Goal: Task Accomplishment & Management: Use online tool/utility

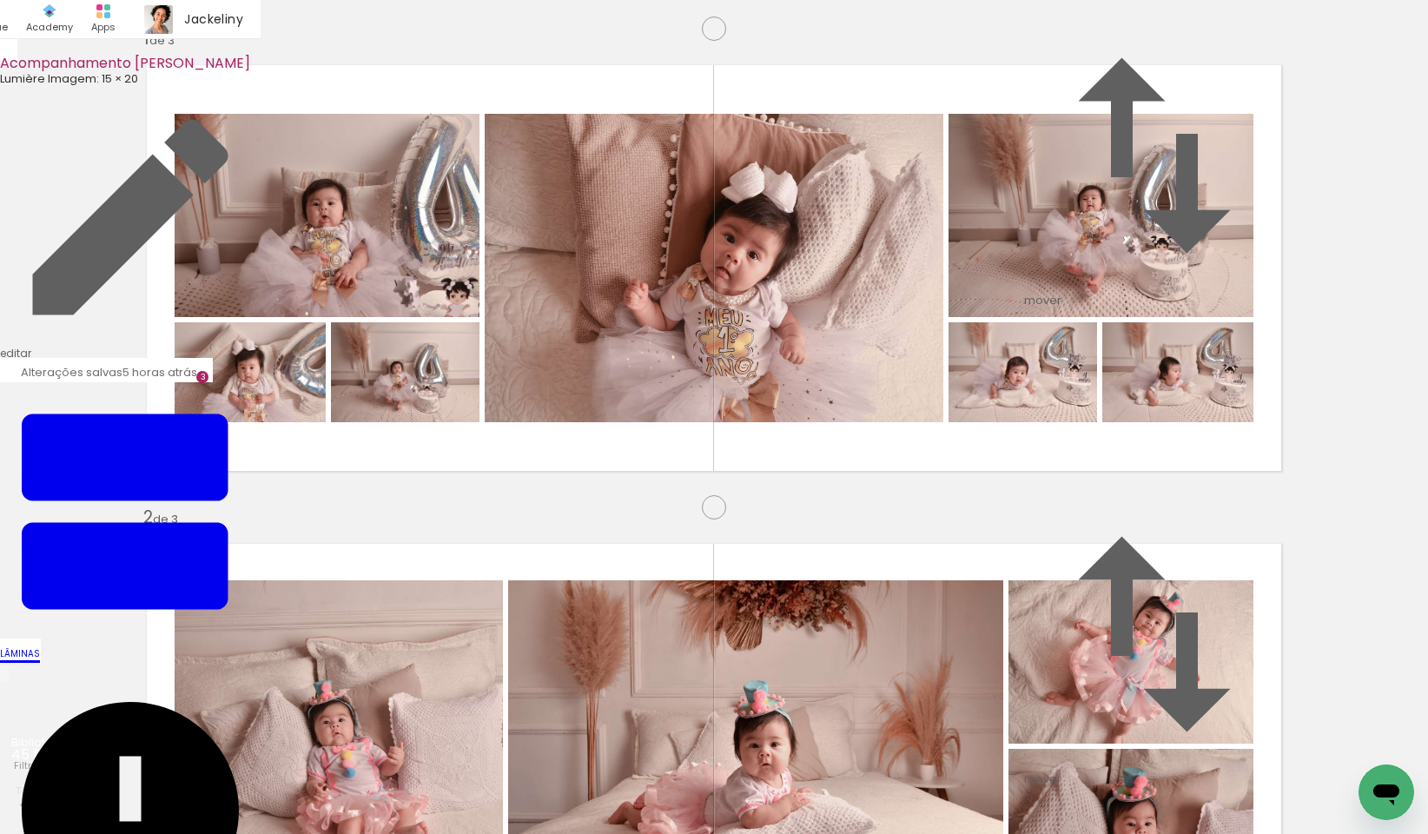
scroll to position [0, 3081]
click at [0, 0] on input "file" at bounding box center [0, 0] width 0 height 0
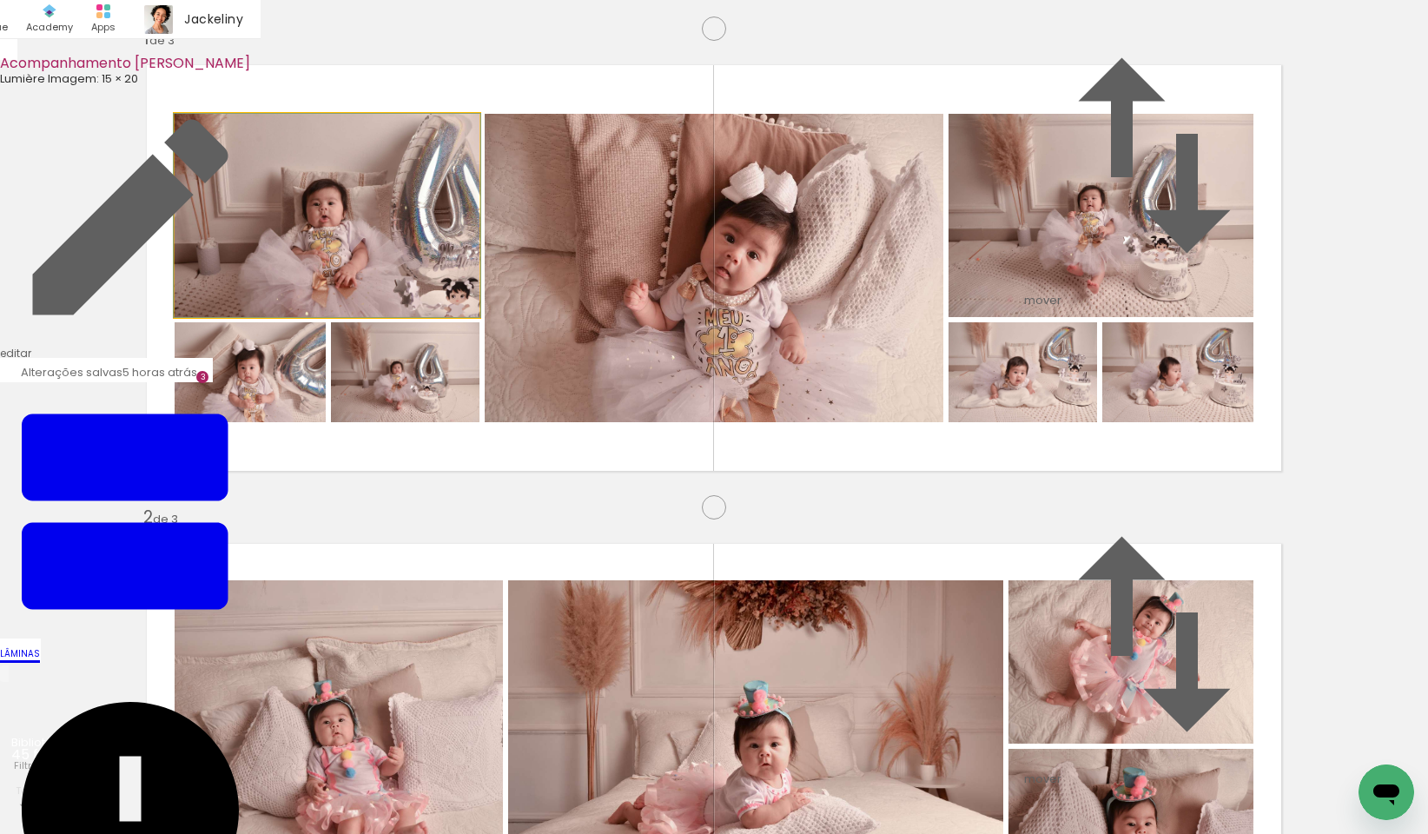
click at [328, 317] on quentale-photo at bounding box center [327, 215] width 305 height 203
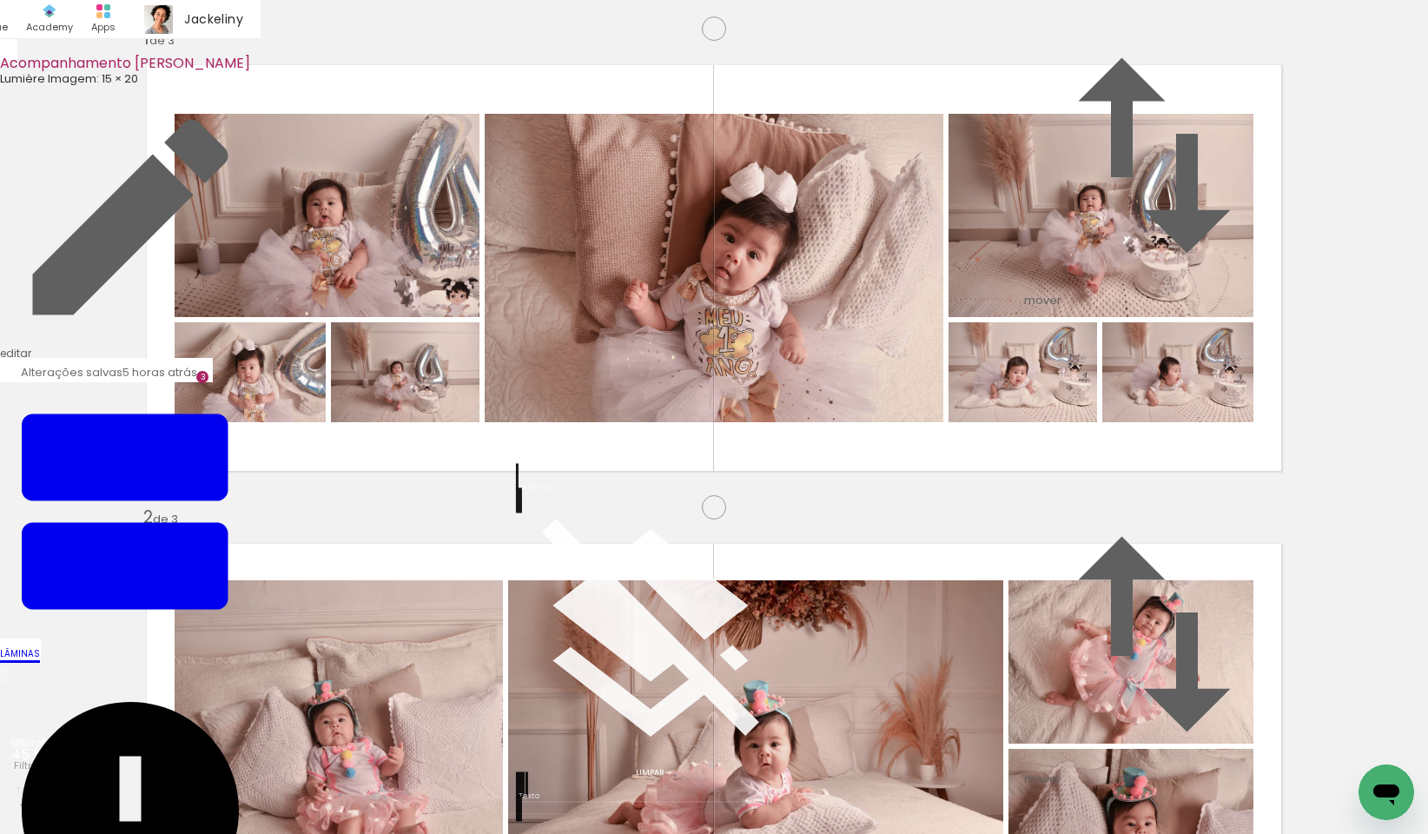
scroll to position [100, 0]
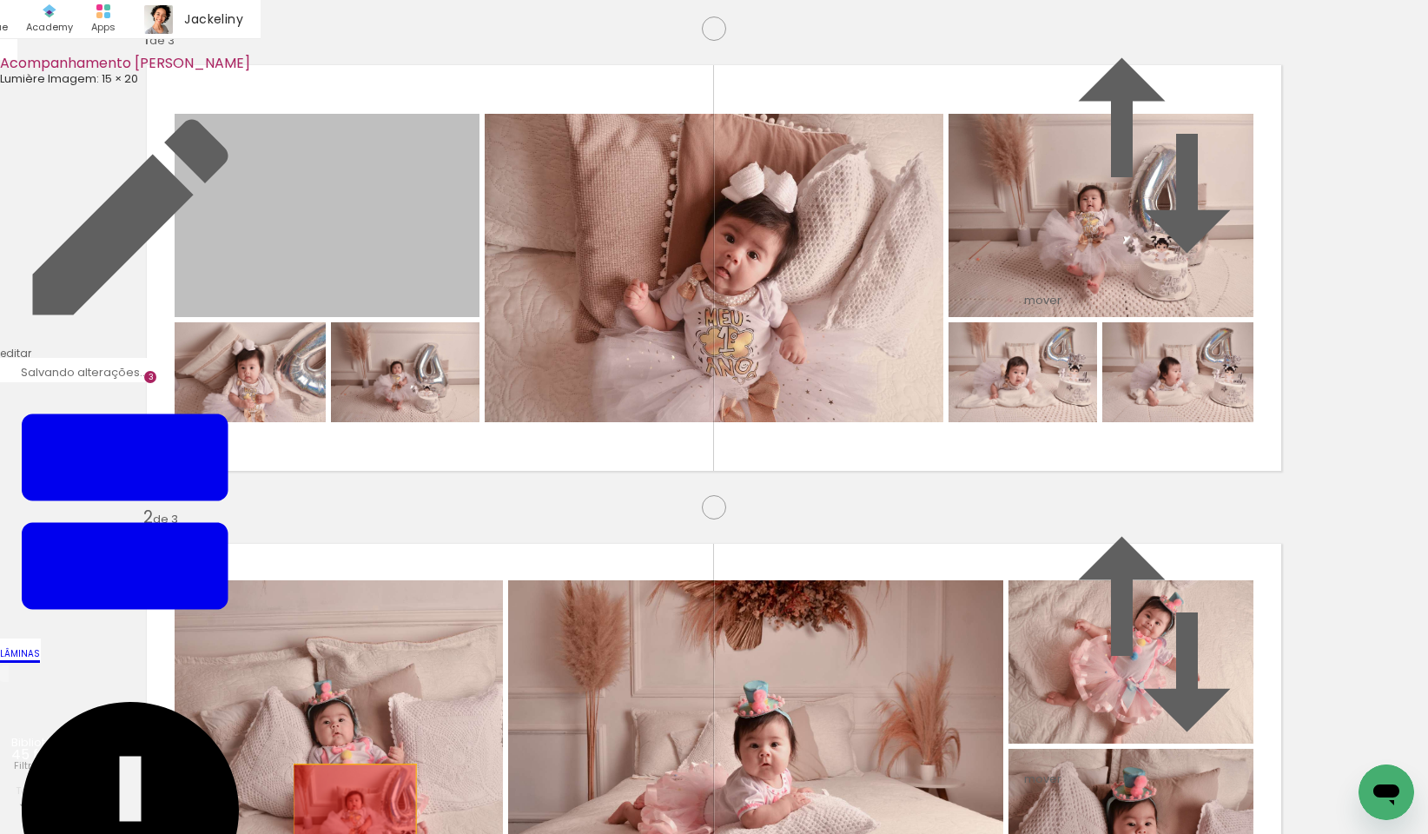
drag, startPoint x: 359, startPoint y: 241, endPoint x: 348, endPoint y: 793, distance: 552.7
click at [348, 793] on quentale-workspace at bounding box center [714, 417] width 1428 height 834
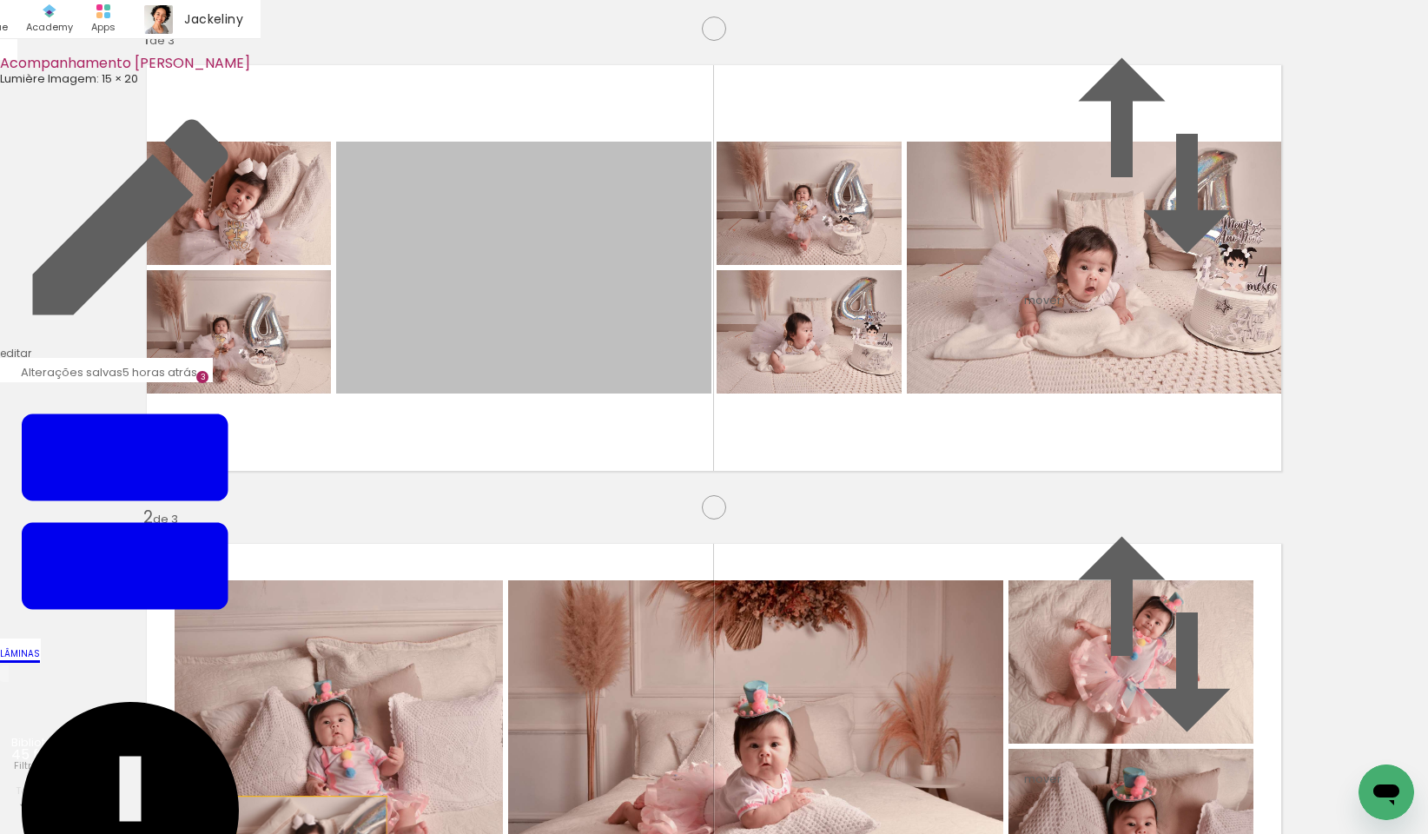
drag, startPoint x: 461, startPoint y: 255, endPoint x: 305, endPoint y: 835, distance: 601.1
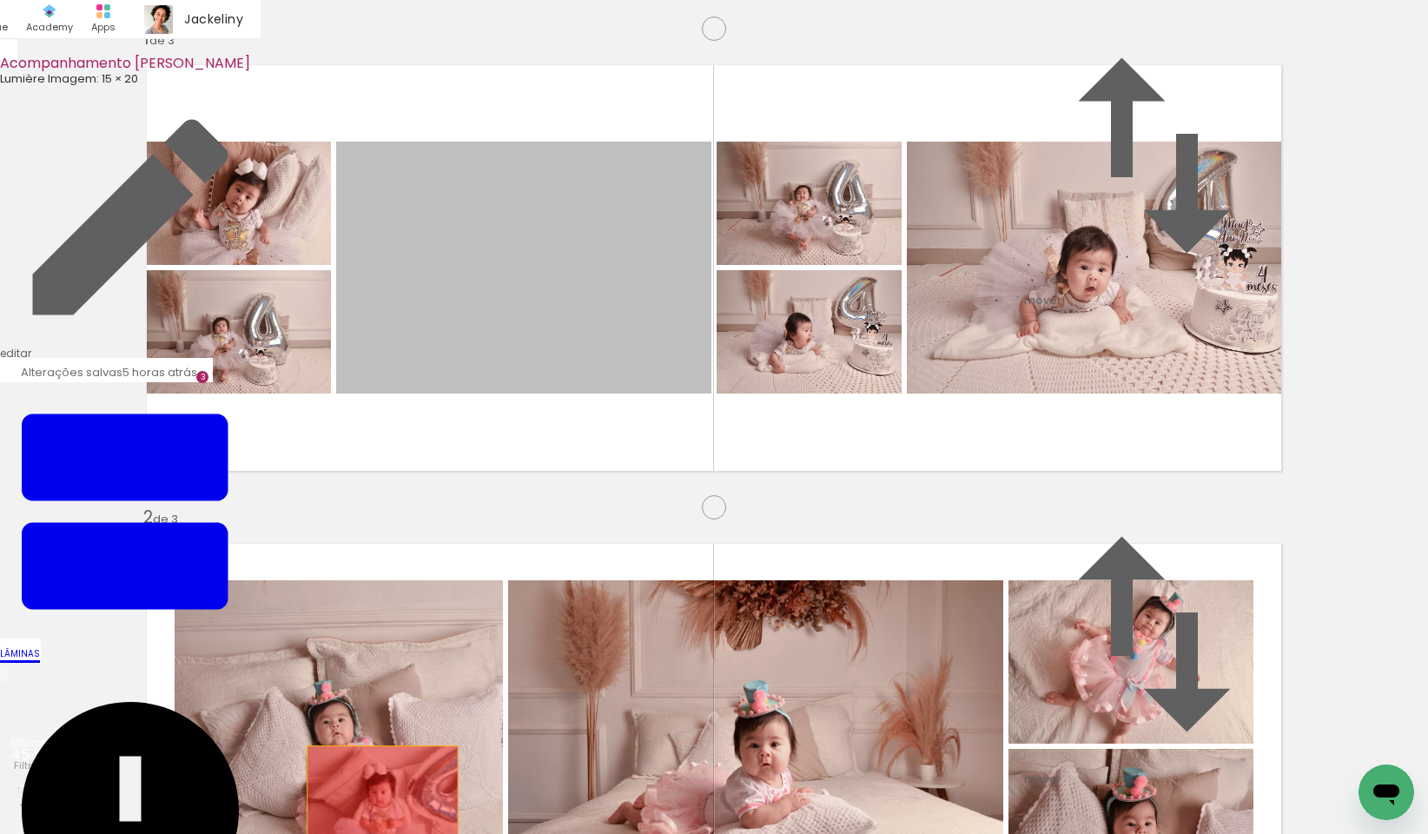
drag, startPoint x: 573, startPoint y: 261, endPoint x: 374, endPoint y: 786, distance: 561.7
click at [374, 786] on quentale-workspace at bounding box center [714, 417] width 1428 height 834
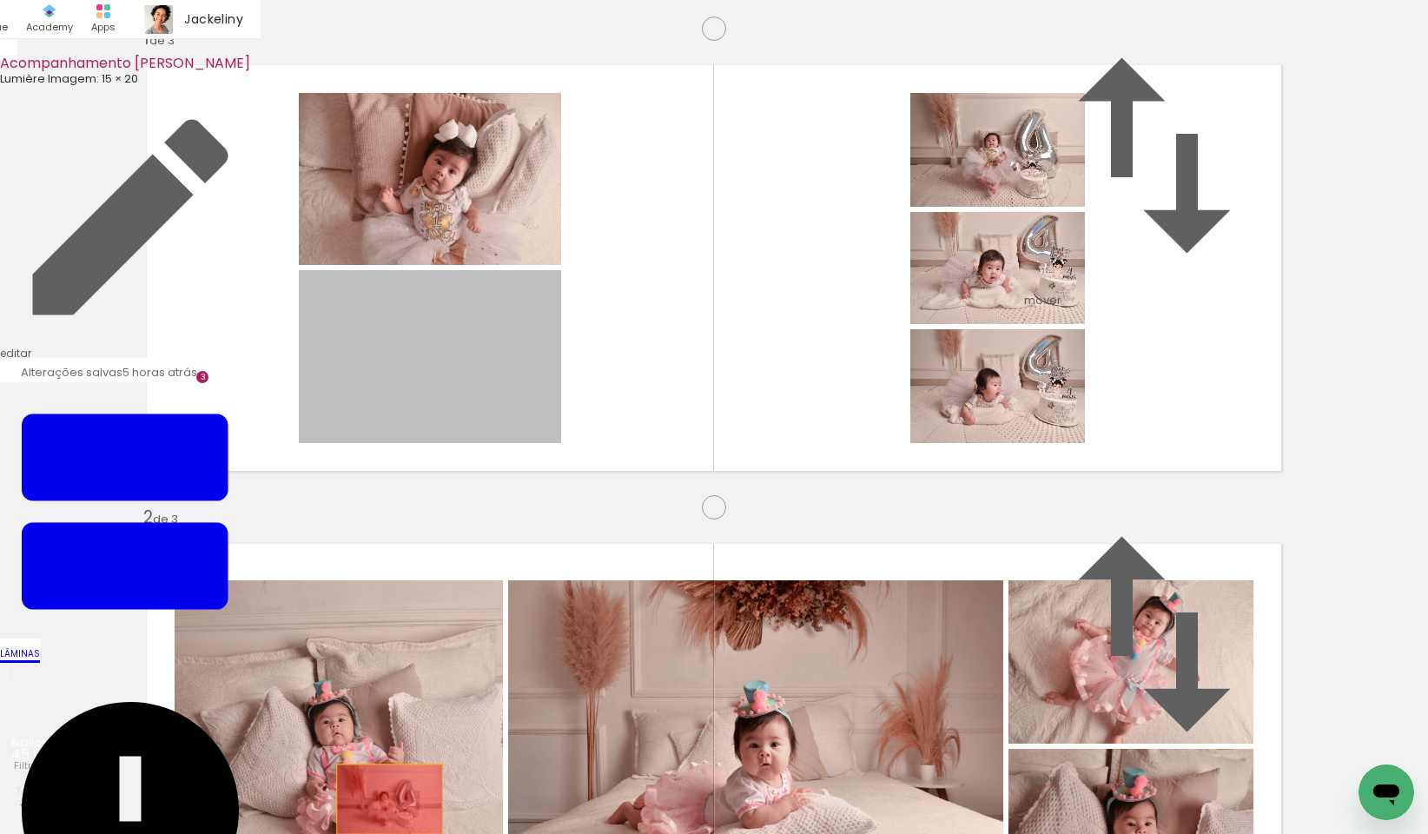
drag, startPoint x: 446, startPoint y: 354, endPoint x: 392, endPoint y: 784, distance: 433.4
click at [383, 787] on quentale-workspace at bounding box center [714, 417] width 1428 height 834
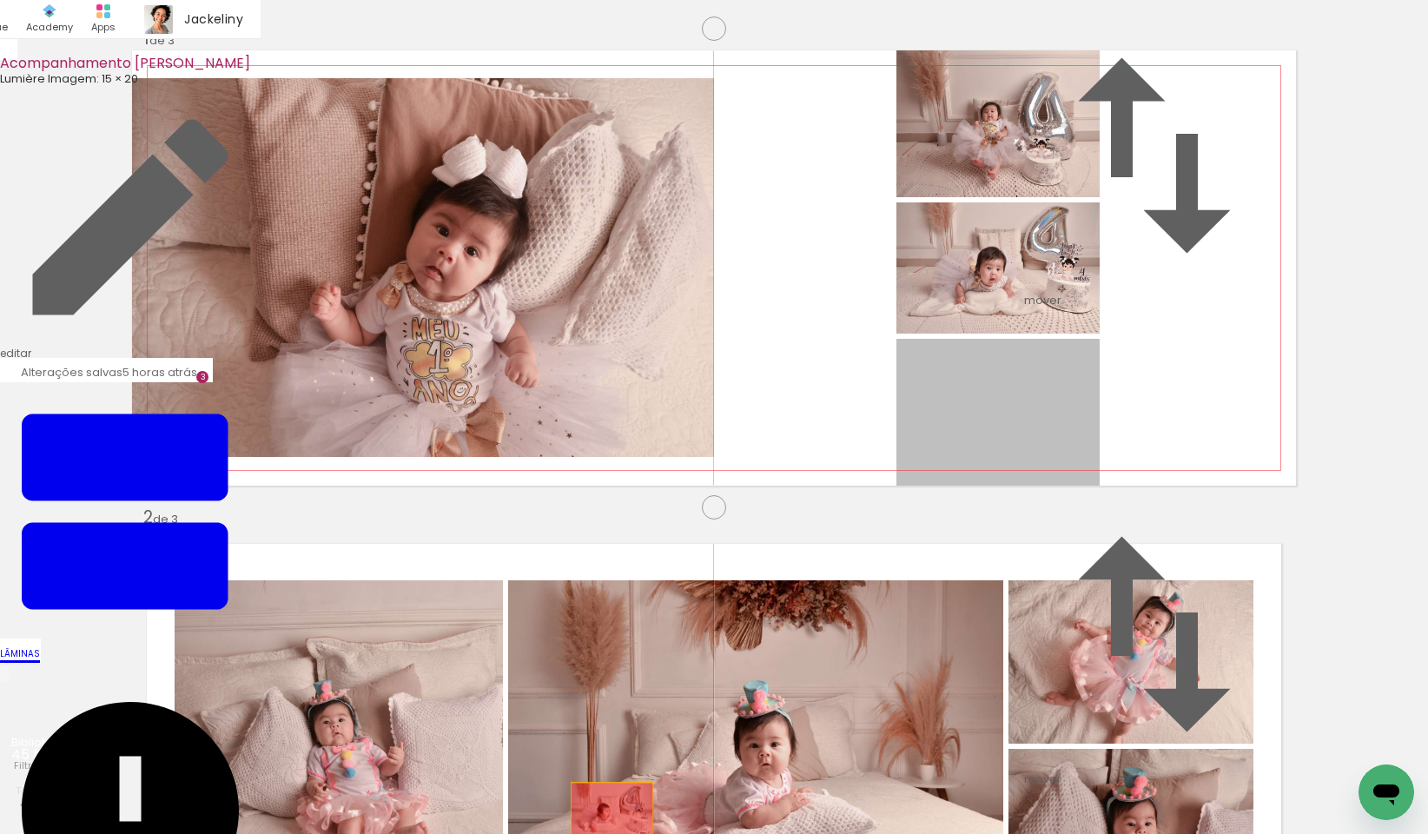
drag, startPoint x: 990, startPoint y: 414, endPoint x: 606, endPoint y: 800, distance: 544.9
click at [606, 800] on quentale-workspace at bounding box center [714, 417] width 1428 height 834
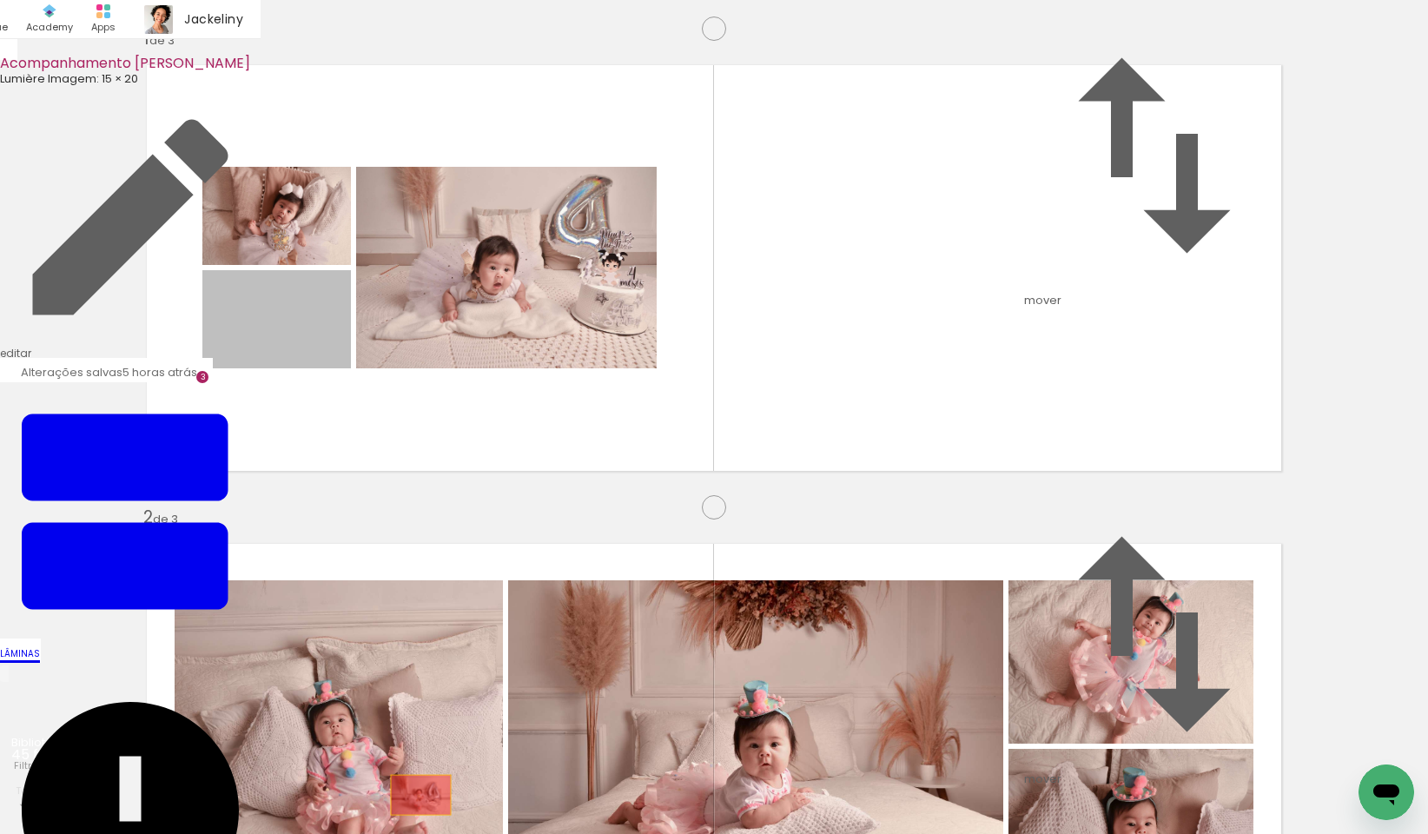
drag, startPoint x: 304, startPoint y: 315, endPoint x: 414, endPoint y: 783, distance: 480.3
click at [414, 783] on quentale-workspace at bounding box center [714, 417] width 1428 height 834
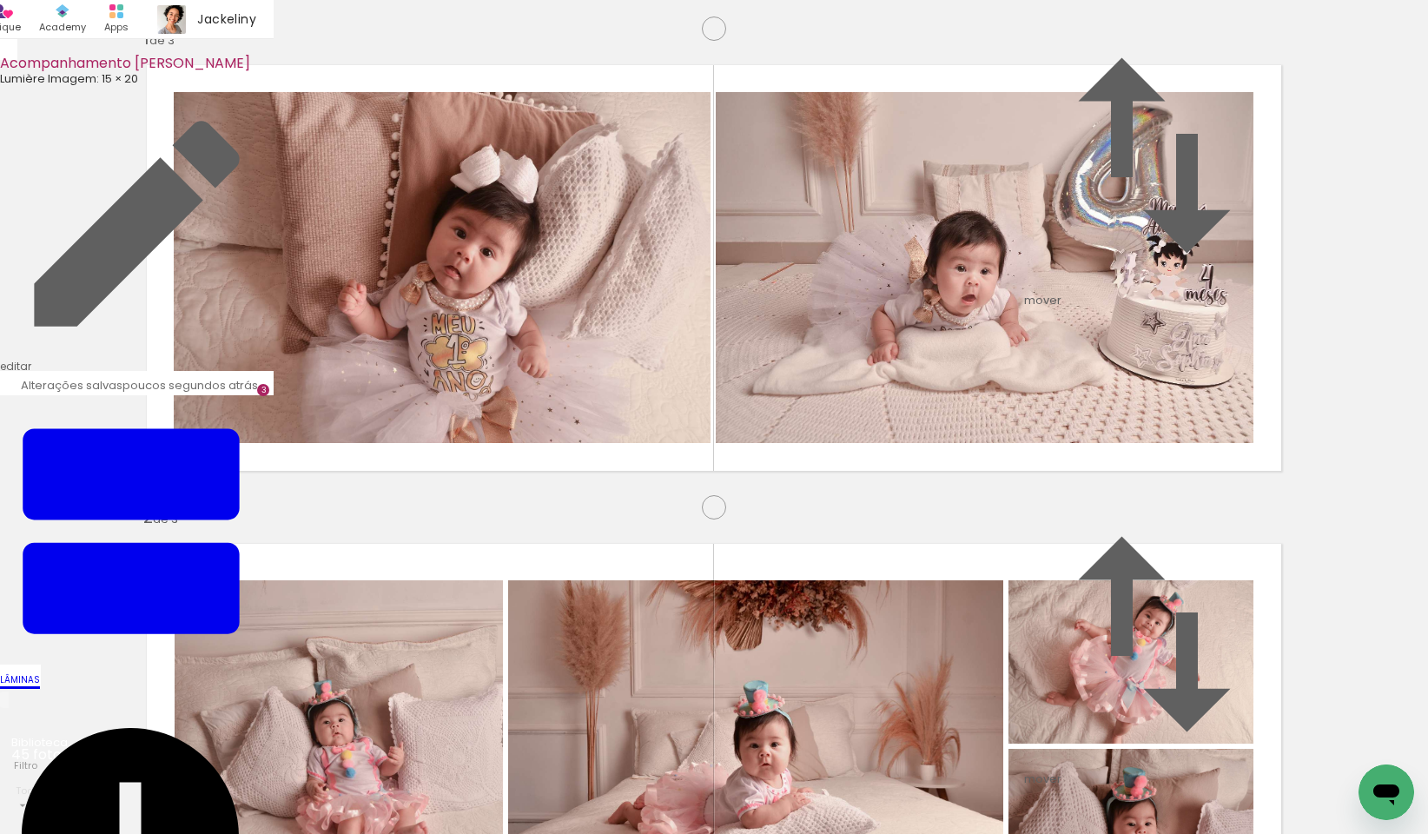
scroll to position [500, 0]
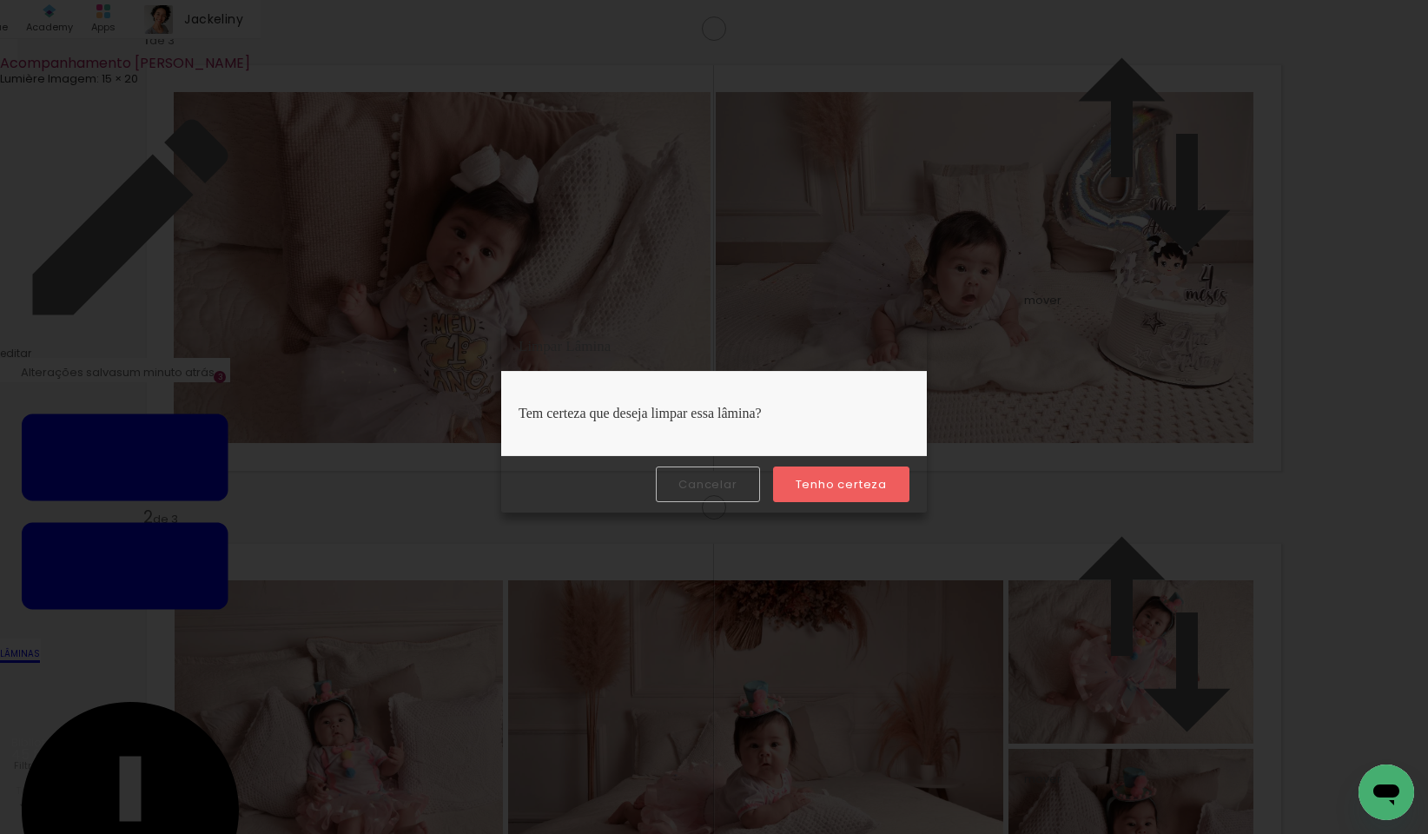
click at [0, 0] on slot "Tenho certeza" at bounding box center [0, 0] width 0 height 0
click at [1333, 468] on iron-overlay-backdrop at bounding box center [714, 417] width 1428 height 834
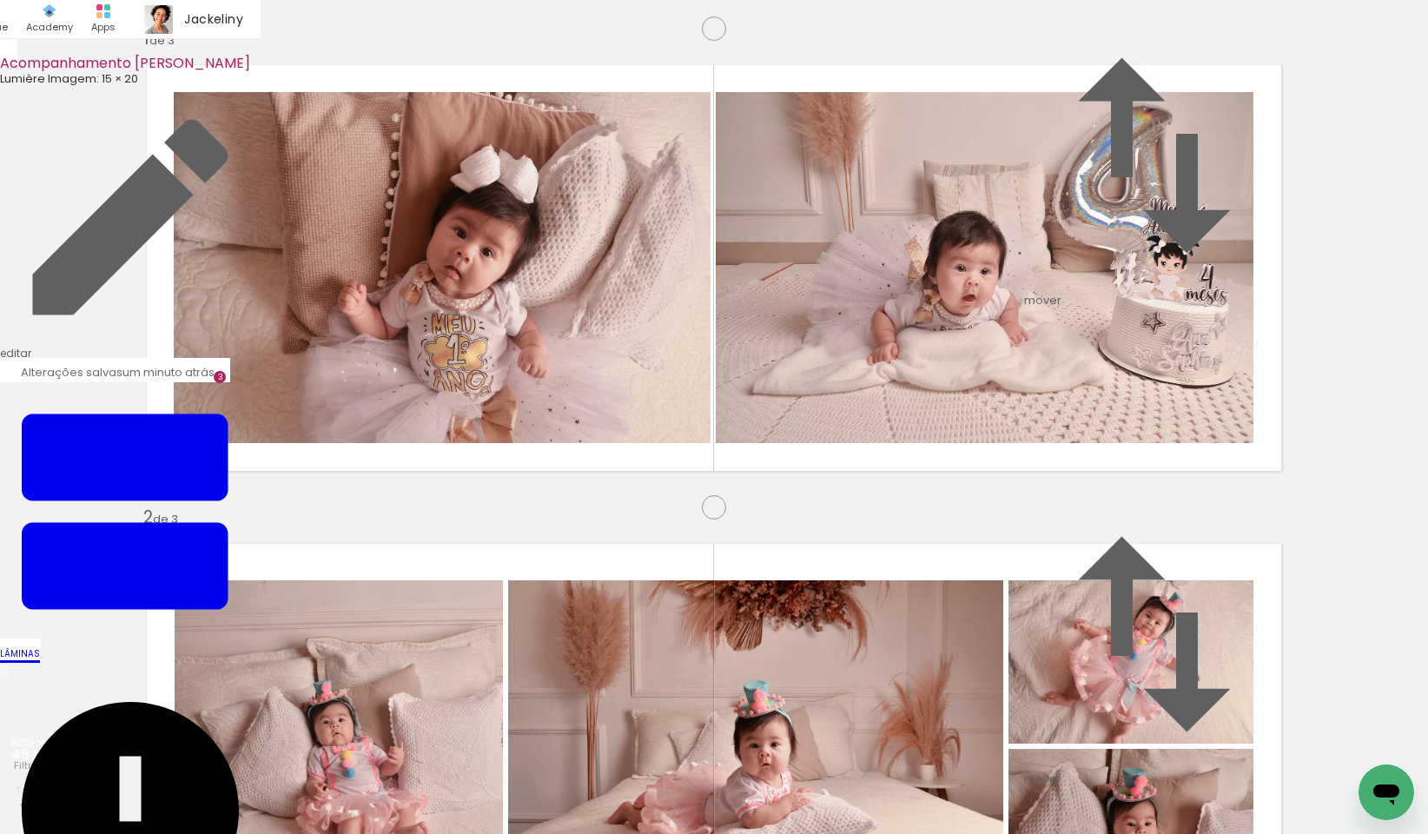
scroll to position [300, 0]
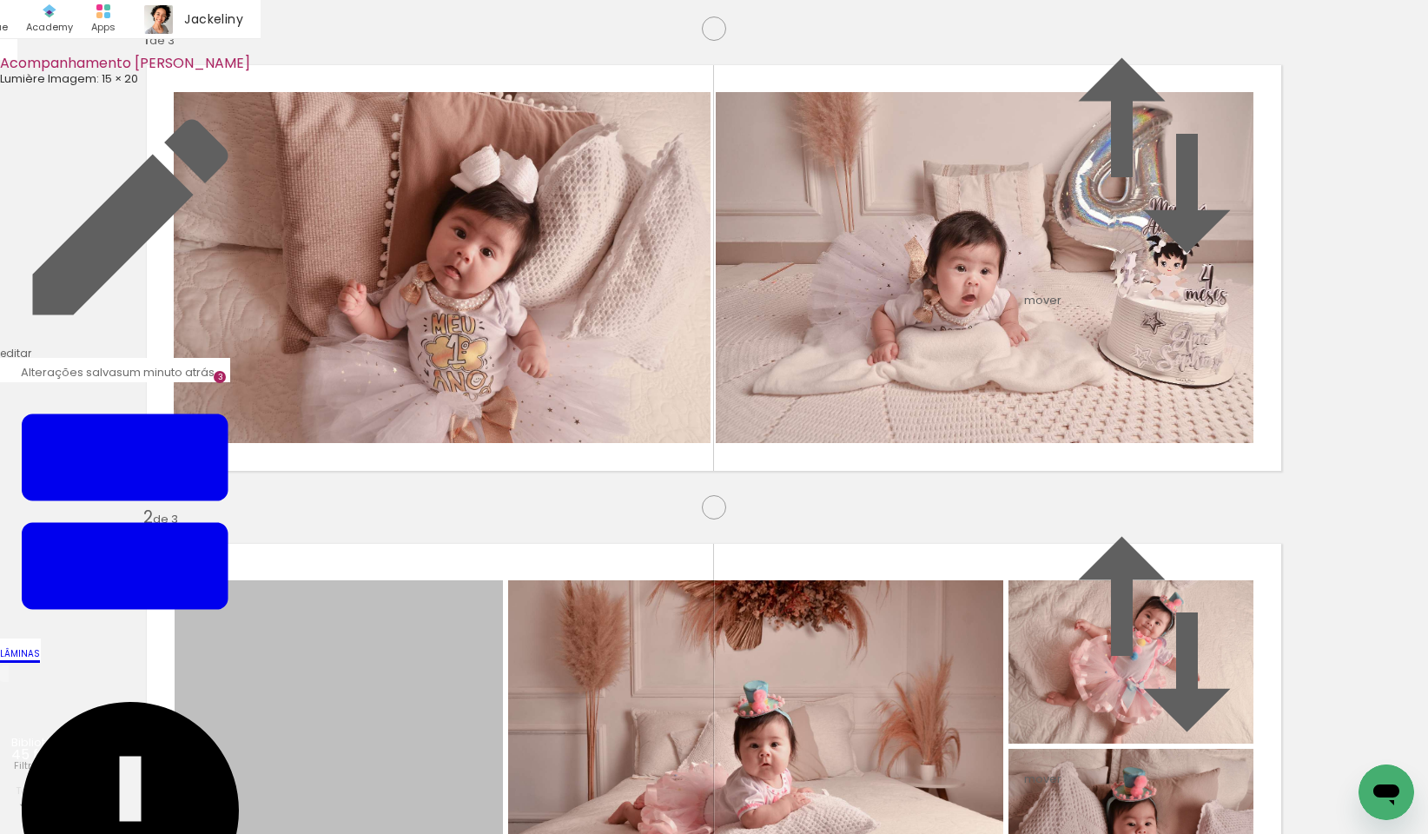
drag, startPoint x: 394, startPoint y: 498, endPoint x: 364, endPoint y: 796, distance: 299.6
click at [364, 796] on quentale-workspace at bounding box center [714, 417] width 1428 height 834
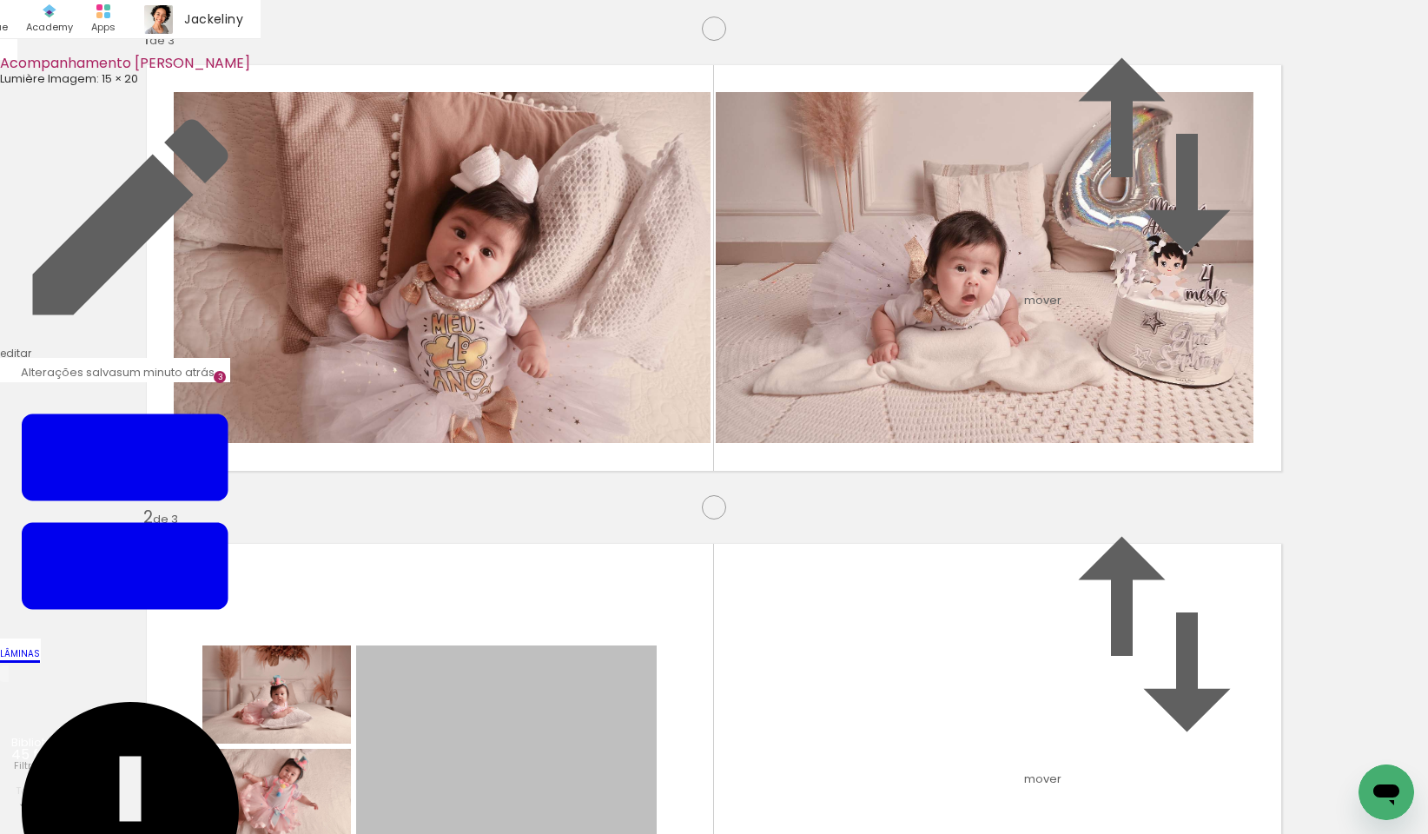
drag, startPoint x: 560, startPoint y: 553, endPoint x: 546, endPoint y: 805, distance: 252.3
click at [546, 805] on quentale-workspace at bounding box center [714, 417] width 1428 height 834
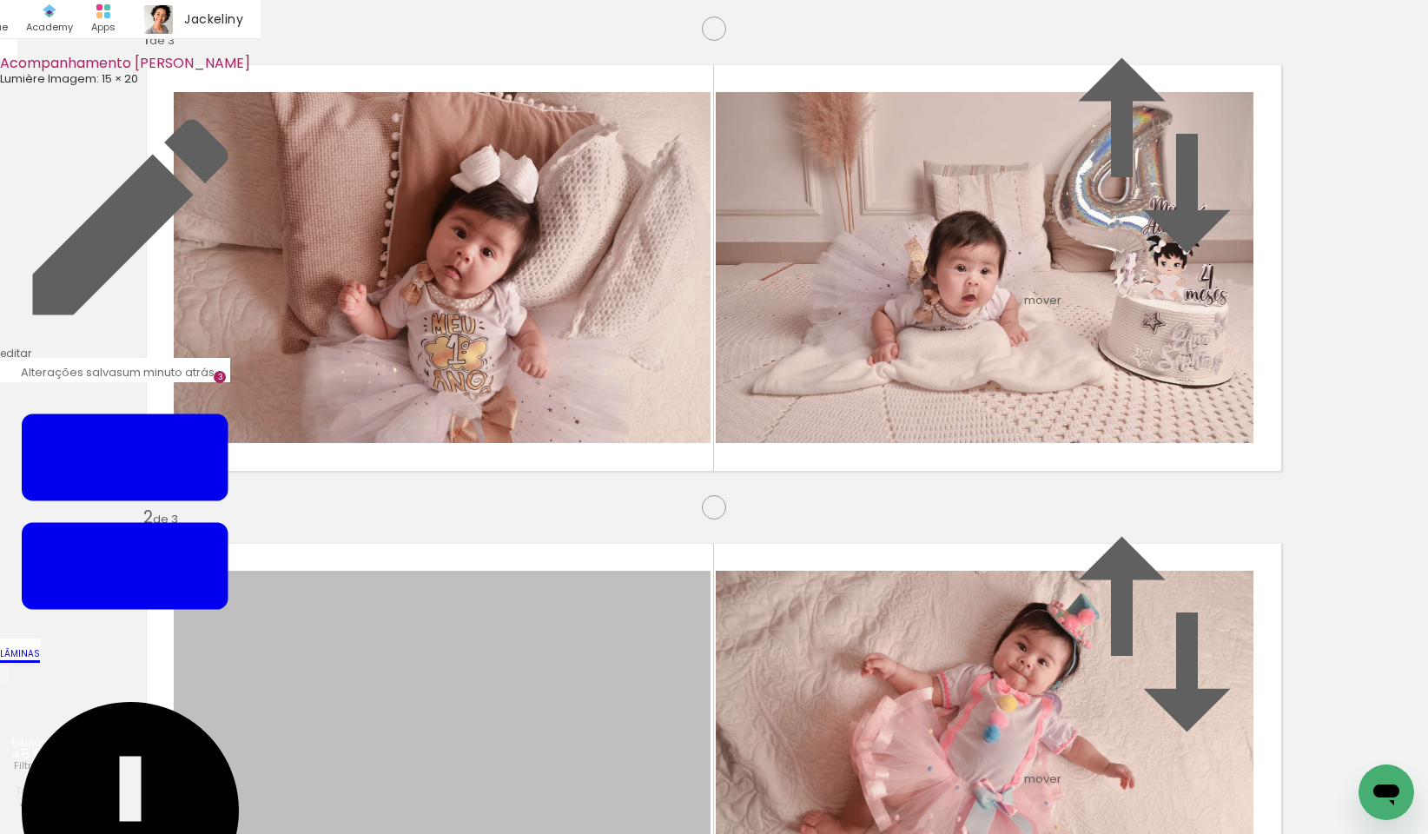
drag, startPoint x: 436, startPoint y: 578, endPoint x: 990, endPoint y: 670, distance: 561.9
click at [420, 791] on quentale-workspace at bounding box center [714, 417] width 1428 height 834
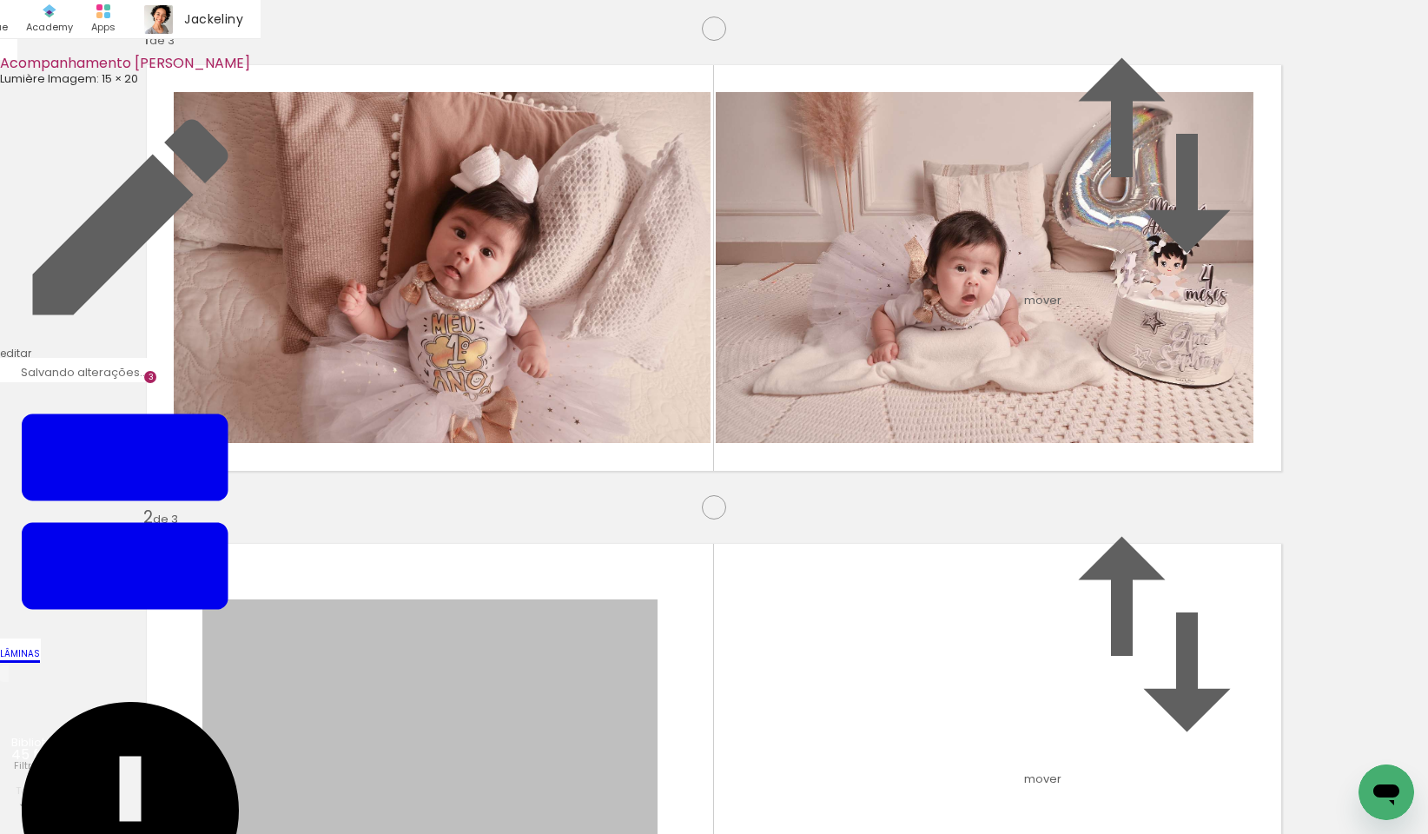
drag, startPoint x: 552, startPoint y: 508, endPoint x: 551, endPoint y: 785, distance: 277.2
click at [551, 785] on quentale-workspace at bounding box center [714, 417] width 1428 height 834
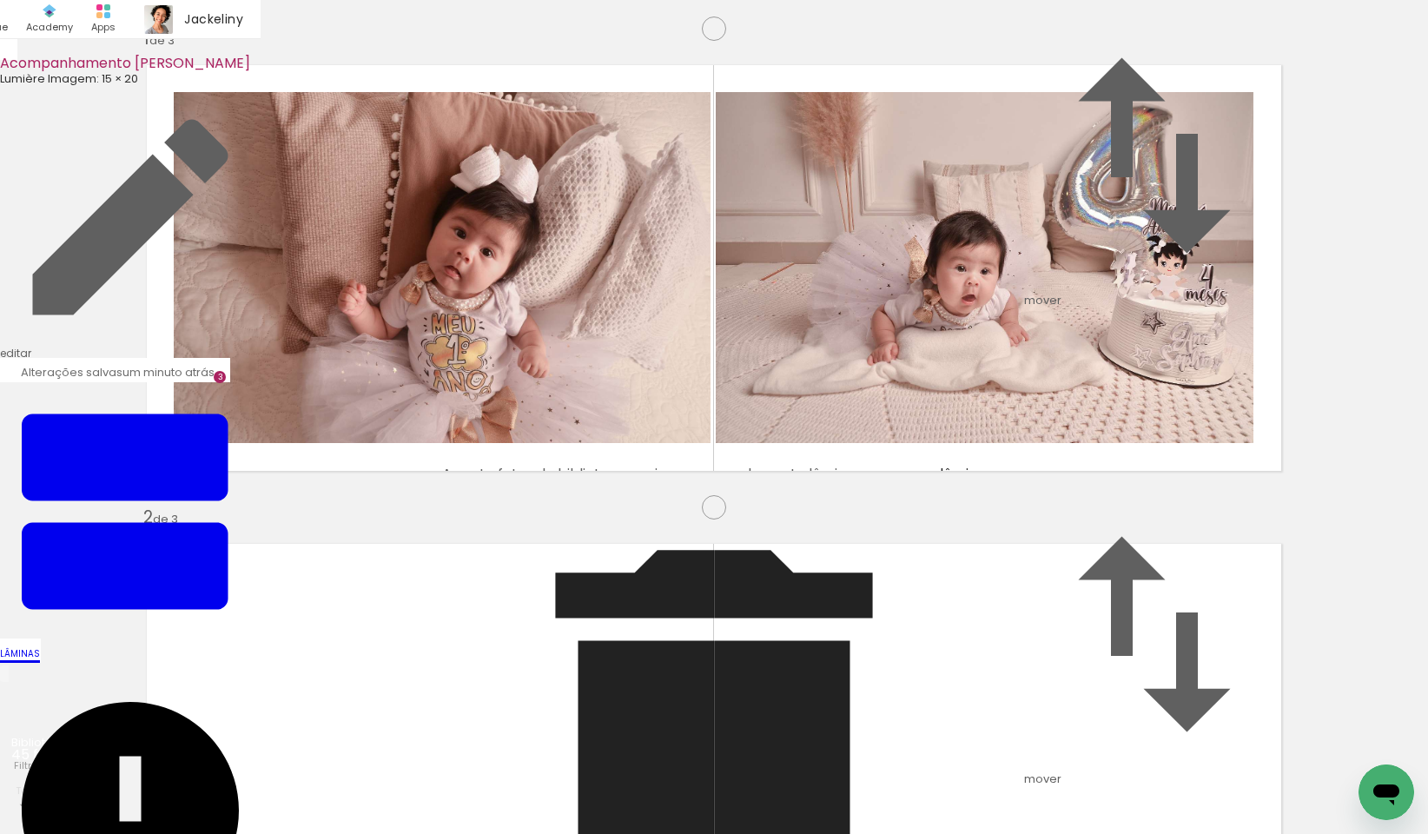
click at [968, 484] on span "apagar lâmina" at bounding box center [936, 474] width 100 height 20
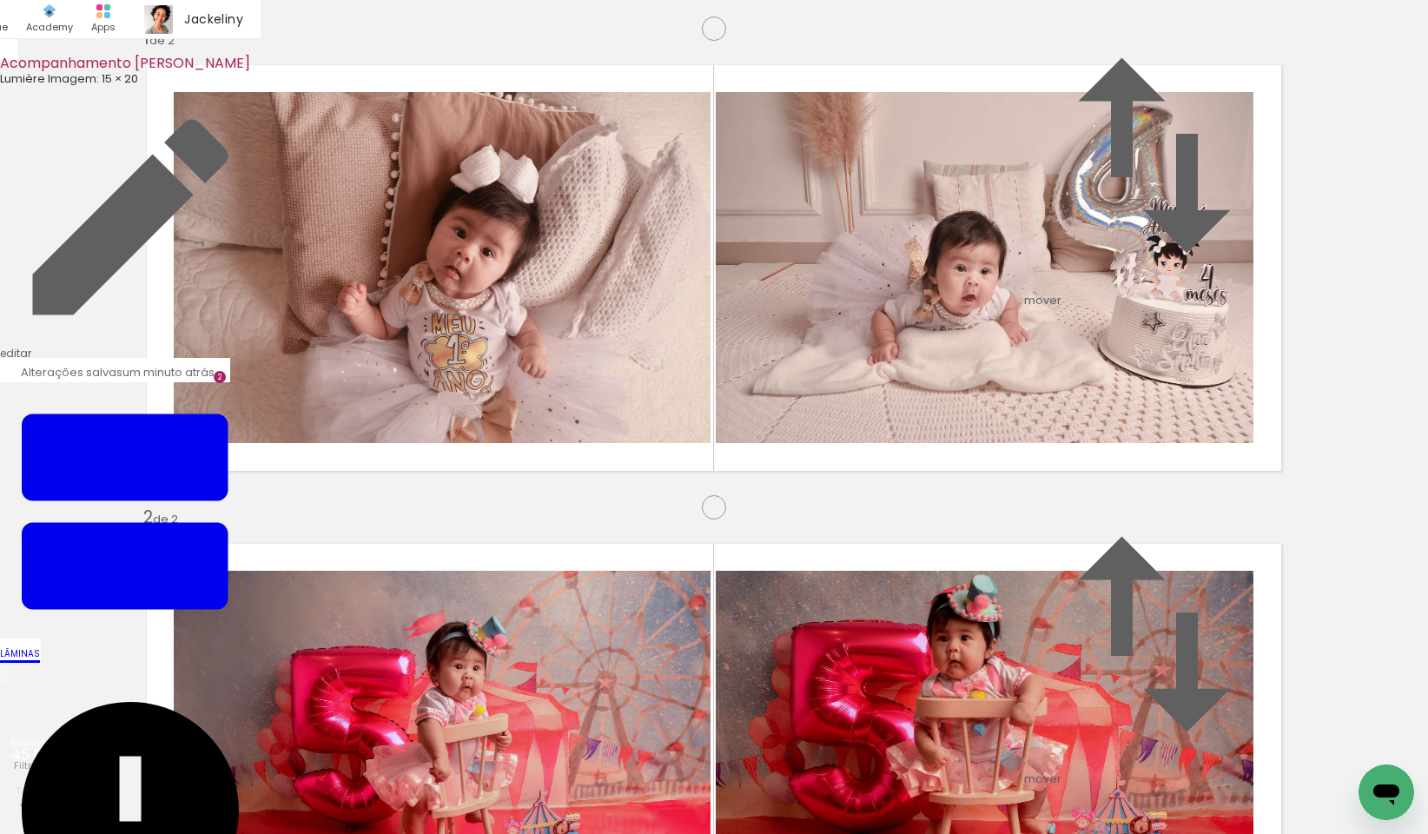
scroll to position [0, 3081]
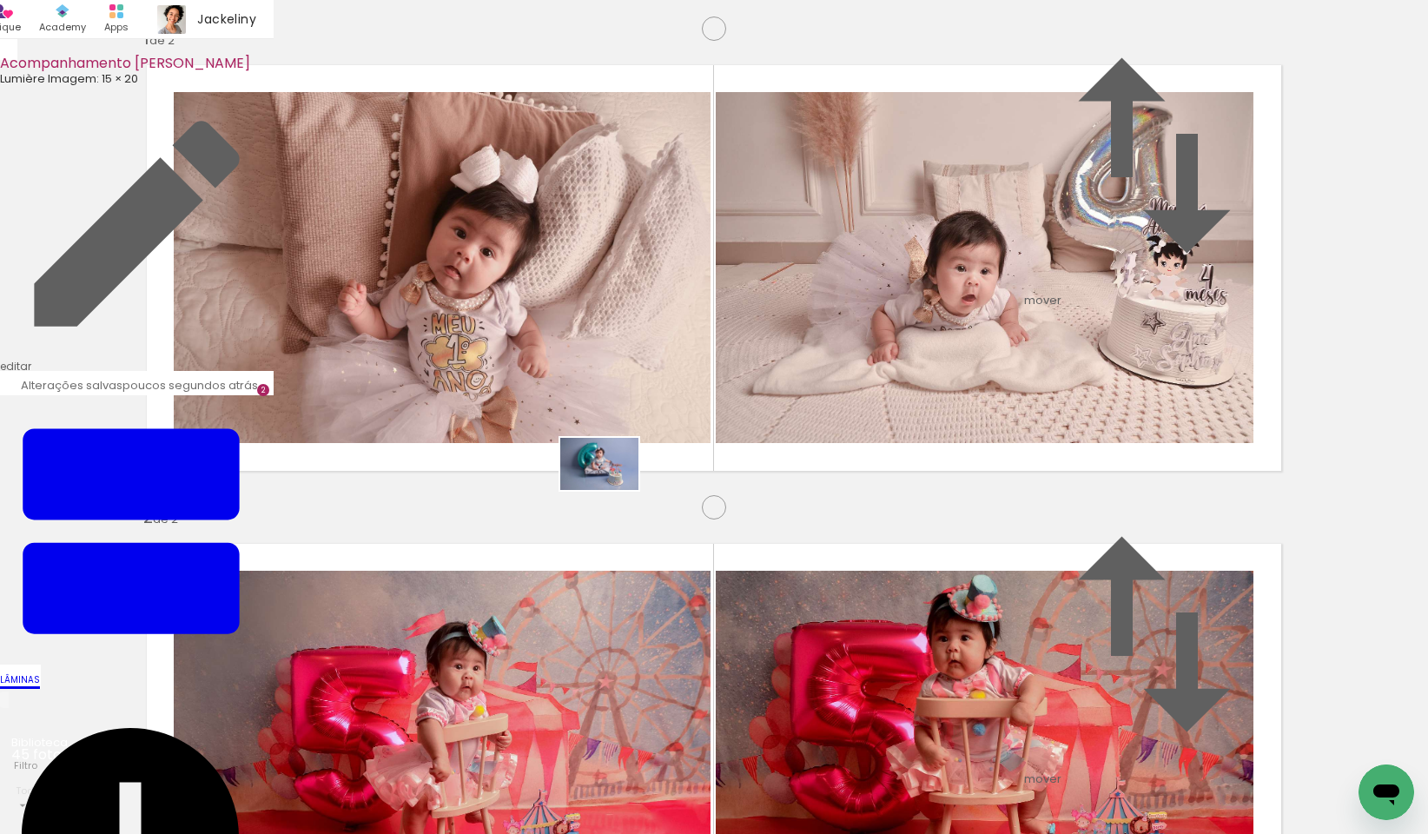
drag, startPoint x: 918, startPoint y: 789, endPoint x: 613, endPoint y: 489, distance: 428.2
click at [613, 489] on quentale-workspace at bounding box center [714, 417] width 1428 height 834
drag, startPoint x: 1008, startPoint y: 789, endPoint x: 923, endPoint y: 454, distance: 346.0
click at [923, 454] on quentale-workspace at bounding box center [714, 417] width 1428 height 834
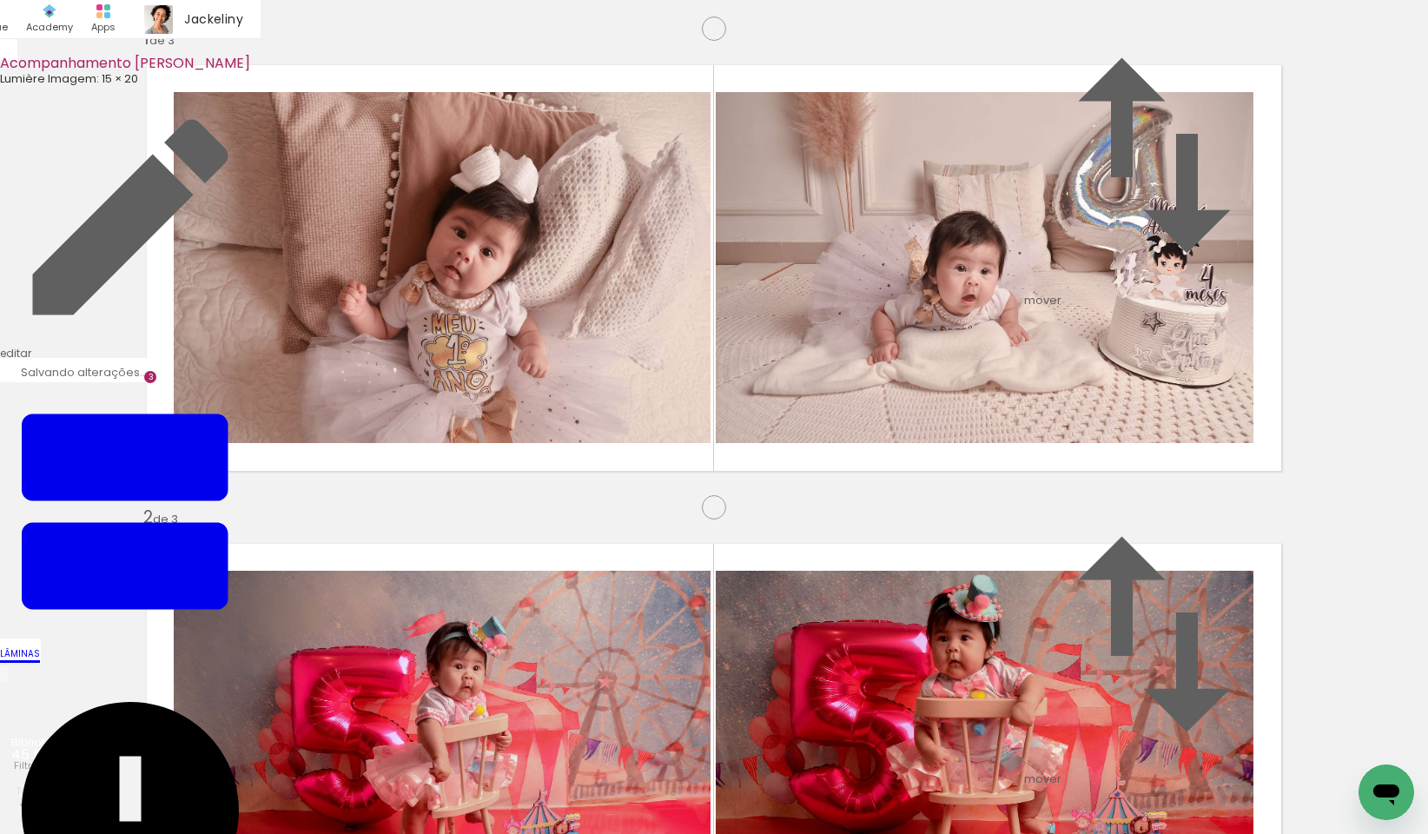
drag, startPoint x: 1022, startPoint y: 394, endPoint x: 926, endPoint y: 791, distance: 407.6
click at [926, 791] on quentale-workspace at bounding box center [714, 417] width 1428 height 834
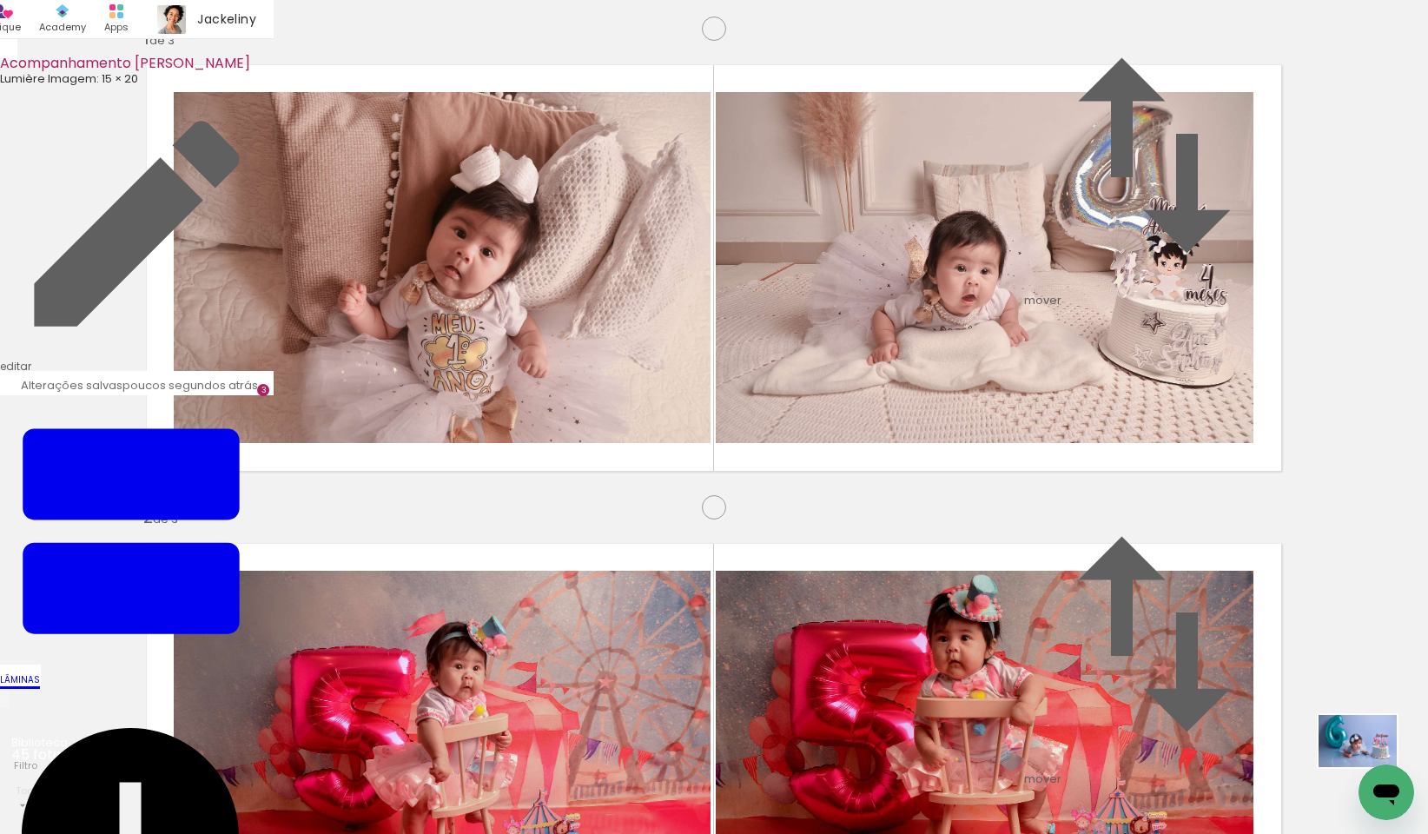
drag, startPoint x: 2723, startPoint y: 1533, endPoint x: 1388, endPoint y: 807, distance: 1519.7
drag, startPoint x: 1278, startPoint y: 791, endPoint x: 972, endPoint y: 474, distance: 440.6
click at [972, 474] on quentale-workspace at bounding box center [714, 417] width 1428 height 834
click at [0, 0] on input "file" at bounding box center [0, 0] width 0 height 0
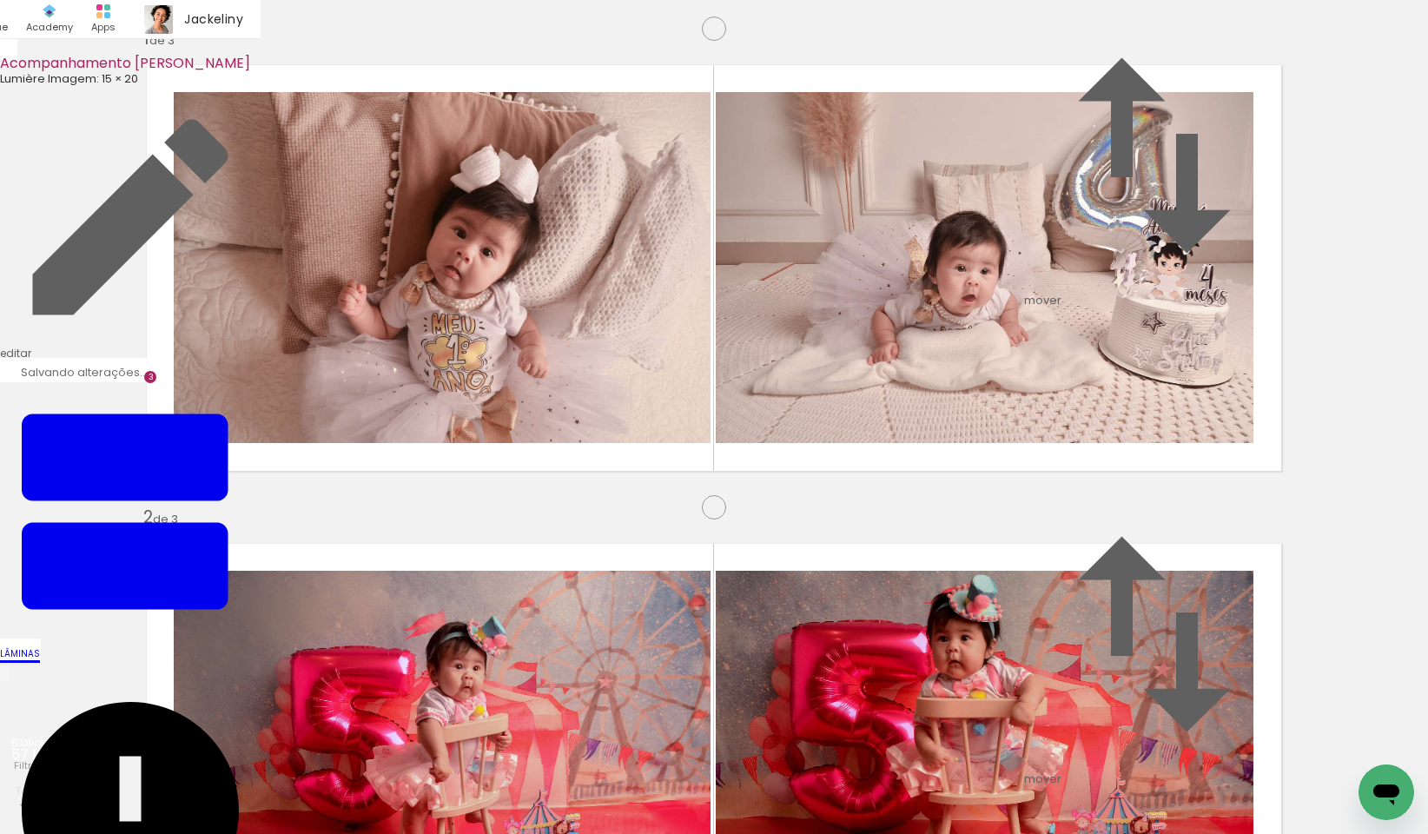
click at [0, 0] on input "file" at bounding box center [0, 0] width 0 height 0
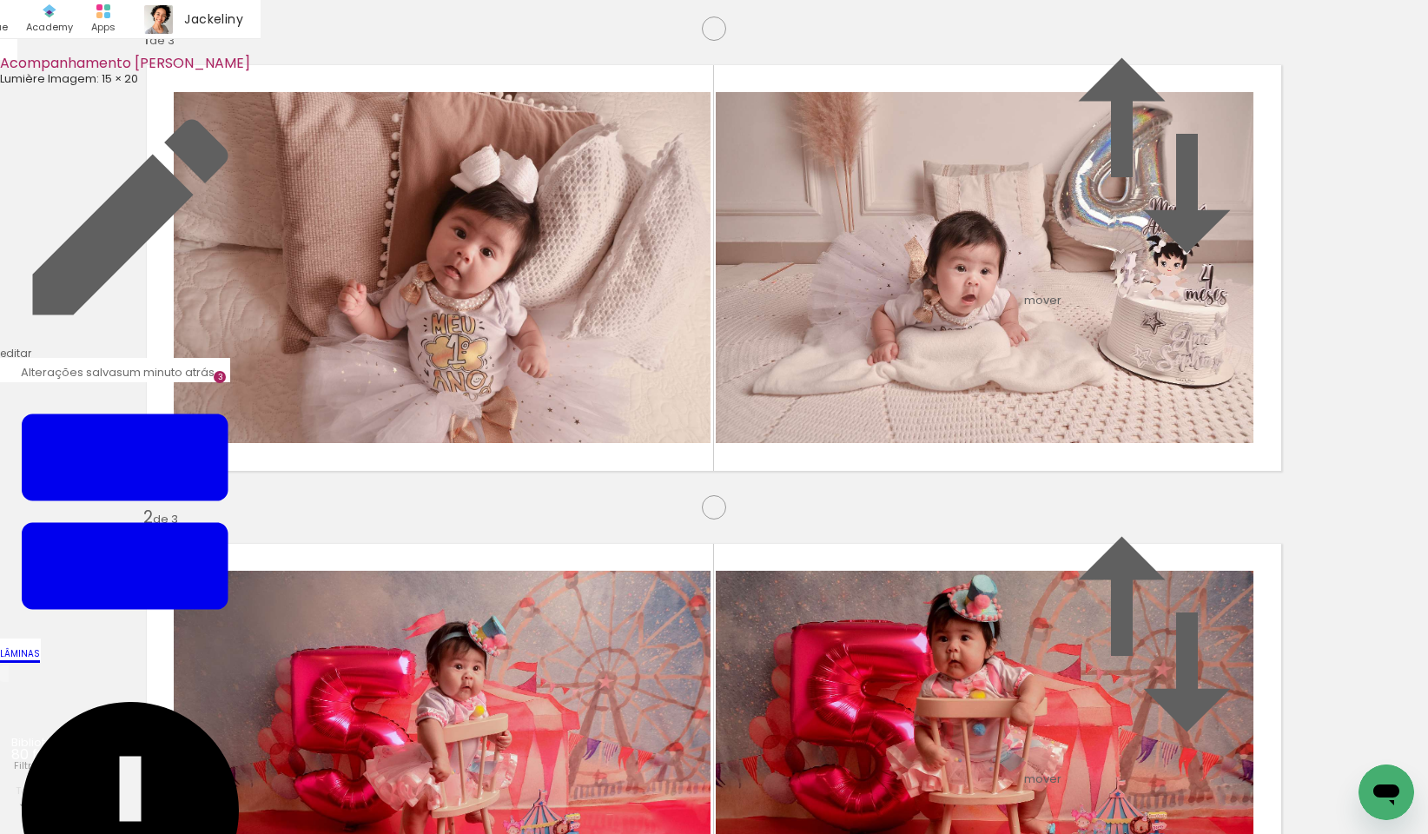
scroll to position [0, 5737]
click at [0, 0] on input "file" at bounding box center [0, 0] width 0 height 0
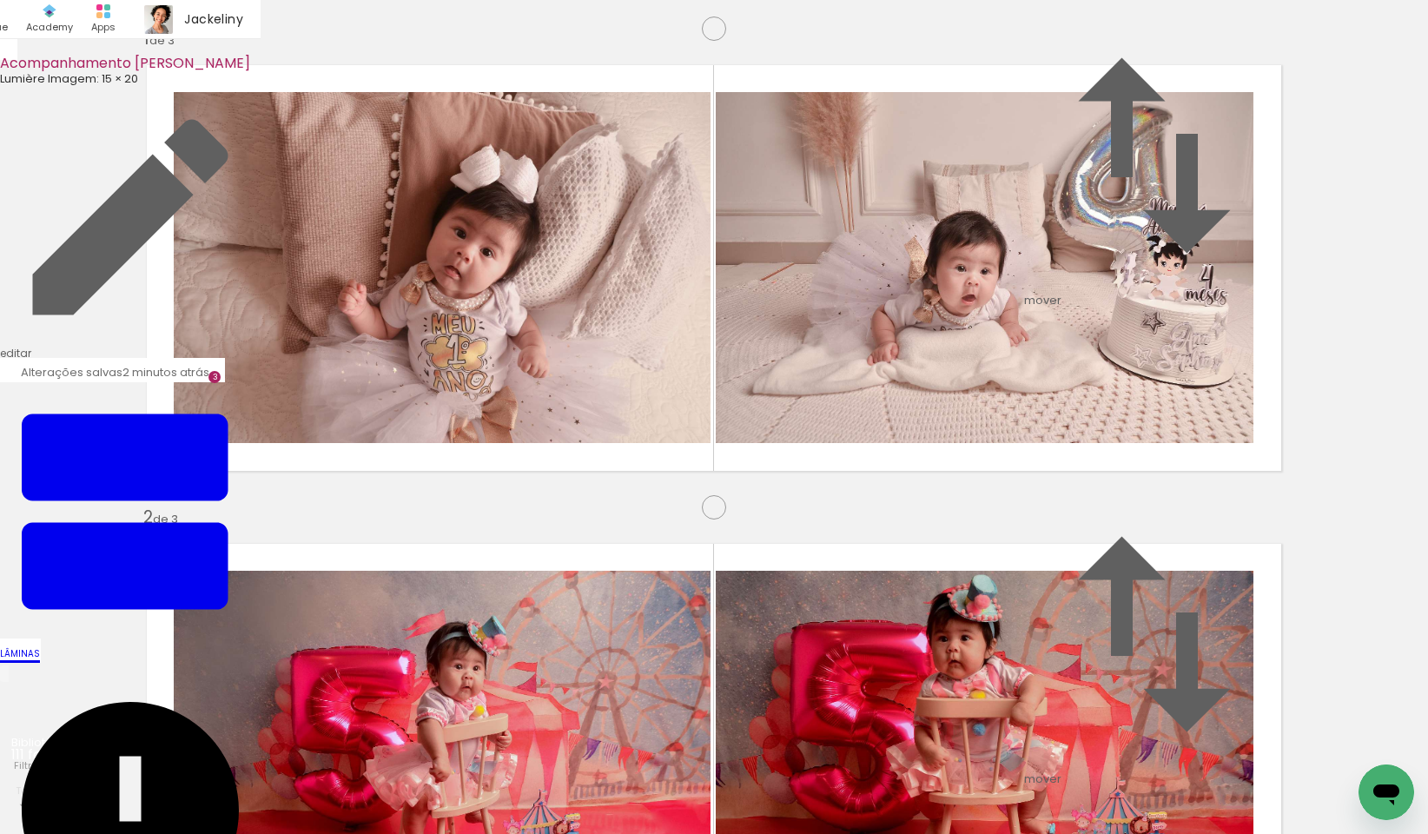
scroll to position [0, 4377]
drag, startPoint x: 1064, startPoint y: 784, endPoint x: 948, endPoint y: 550, distance: 261.1
click at [948, 550] on quentale-workspace at bounding box center [714, 417] width 1428 height 834
drag, startPoint x: 686, startPoint y: 793, endPoint x: 854, endPoint y: 469, distance: 365.3
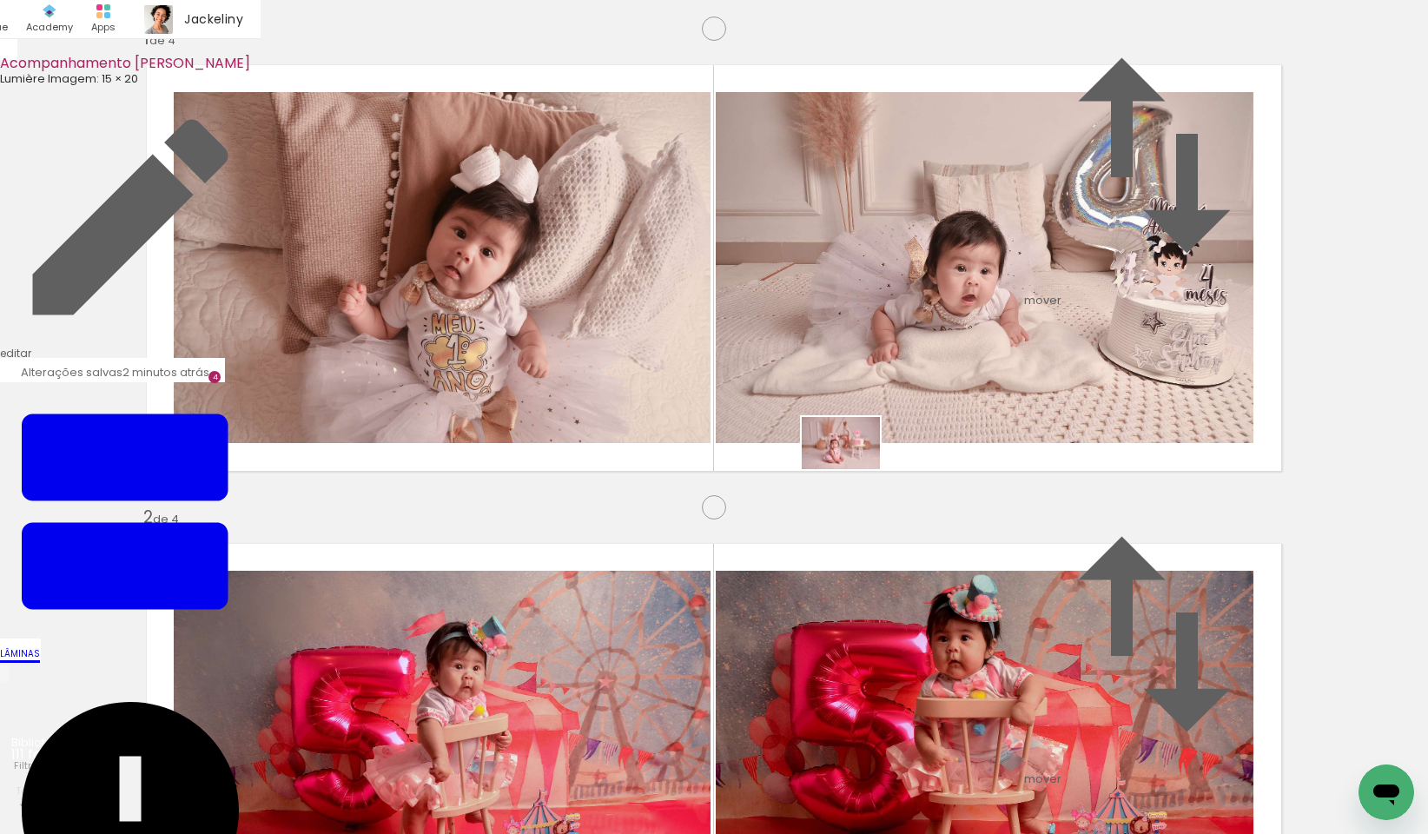
click at [854, 469] on quentale-workspace at bounding box center [714, 417] width 1428 height 834
drag, startPoint x: 533, startPoint y: 438, endPoint x: 654, endPoint y: 785, distance: 367.1
click at [654, 785] on quentale-workspace at bounding box center [714, 417] width 1428 height 834
drag, startPoint x: 957, startPoint y: 802, endPoint x: 883, endPoint y: 552, distance: 261.1
click at [882, 547] on quentale-workspace at bounding box center [714, 417] width 1428 height 834
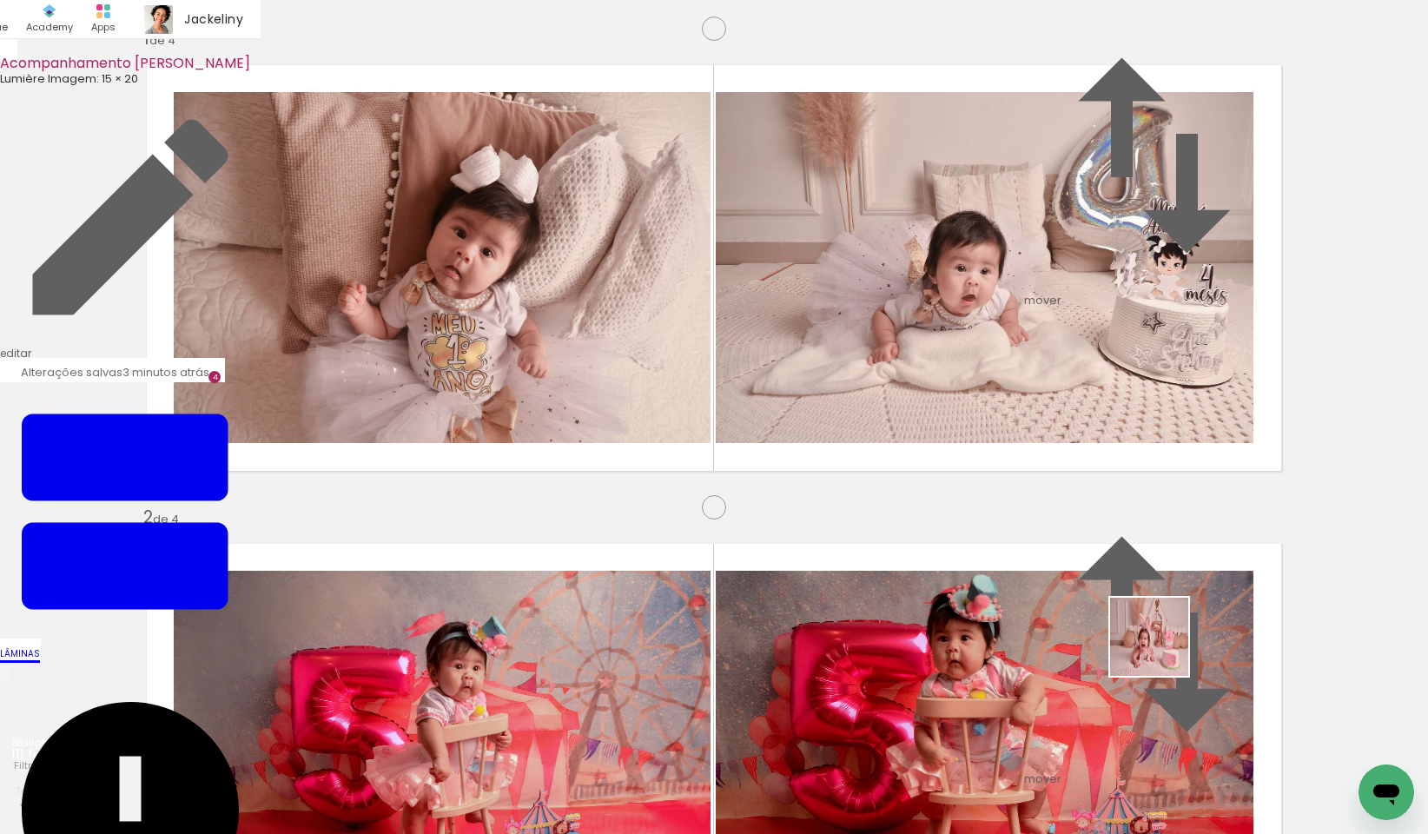
drag, startPoint x: 1150, startPoint y: 793, endPoint x: 1207, endPoint y: 483, distance: 315.3
click at [1207, 483] on quentale-workspace at bounding box center [714, 417] width 1428 height 834
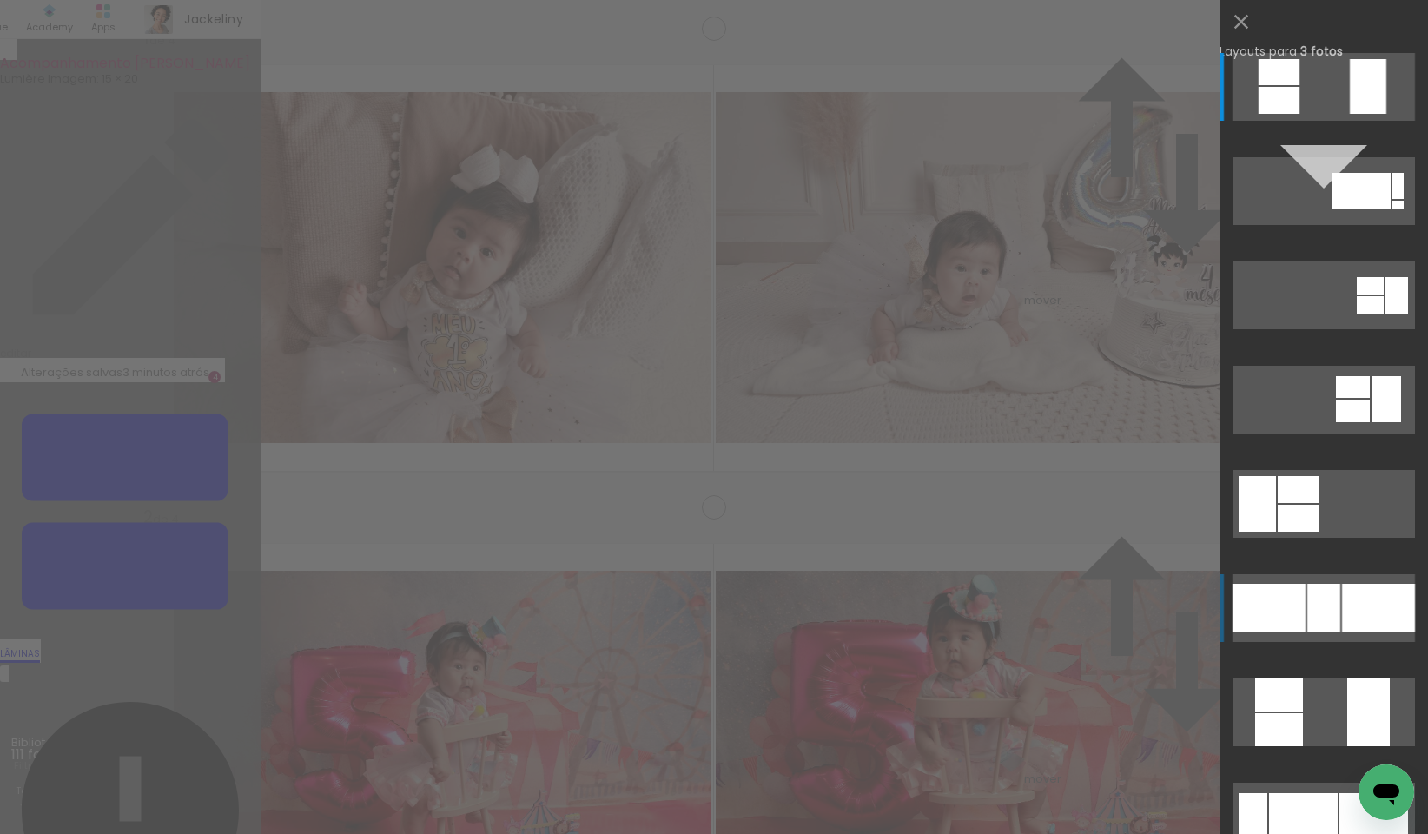
click at [1342, 622] on div at bounding box center [1378, 608] width 73 height 49
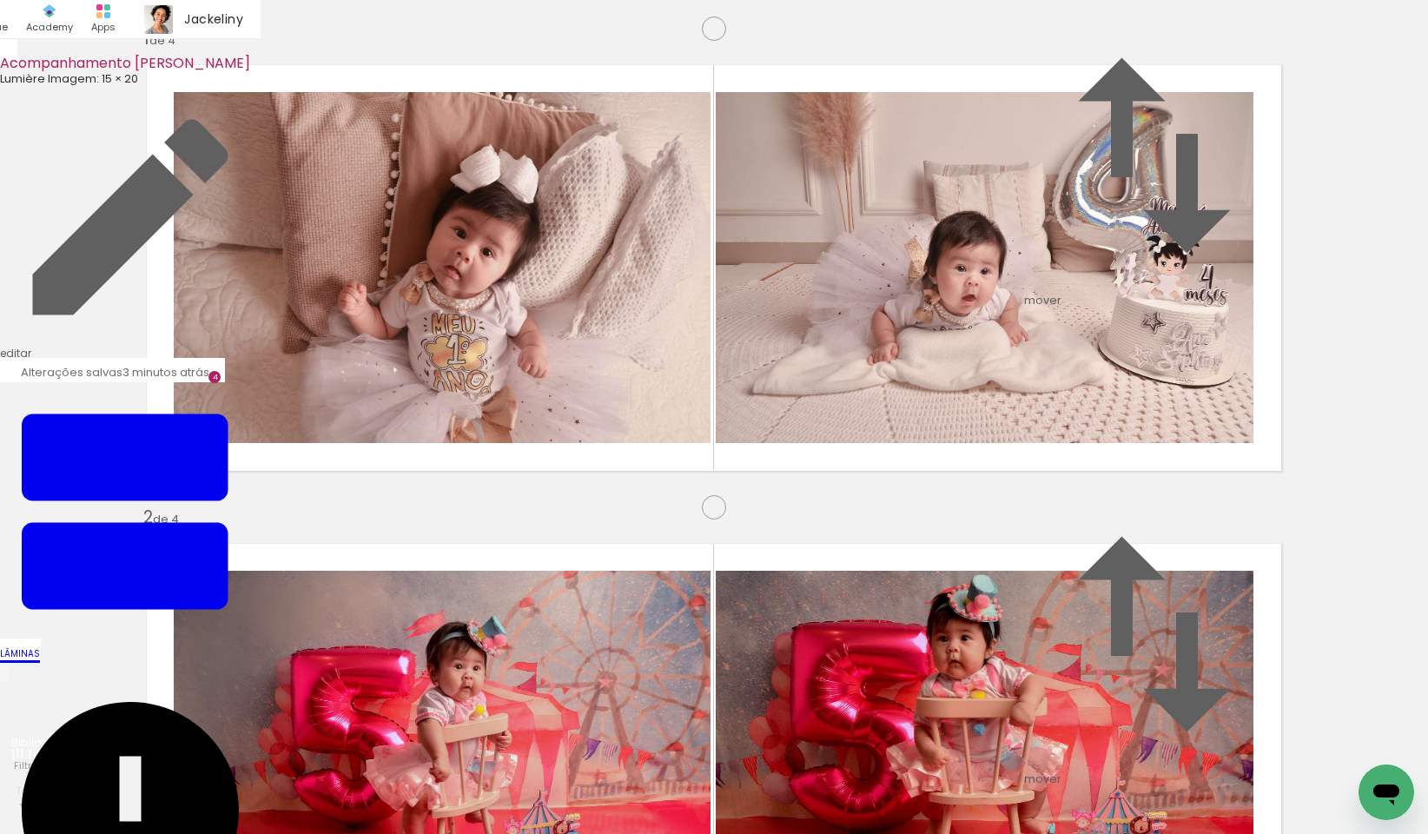
scroll to position [1824, 0]
drag, startPoint x: 407, startPoint y: 786, endPoint x: 407, endPoint y: 523, distance: 263.3
click at [407, 523] on quentale-workspace at bounding box center [714, 417] width 1428 height 834
drag, startPoint x: 596, startPoint y: 795, endPoint x: 974, endPoint y: 464, distance: 502.4
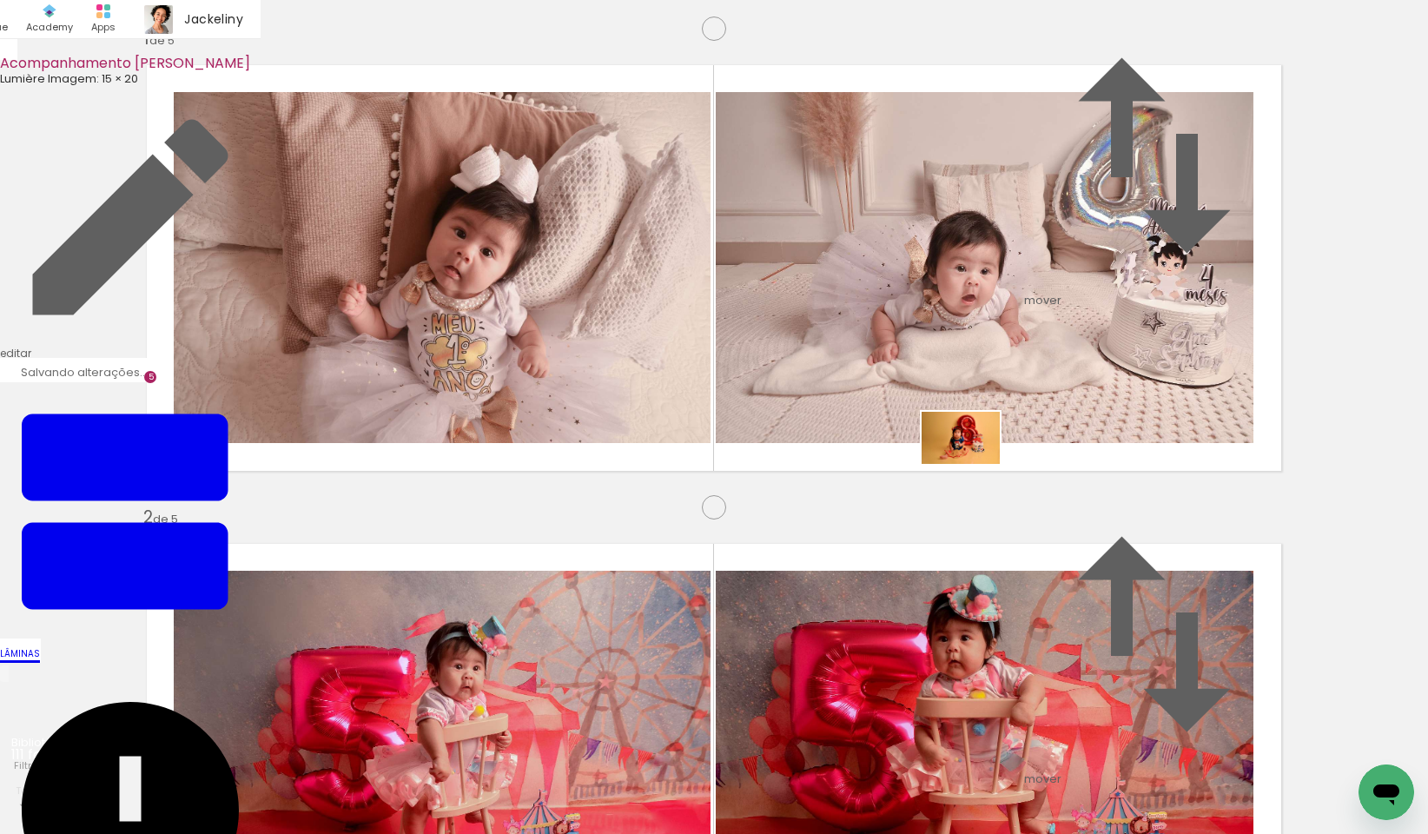
click at [974, 464] on quentale-workspace at bounding box center [714, 417] width 1428 height 834
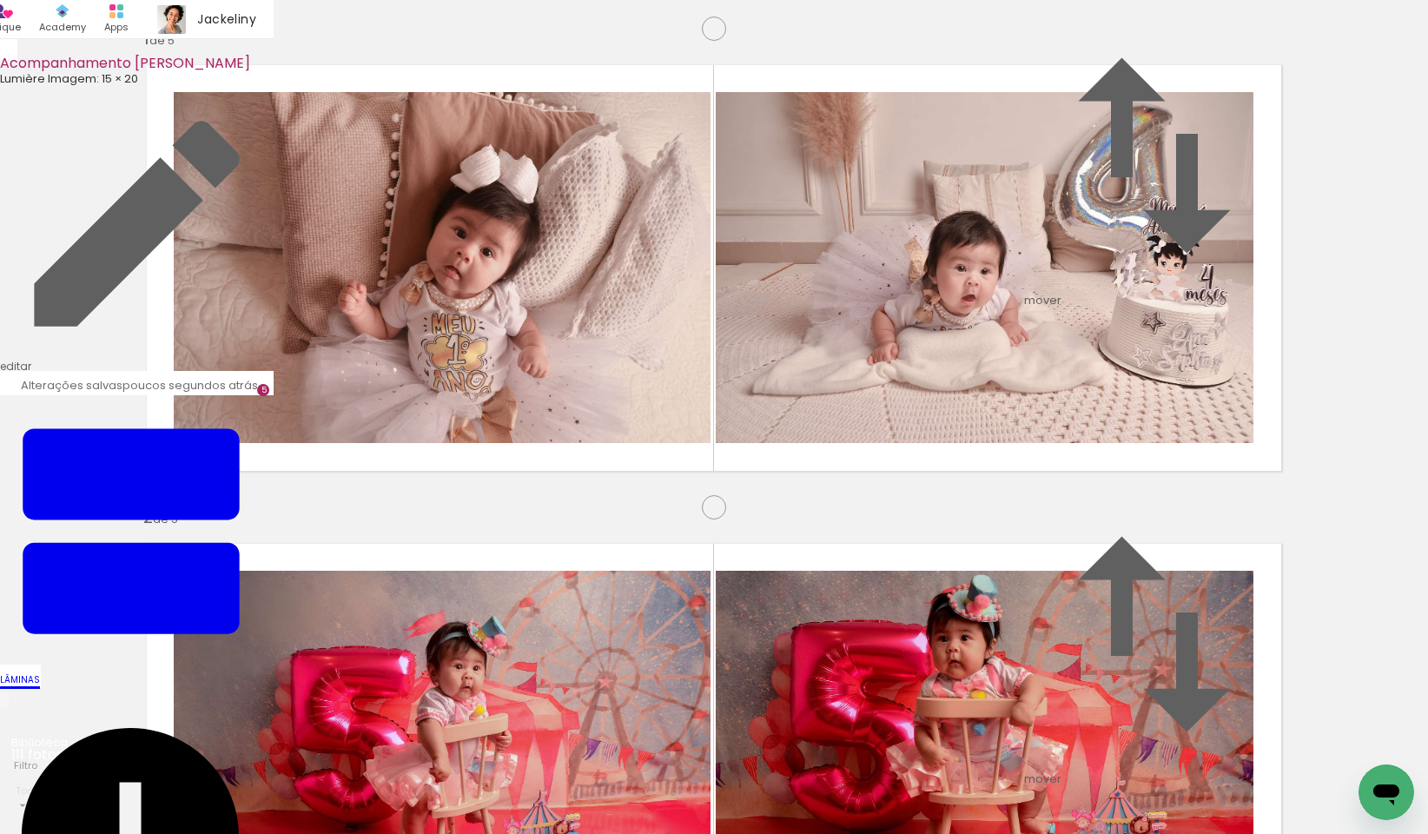
scroll to position [2163, 0]
drag, startPoint x: 1123, startPoint y: 785, endPoint x: 1027, endPoint y: 617, distance: 194.2
click at [1027, 617] on quentale-workspace at bounding box center [714, 417] width 1428 height 834
drag, startPoint x: 0, startPoint y: 0, endPoint x: 1014, endPoint y: 483, distance: 1123.1
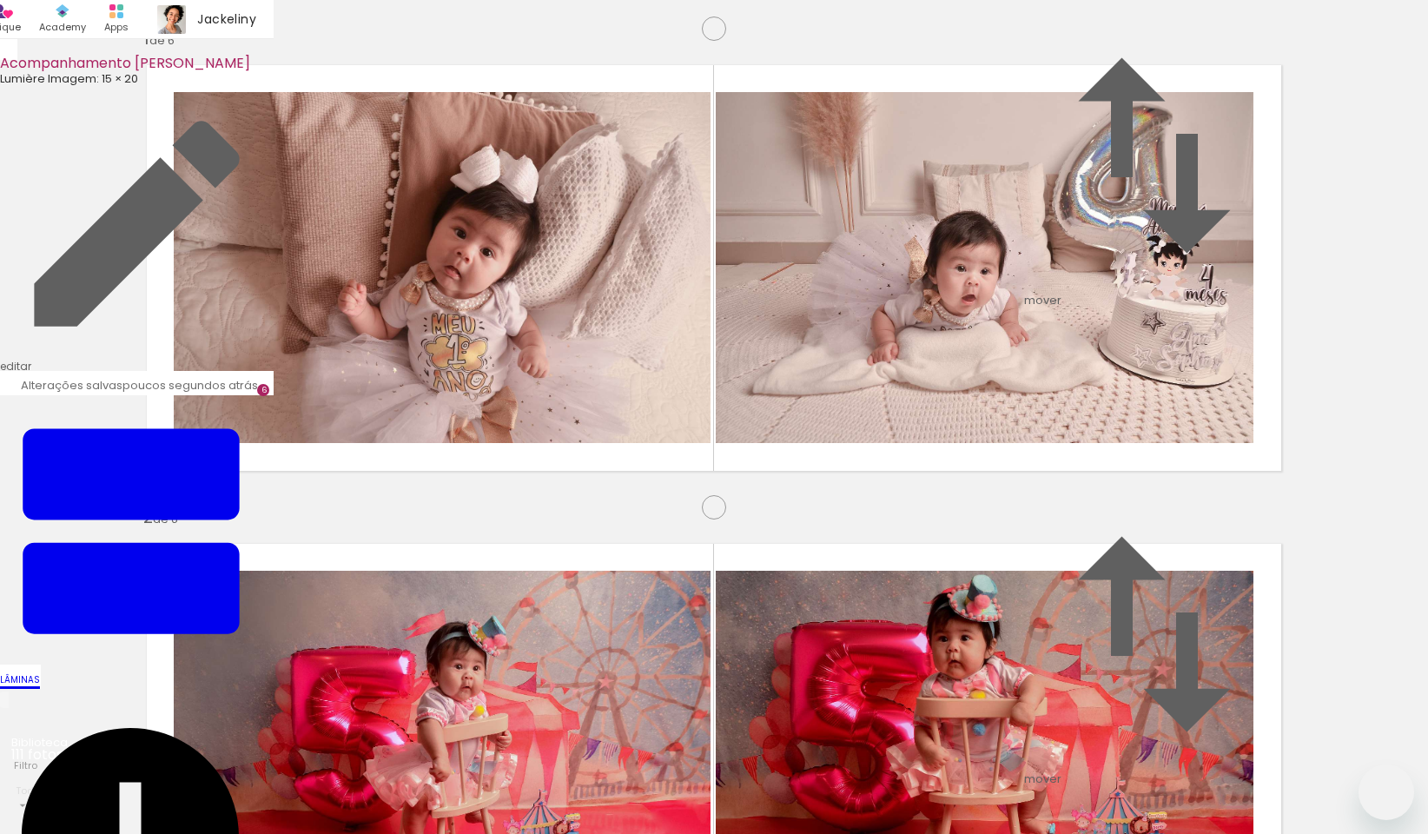
click at [1014, 483] on quentale-workspace at bounding box center [714, 417] width 1428 height 834
drag, startPoint x: 818, startPoint y: 792, endPoint x: 806, endPoint y: 676, distance: 117.0
click at [958, 481] on quentale-workspace at bounding box center [714, 417] width 1428 height 834
drag, startPoint x: 431, startPoint y: 787, endPoint x: 858, endPoint y: 536, distance: 495.8
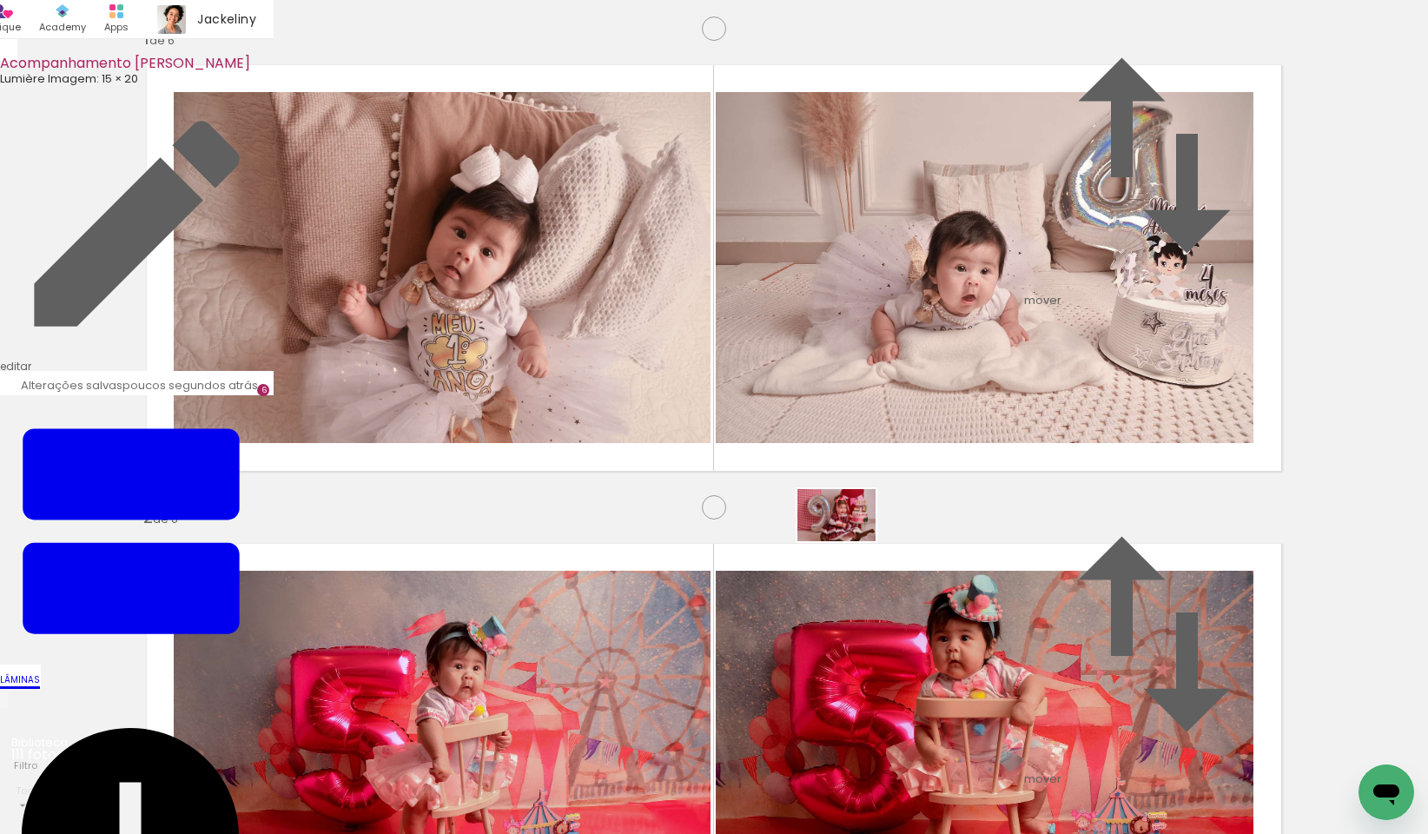
click at [858, 536] on quentale-workspace at bounding box center [714, 417] width 1428 height 834
drag, startPoint x: 1019, startPoint y: 799, endPoint x: 1052, endPoint y: 480, distance: 320.6
click at [1052, 480] on quentale-workspace at bounding box center [714, 417] width 1428 height 834
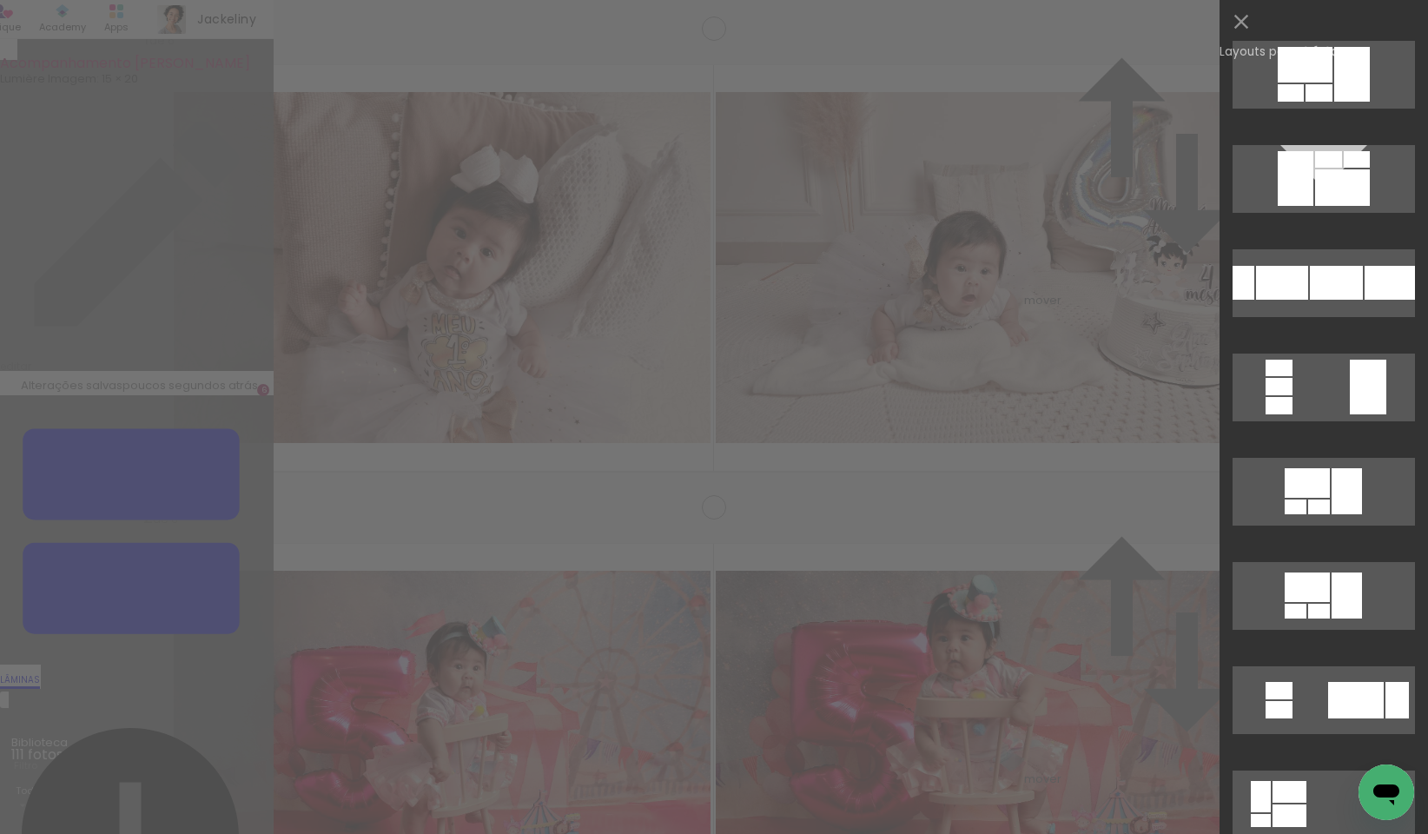
scroll to position [0, 0]
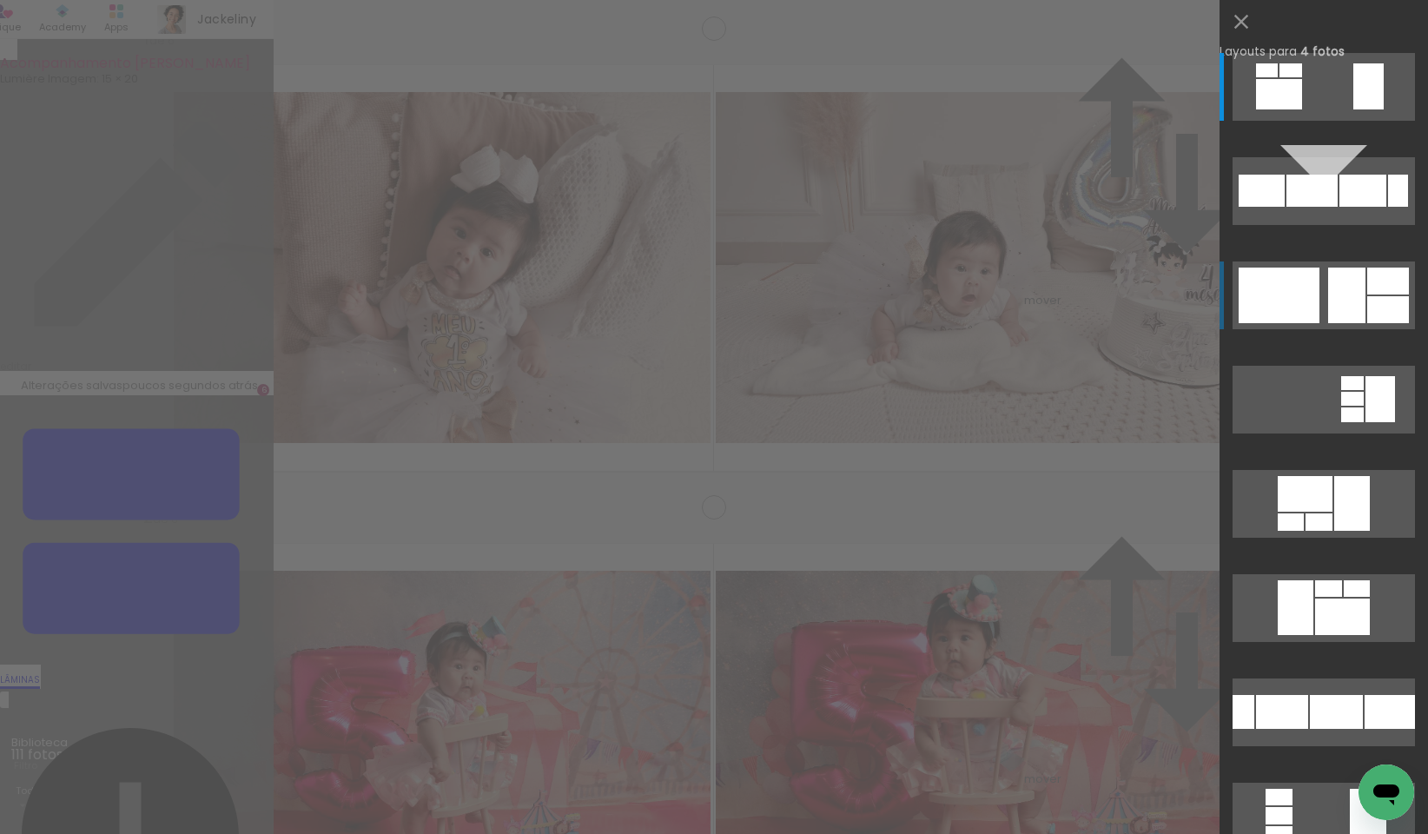
click at [1336, 320] on div at bounding box center [1346, 296] width 37 height 56
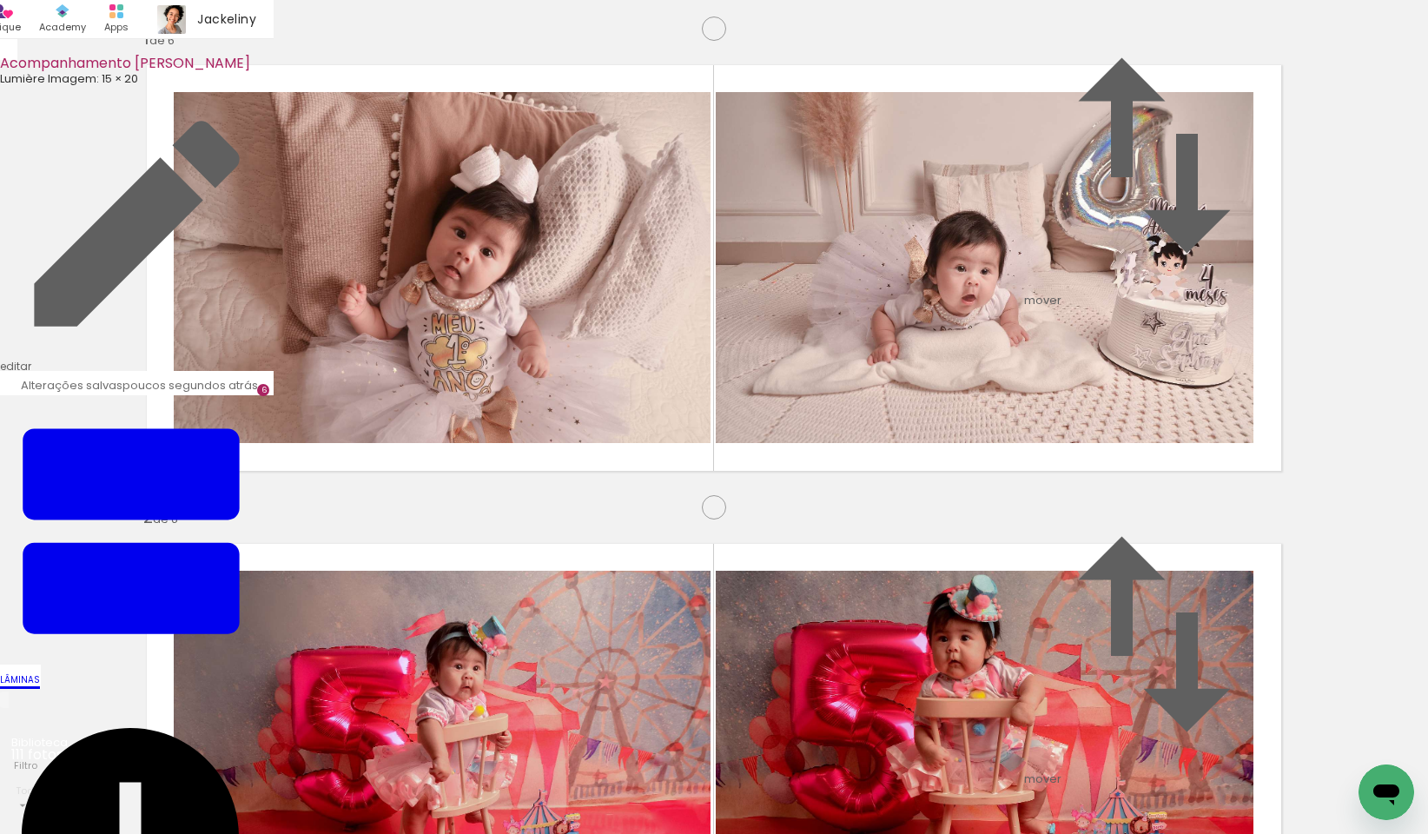
scroll to position [0, 7424]
drag, startPoint x: 1038, startPoint y: 789, endPoint x: 902, endPoint y: 543, distance: 281.2
click at [902, 543] on quentale-workspace at bounding box center [714, 417] width 1428 height 834
drag, startPoint x: 731, startPoint y: 800, endPoint x: 911, endPoint y: 540, distance: 316.5
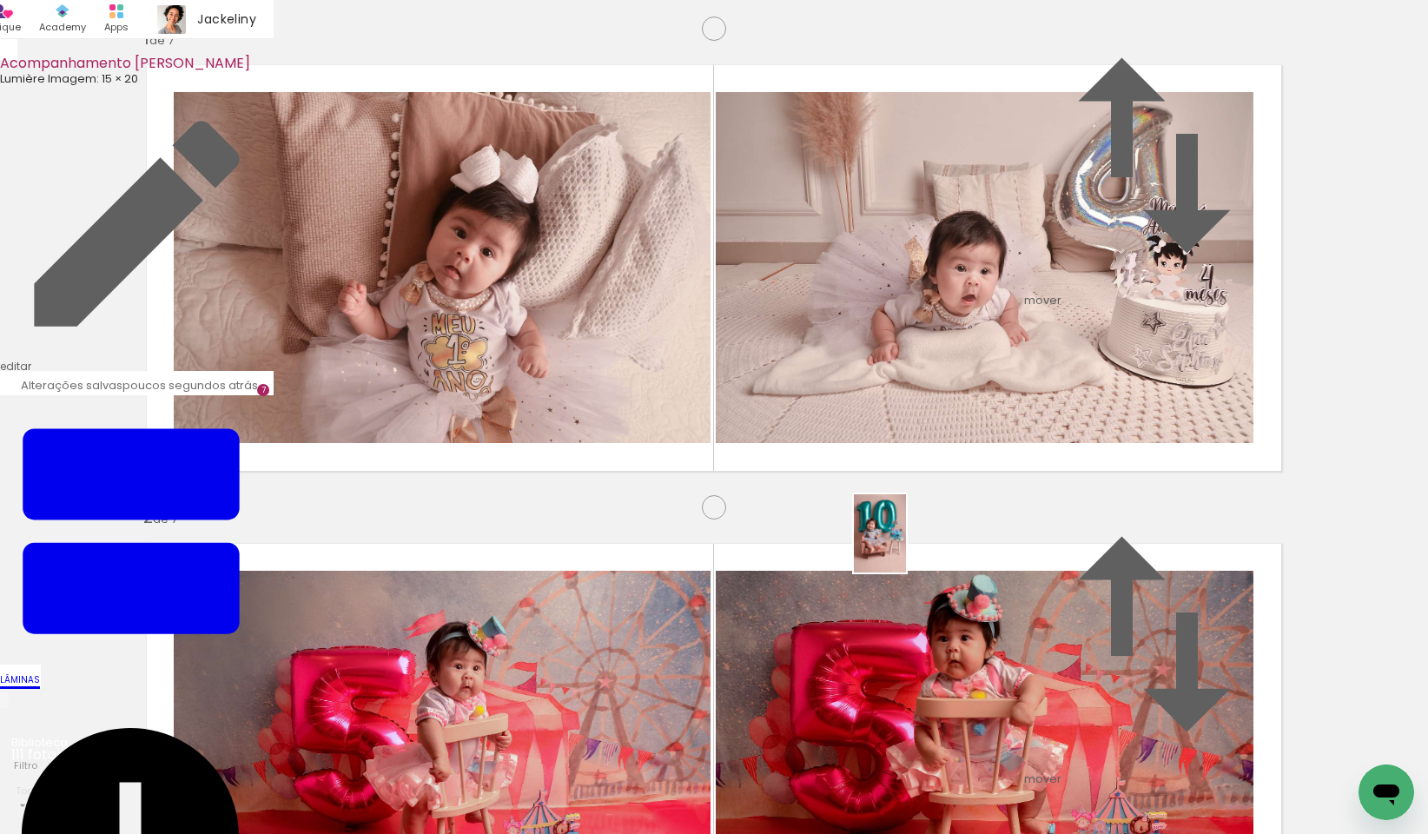
click at [911, 540] on quentale-workspace at bounding box center [714, 417] width 1428 height 834
drag, startPoint x: 885, startPoint y: 795, endPoint x: 1176, endPoint y: 556, distance: 375.9
click at [1176, 556] on quentale-workspace at bounding box center [714, 417] width 1428 height 834
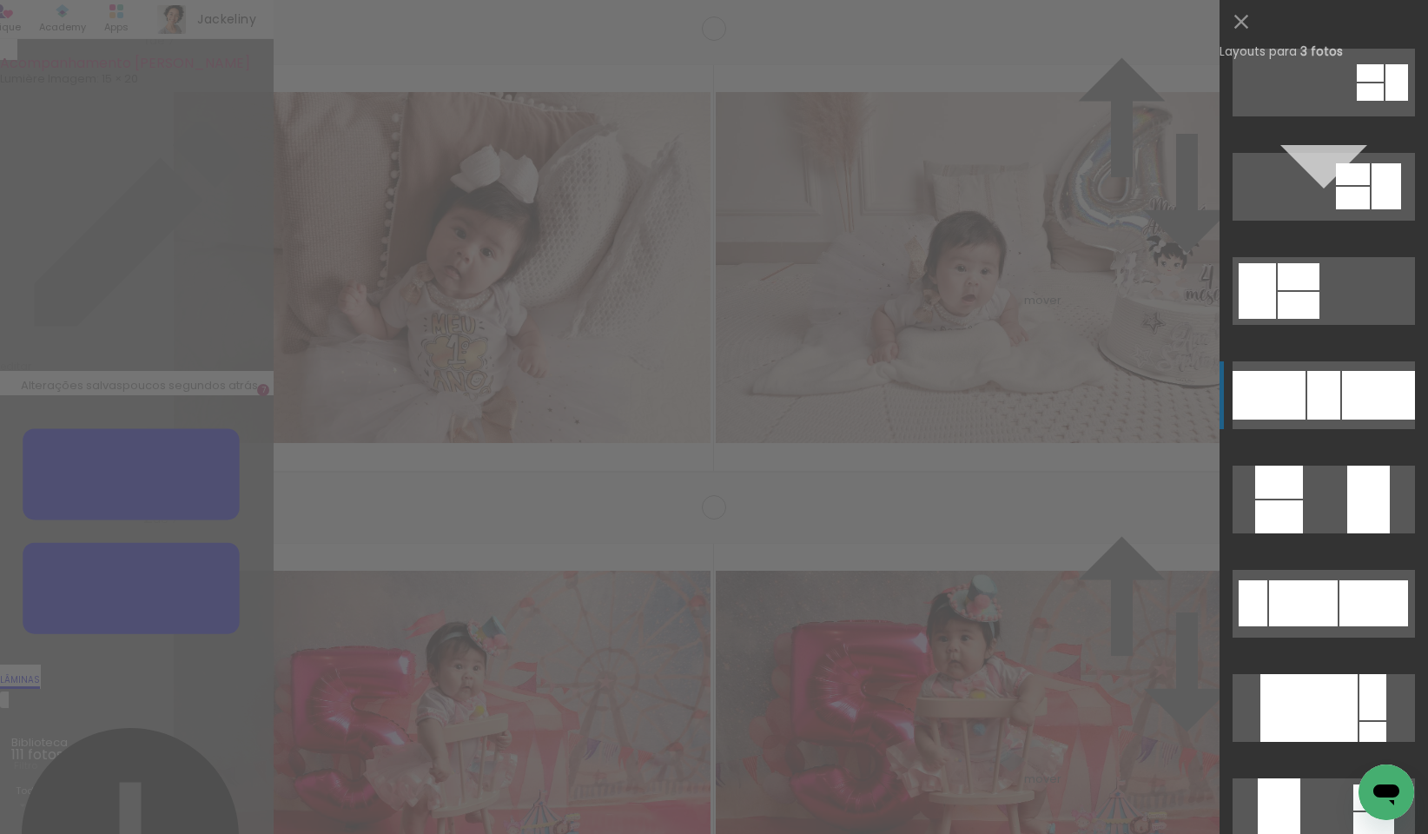
scroll to position [220, 0]
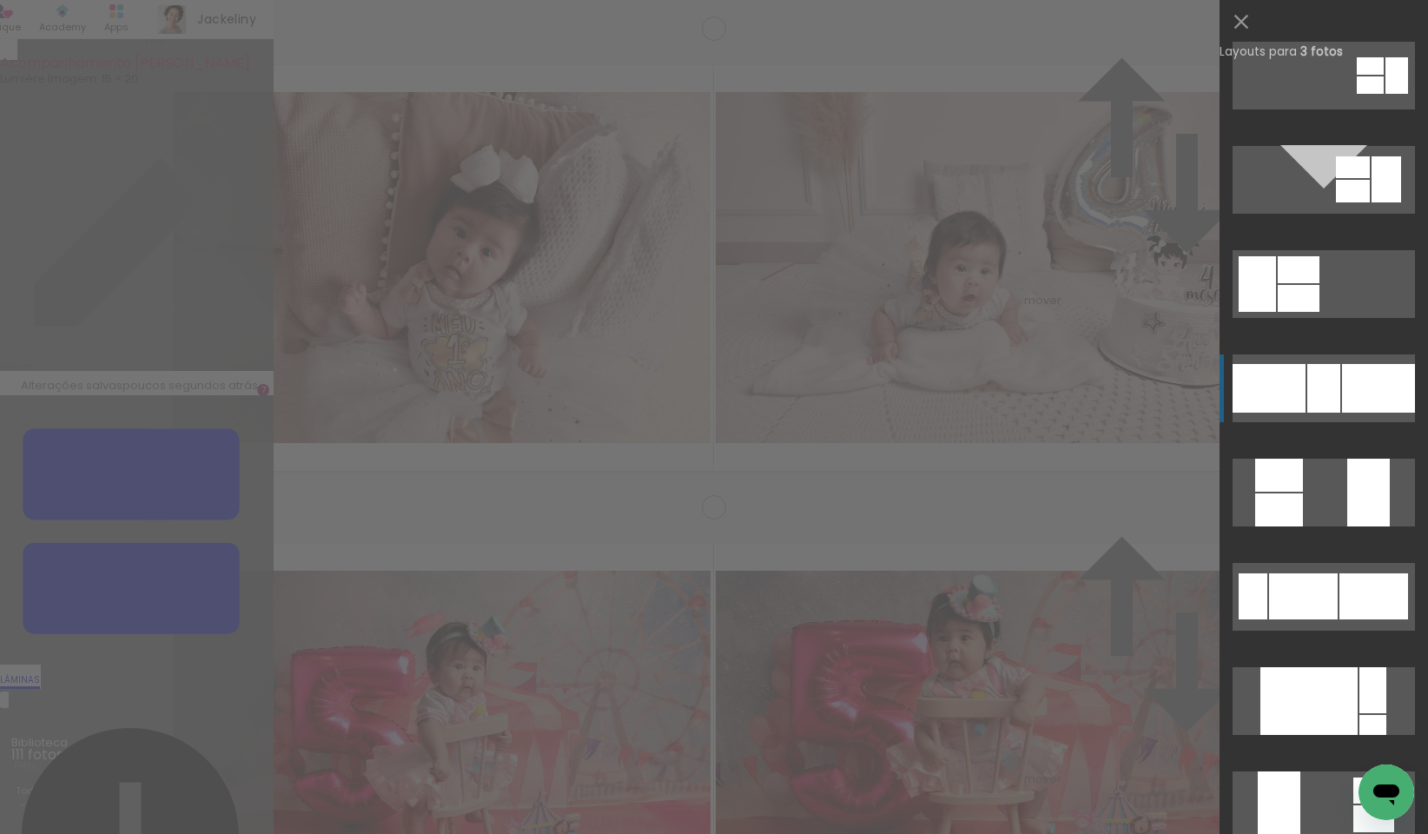
click at [1312, 618] on div at bounding box center [1303, 596] width 69 height 46
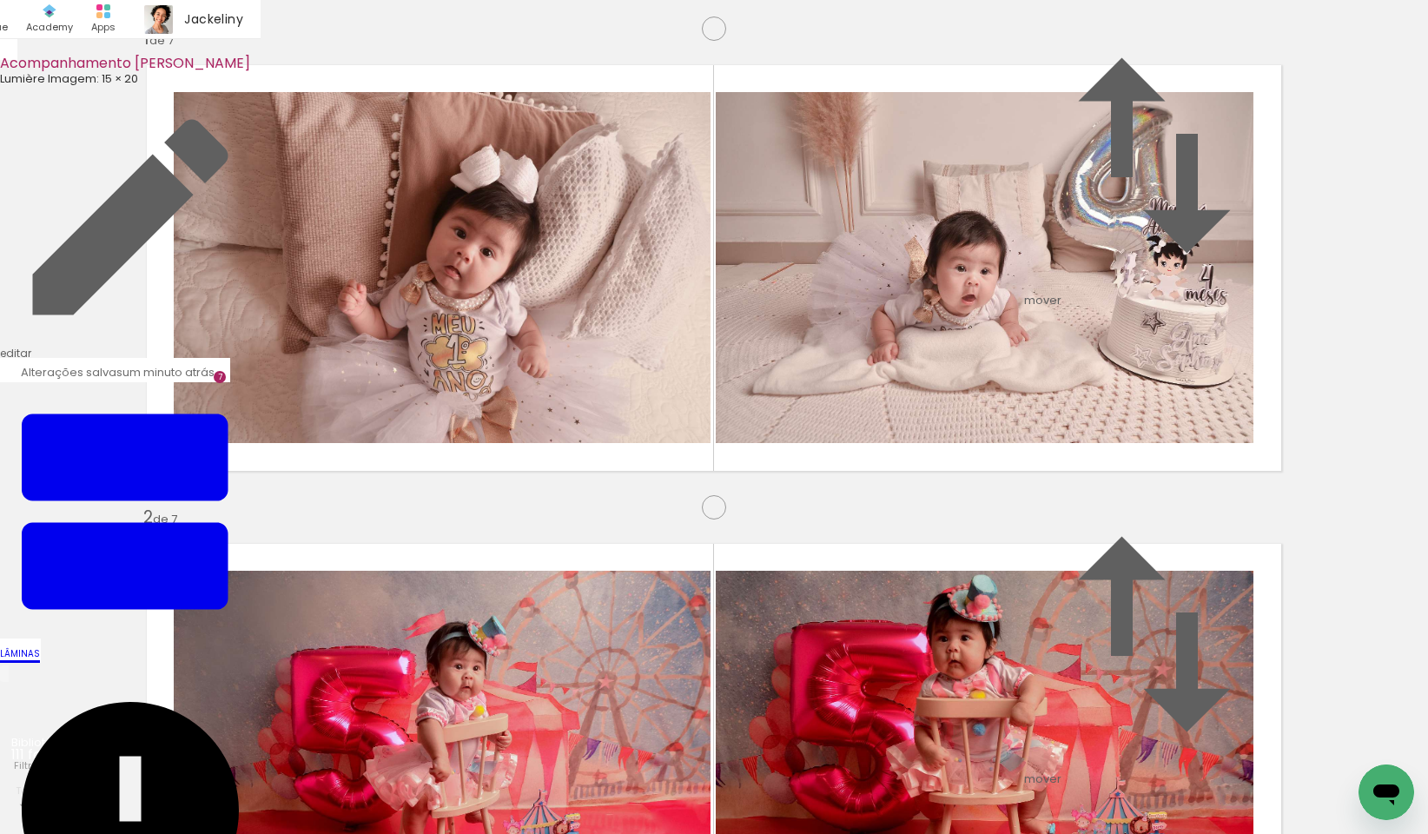
scroll to position [0, 9028]
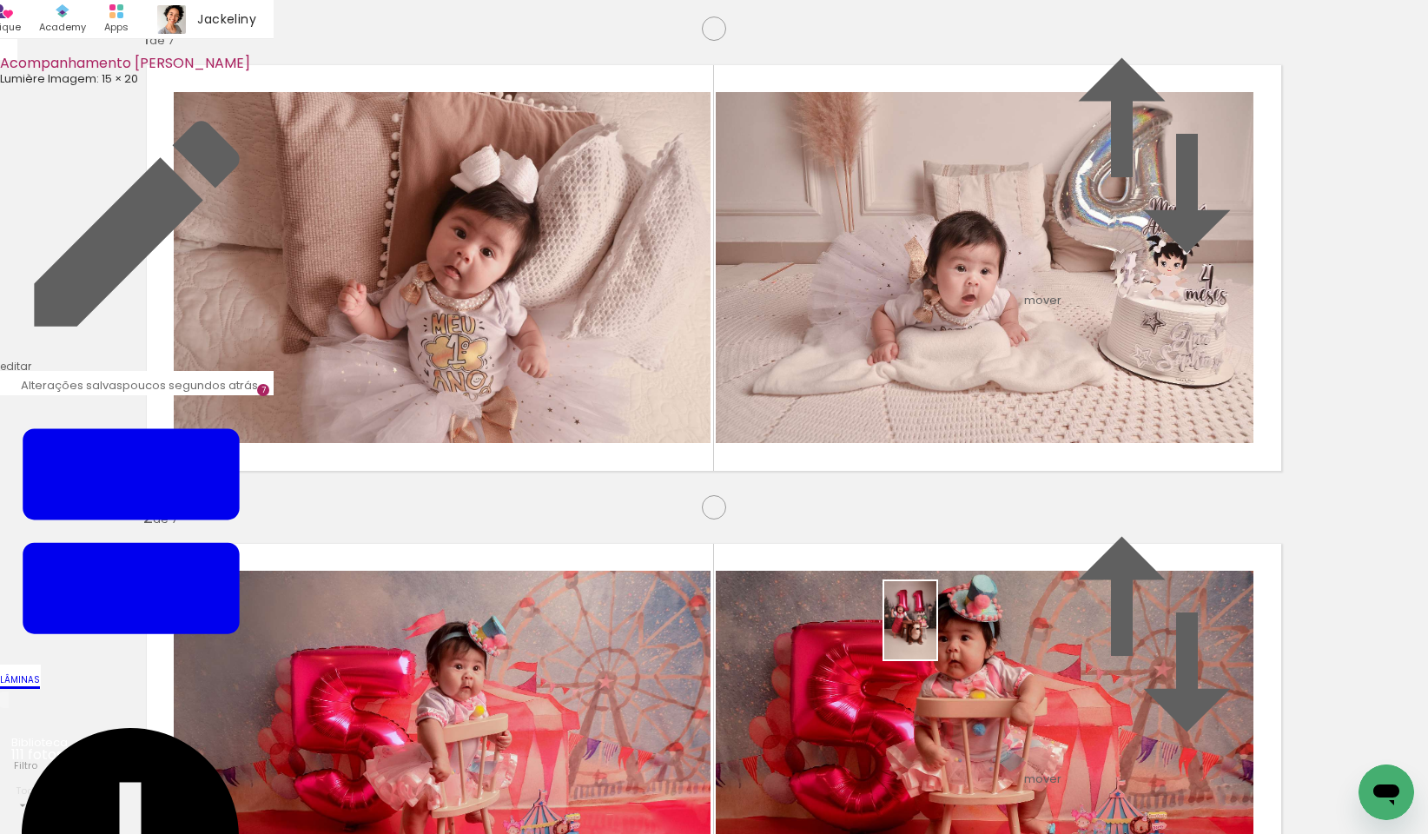
drag, startPoint x: 891, startPoint y: 787, endPoint x: 937, endPoint y: 632, distance: 162.0
click at [937, 632] on quentale-workspace at bounding box center [714, 417] width 1428 height 834
drag, startPoint x: 812, startPoint y: 794, endPoint x: 883, endPoint y: 466, distance: 335.9
click at [883, 466] on quentale-workspace at bounding box center [714, 417] width 1428 height 834
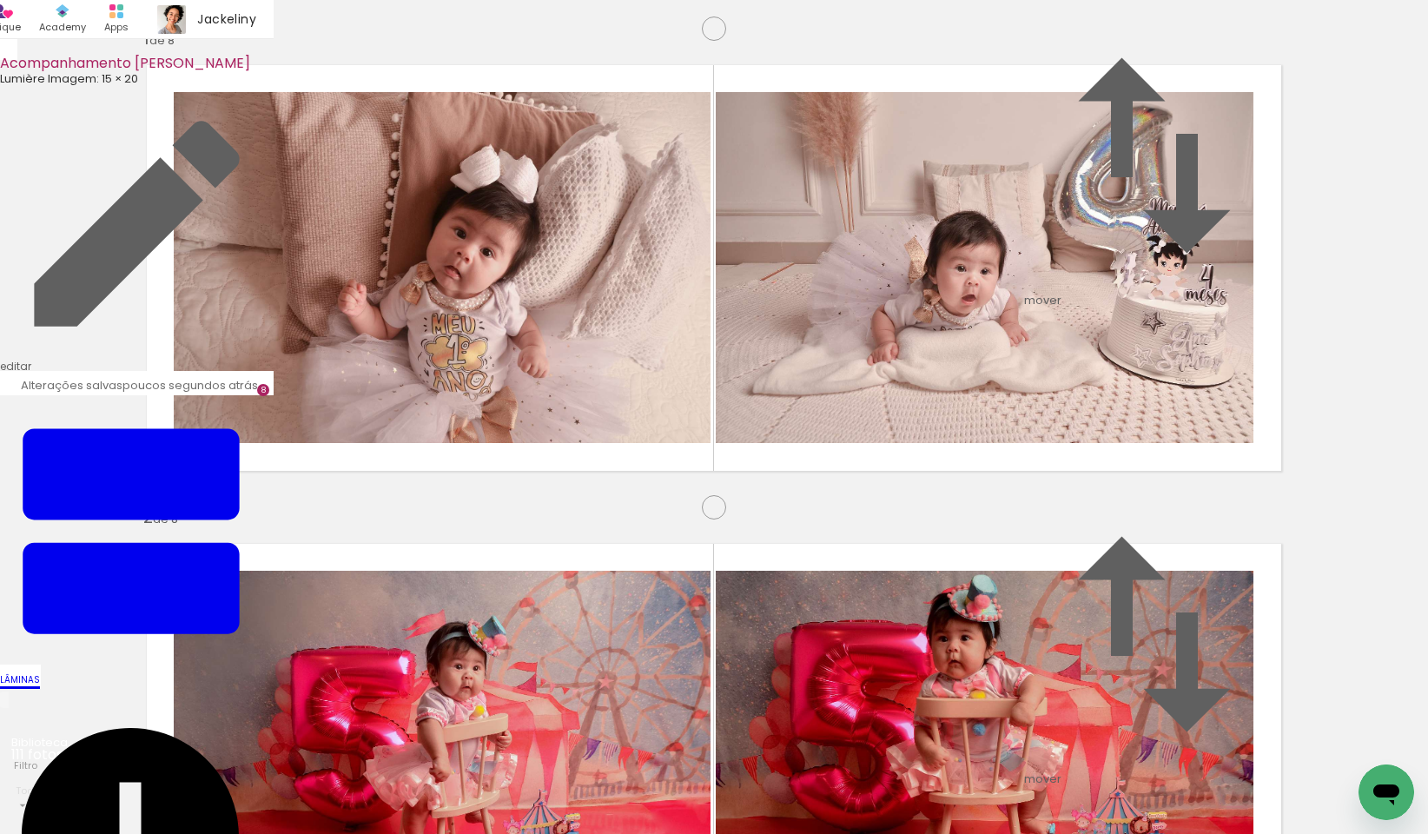
scroll to position [0, 9503]
drag, startPoint x: 1353, startPoint y: 769, endPoint x: 1120, endPoint y: 560, distance: 313.2
click at [1120, 560] on quentale-workspace at bounding box center [714, 417] width 1428 height 834
drag, startPoint x: 458, startPoint y: 332, endPoint x: 780, endPoint y: 801, distance: 569.2
click at [780, 801] on quentale-workspace at bounding box center [714, 417] width 1428 height 834
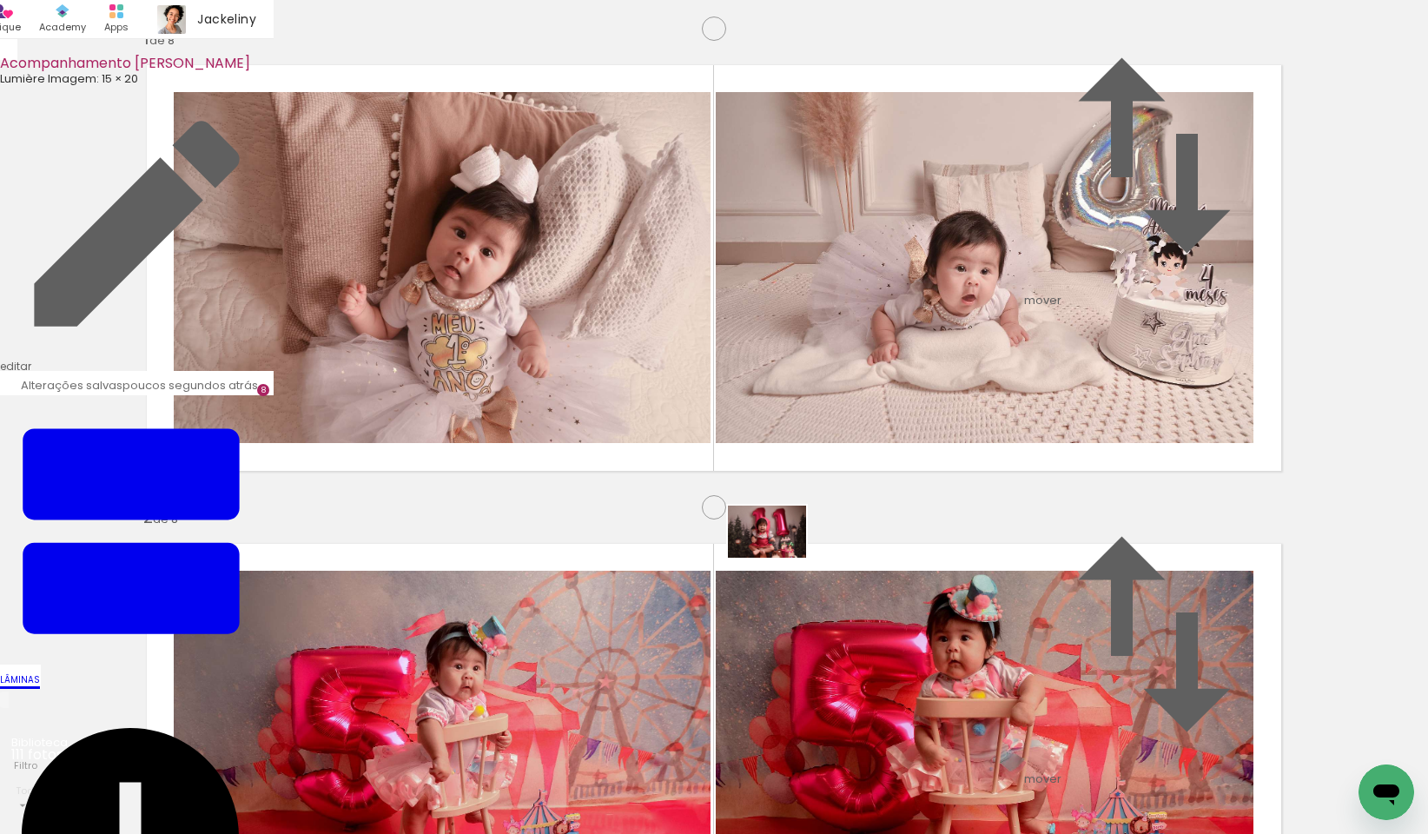
drag, startPoint x: 707, startPoint y: 795, endPoint x: 780, endPoint y: 558, distance: 248.2
click at [780, 558] on quentale-workspace at bounding box center [714, 417] width 1428 height 834
drag, startPoint x: 884, startPoint y: 794, endPoint x: 1151, endPoint y: 484, distance: 409.1
click at [1151, 484] on quentale-workspace at bounding box center [714, 417] width 1428 height 834
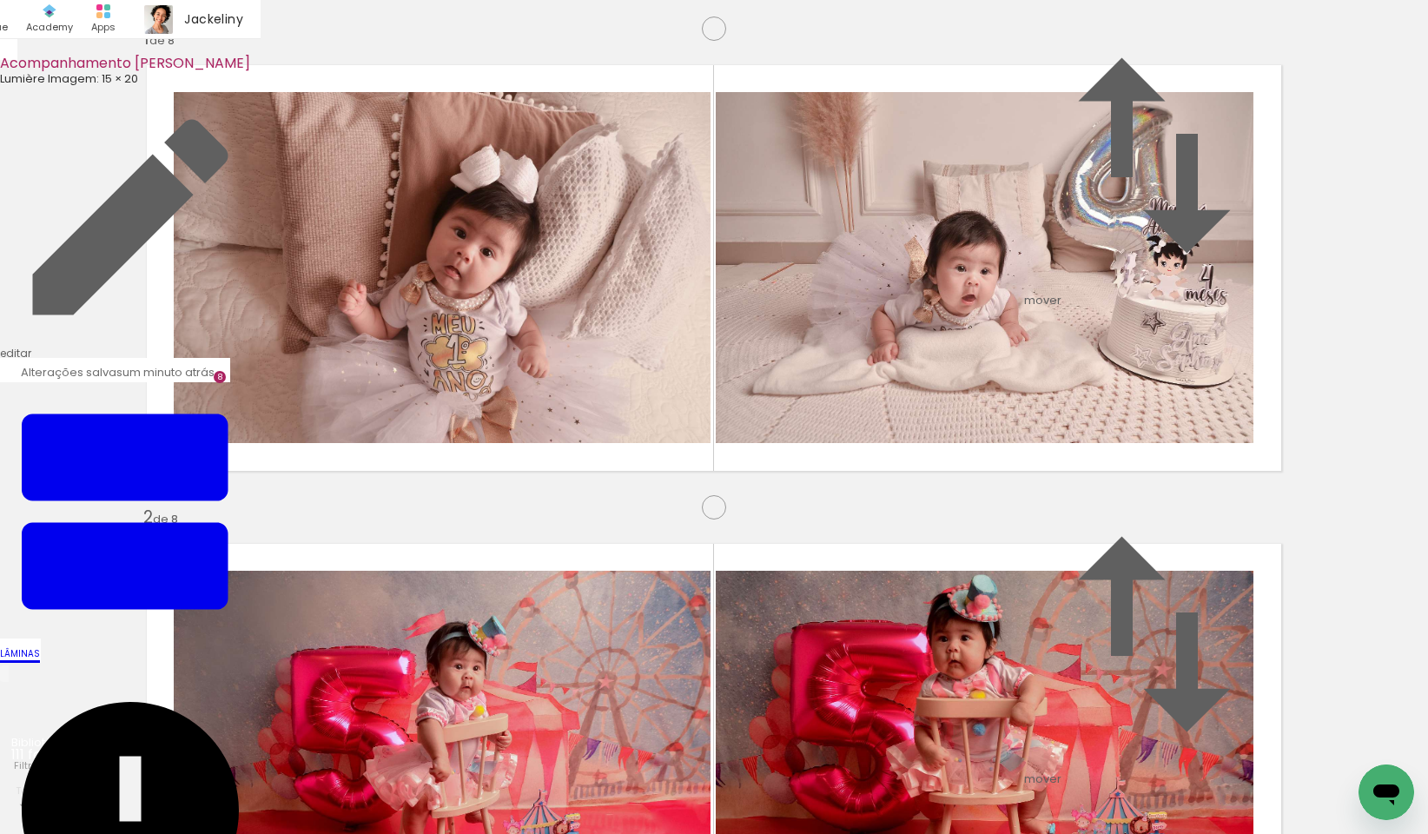
scroll to position [3739, 0]
drag, startPoint x: 1249, startPoint y: 788, endPoint x: 457, endPoint y: 466, distance: 854.6
click at [457, 466] on quentale-workspace at bounding box center [714, 417] width 1428 height 834
drag, startPoint x: 776, startPoint y: 785, endPoint x: 817, endPoint y: 713, distance: 82.1
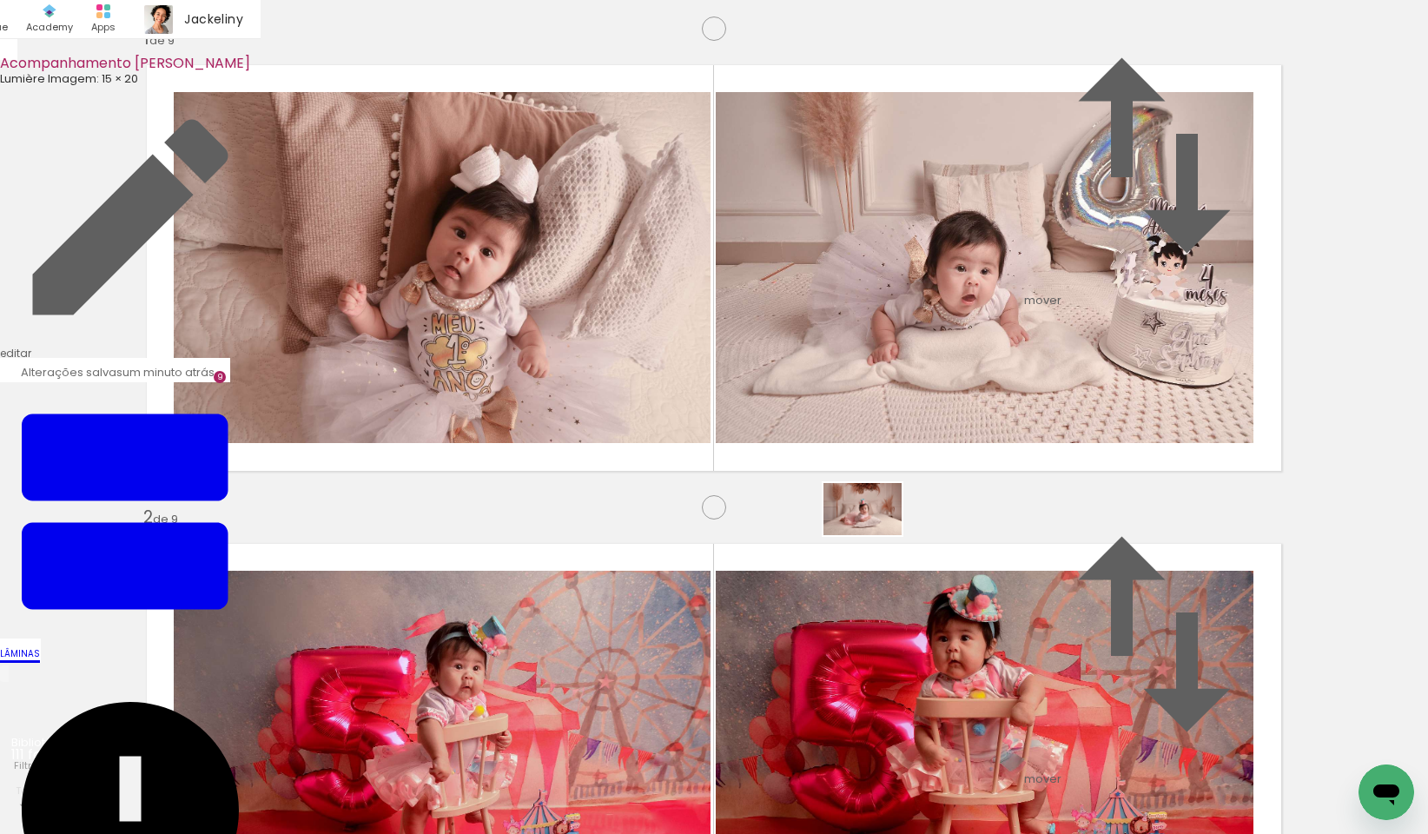
click at [881, 527] on quentale-workspace at bounding box center [714, 417] width 1428 height 834
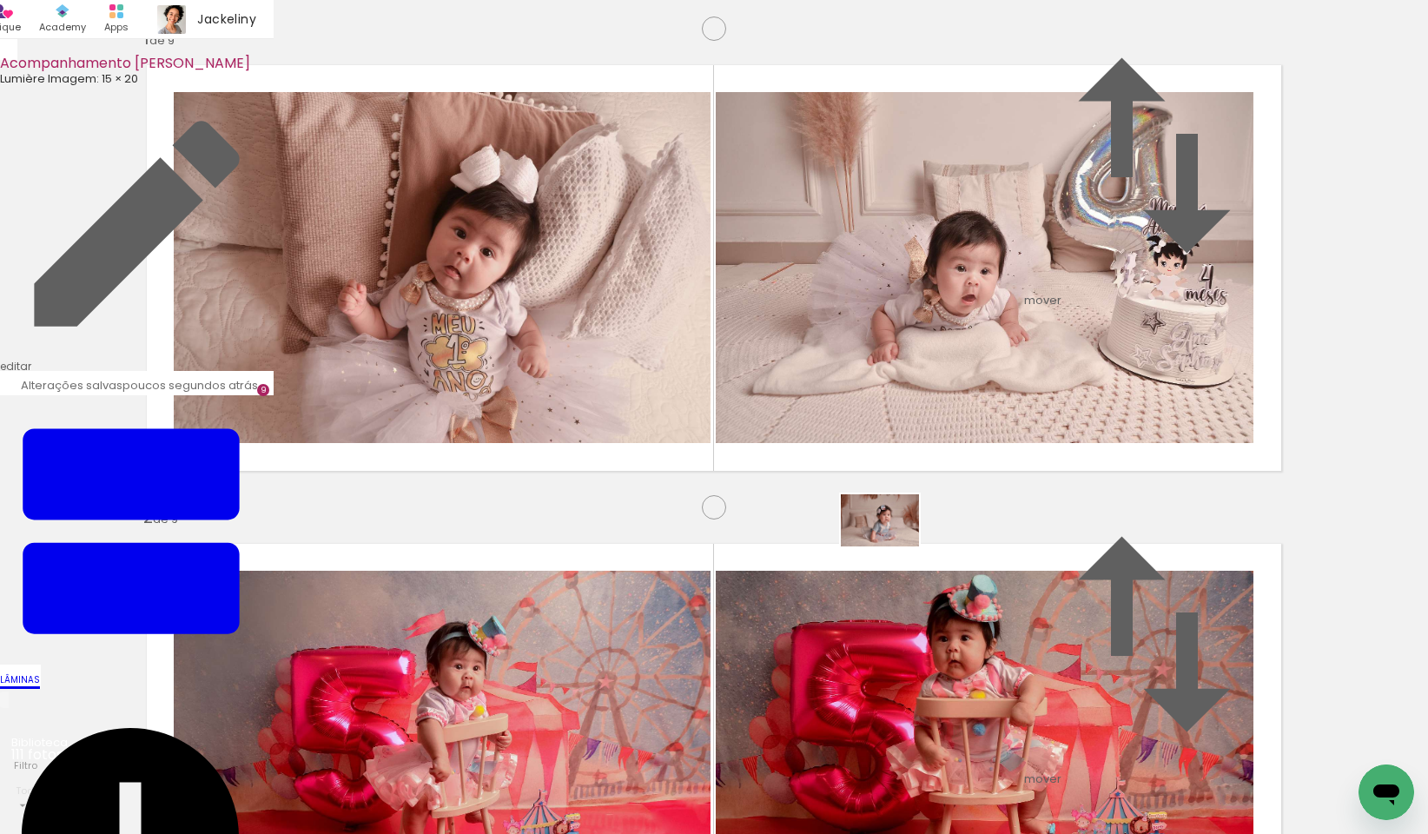
drag, startPoint x: 220, startPoint y: 777, endPoint x: 894, endPoint y: 547, distance: 712.4
click at [894, 547] on quentale-workspace at bounding box center [714, 417] width 1428 height 834
drag, startPoint x: 880, startPoint y: 792, endPoint x: 906, endPoint y: 513, distance: 280.1
click at [906, 513] on quentale-workspace at bounding box center [714, 417] width 1428 height 834
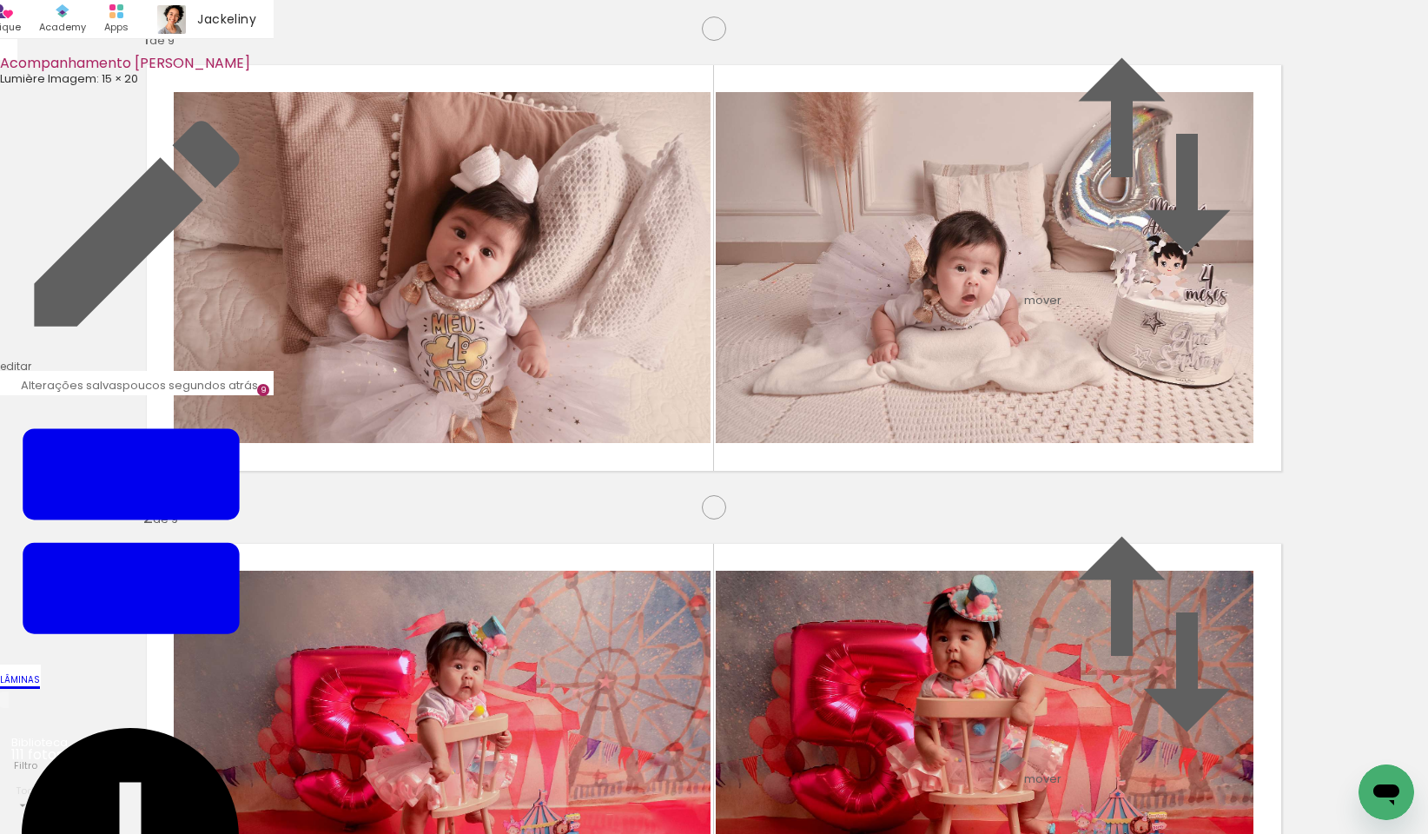
scroll to position [0, 5299]
drag, startPoint x: 1200, startPoint y: 784, endPoint x: 1206, endPoint y: 548, distance: 235.5
click at [1206, 548] on quentale-workspace at bounding box center [714, 417] width 1428 height 834
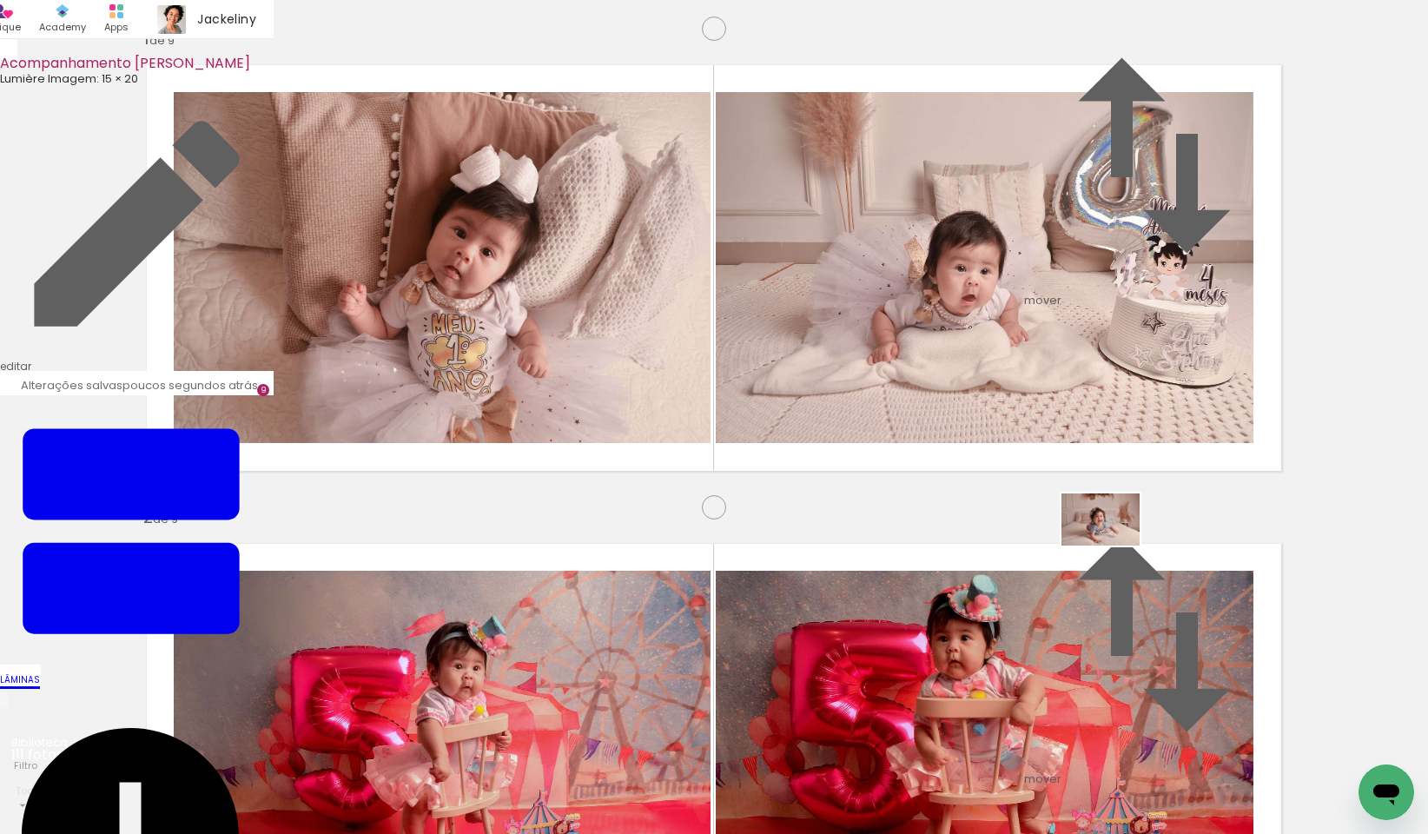
drag, startPoint x: 1073, startPoint y: 791, endPoint x: 1114, endPoint y: 546, distance: 248.4
click at [1114, 546] on quentale-workspace at bounding box center [714, 417] width 1428 height 834
drag, startPoint x: 979, startPoint y: 798, endPoint x: 1242, endPoint y: 527, distance: 377.9
click at [1242, 527] on quentale-workspace at bounding box center [714, 417] width 1428 height 834
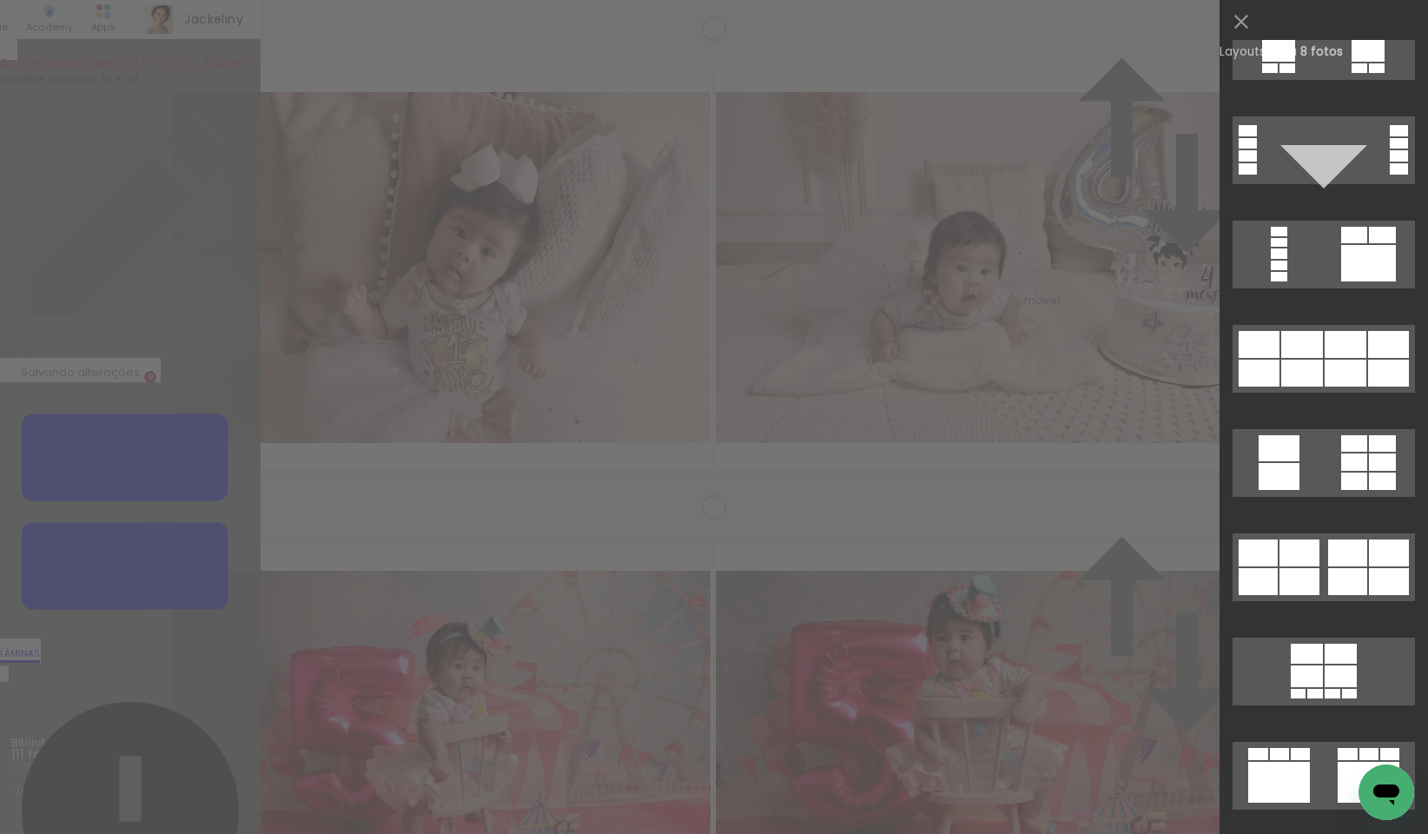
scroll to position [1519, 0]
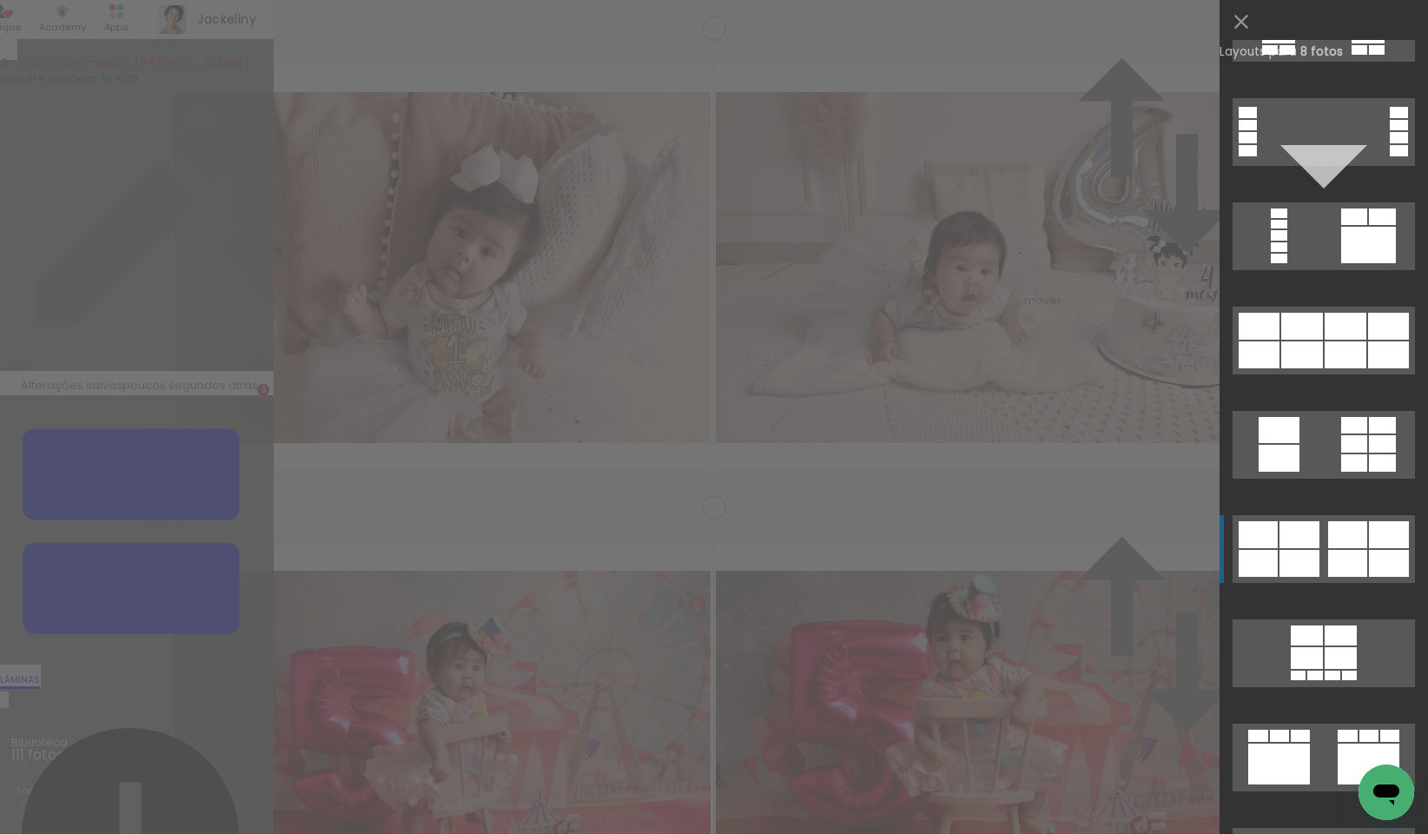
click at [1297, 569] on div at bounding box center [1300, 563] width 40 height 27
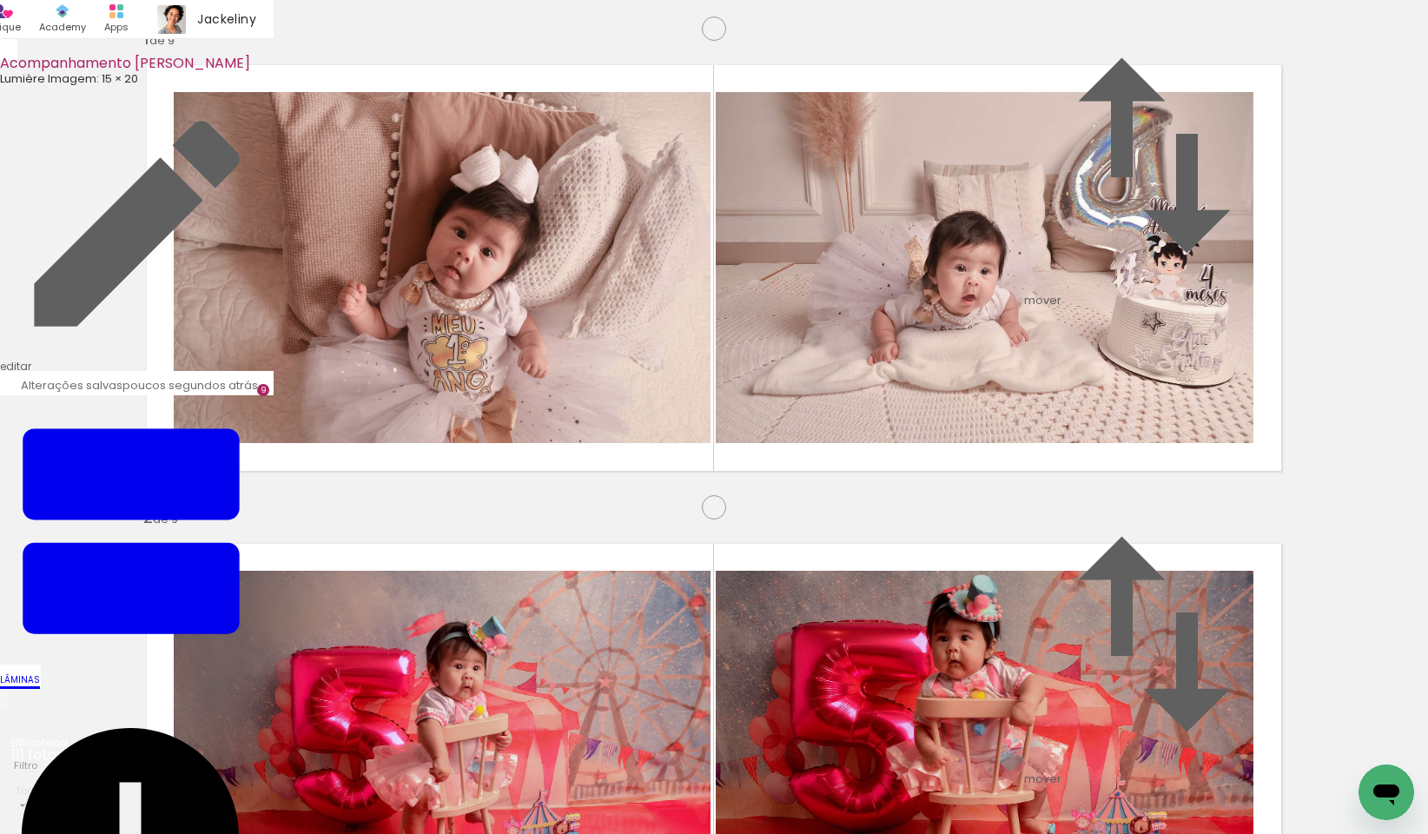
scroll to position [0, 0]
drag, startPoint x: 381, startPoint y: 785, endPoint x: 378, endPoint y: 509, distance: 276.3
click at [378, 509] on quentale-workspace at bounding box center [714, 417] width 1428 height 834
drag, startPoint x: 531, startPoint y: 792, endPoint x: 917, endPoint y: 519, distance: 473.0
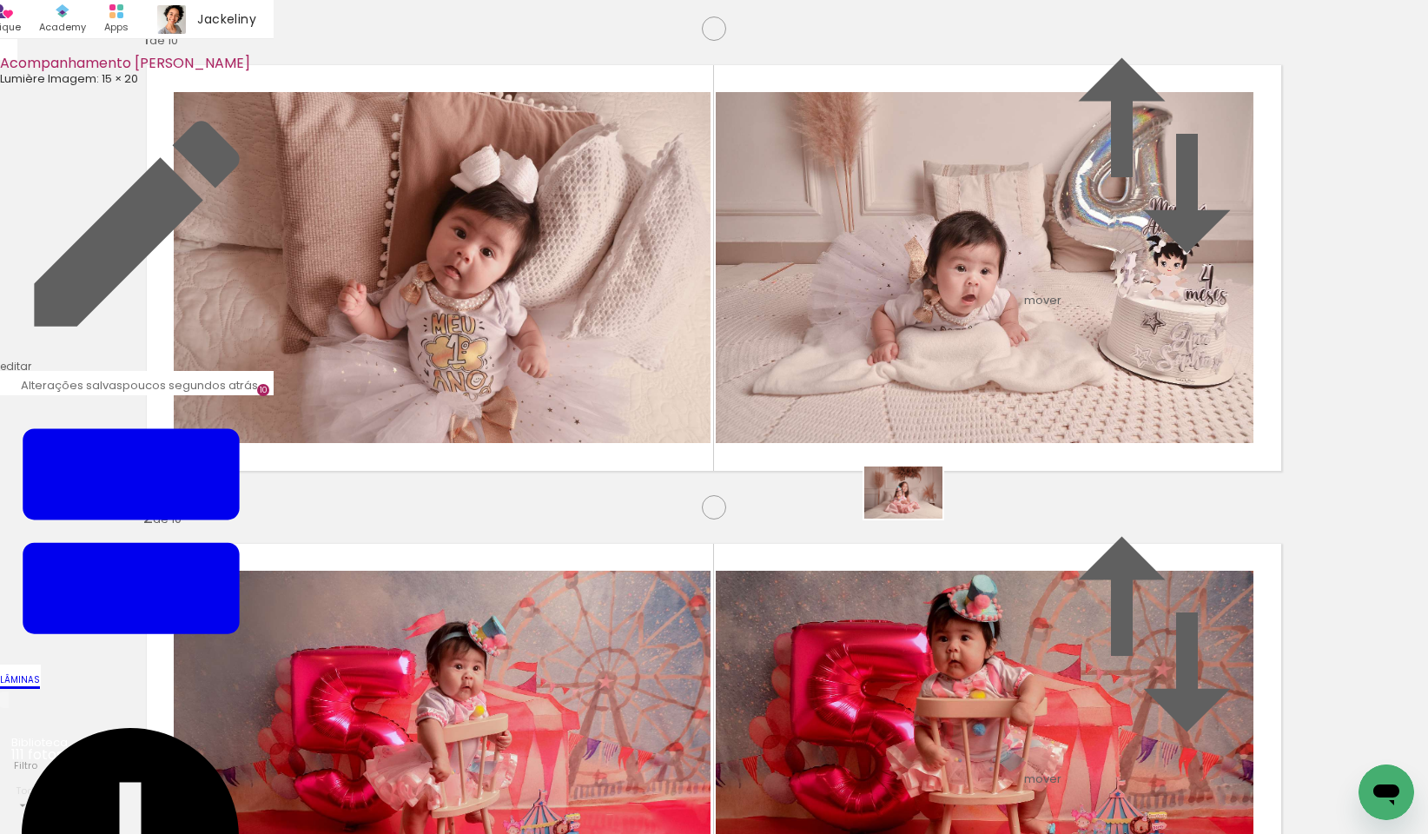
click at [917, 519] on quentale-workspace at bounding box center [714, 417] width 1428 height 834
drag, startPoint x: 591, startPoint y: 788, endPoint x: 994, endPoint y: 556, distance: 465.1
click at [994, 556] on quentale-workspace at bounding box center [714, 417] width 1428 height 834
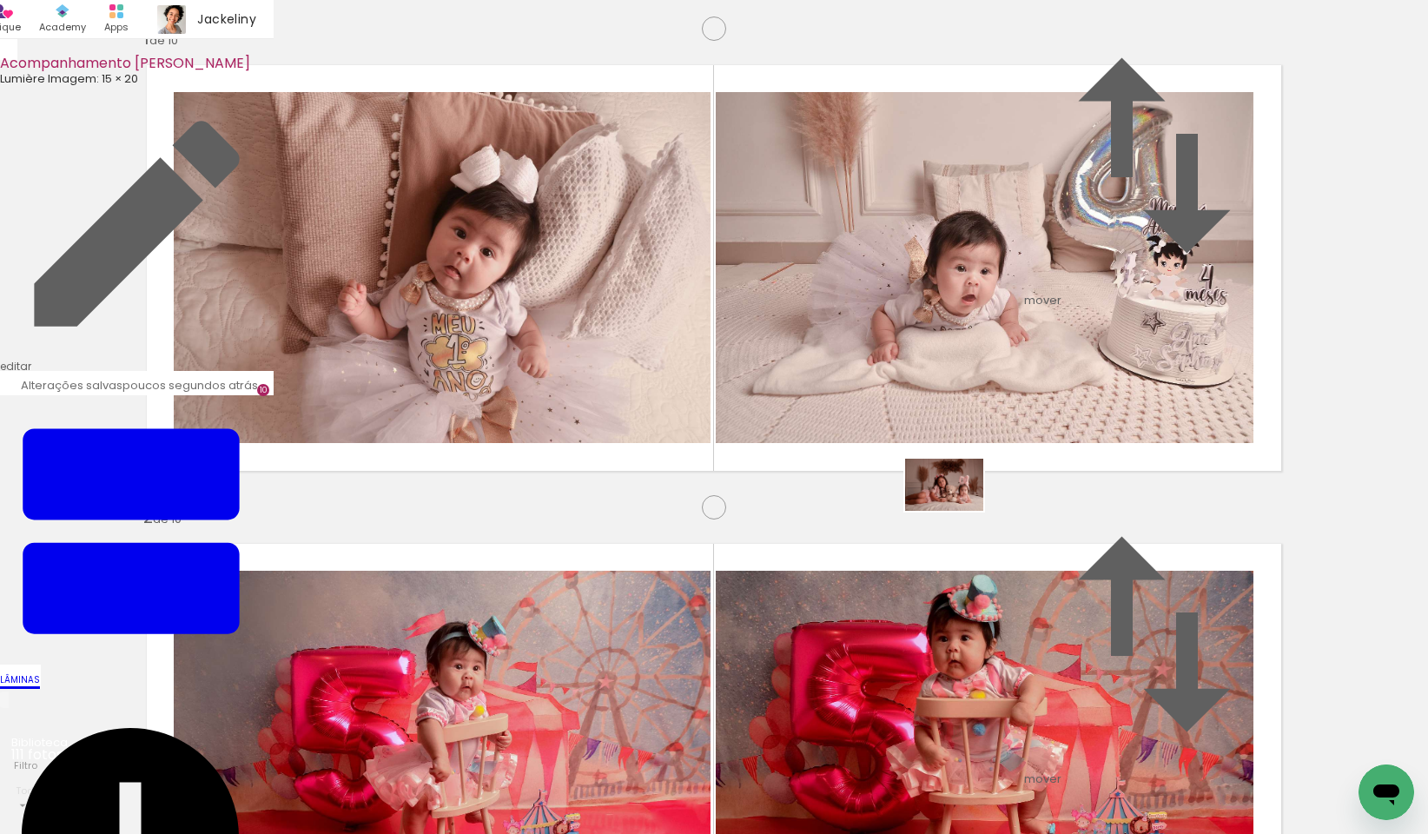
drag, startPoint x: 736, startPoint y: 790, endPoint x: 957, endPoint y: 511, distance: 356.2
click at [957, 511] on quentale-workspace at bounding box center [714, 417] width 1428 height 834
drag, startPoint x: 953, startPoint y: 785, endPoint x: 1185, endPoint y: 527, distance: 346.3
click at [1185, 527] on quentale-workspace at bounding box center [714, 417] width 1428 height 834
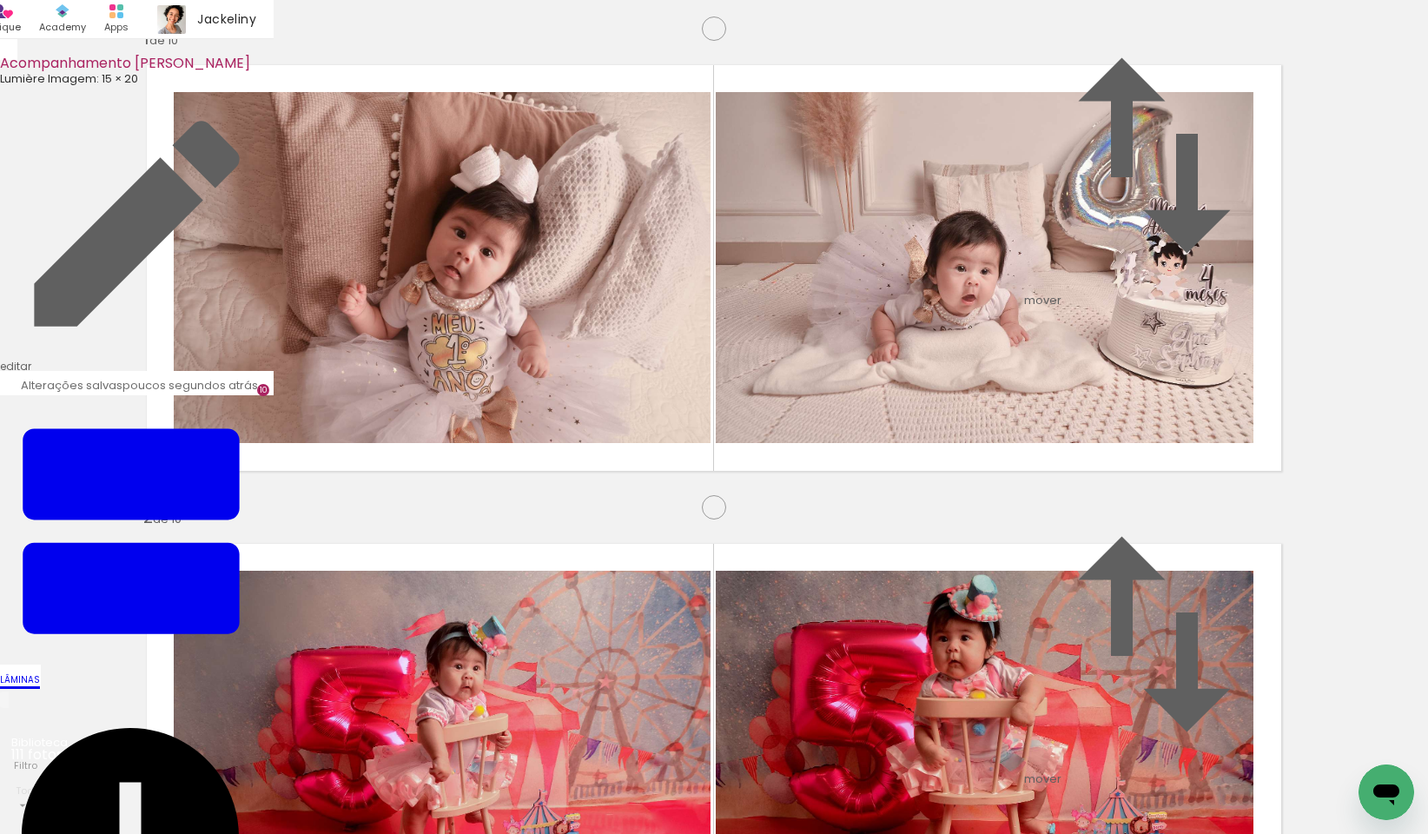
scroll to position [0, 6790]
drag, startPoint x: 791, startPoint y: 780, endPoint x: 1201, endPoint y: 566, distance: 462.9
click at [1201, 566] on quentale-workspace at bounding box center [714, 417] width 1428 height 834
drag, startPoint x: 501, startPoint y: 789, endPoint x: 964, endPoint y: 567, distance: 513.4
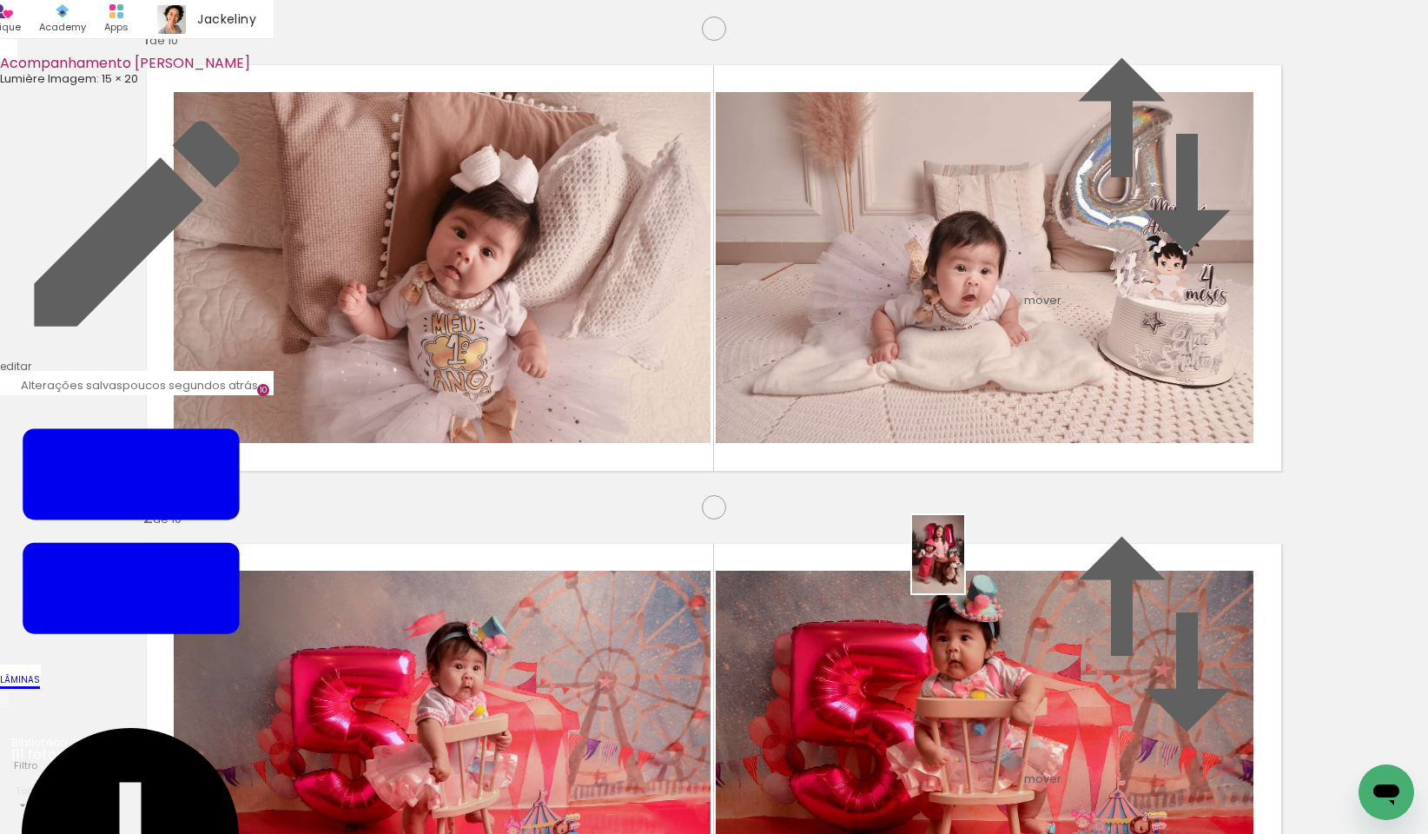
click at [964, 567] on quentale-workspace at bounding box center [714, 417] width 1428 height 834
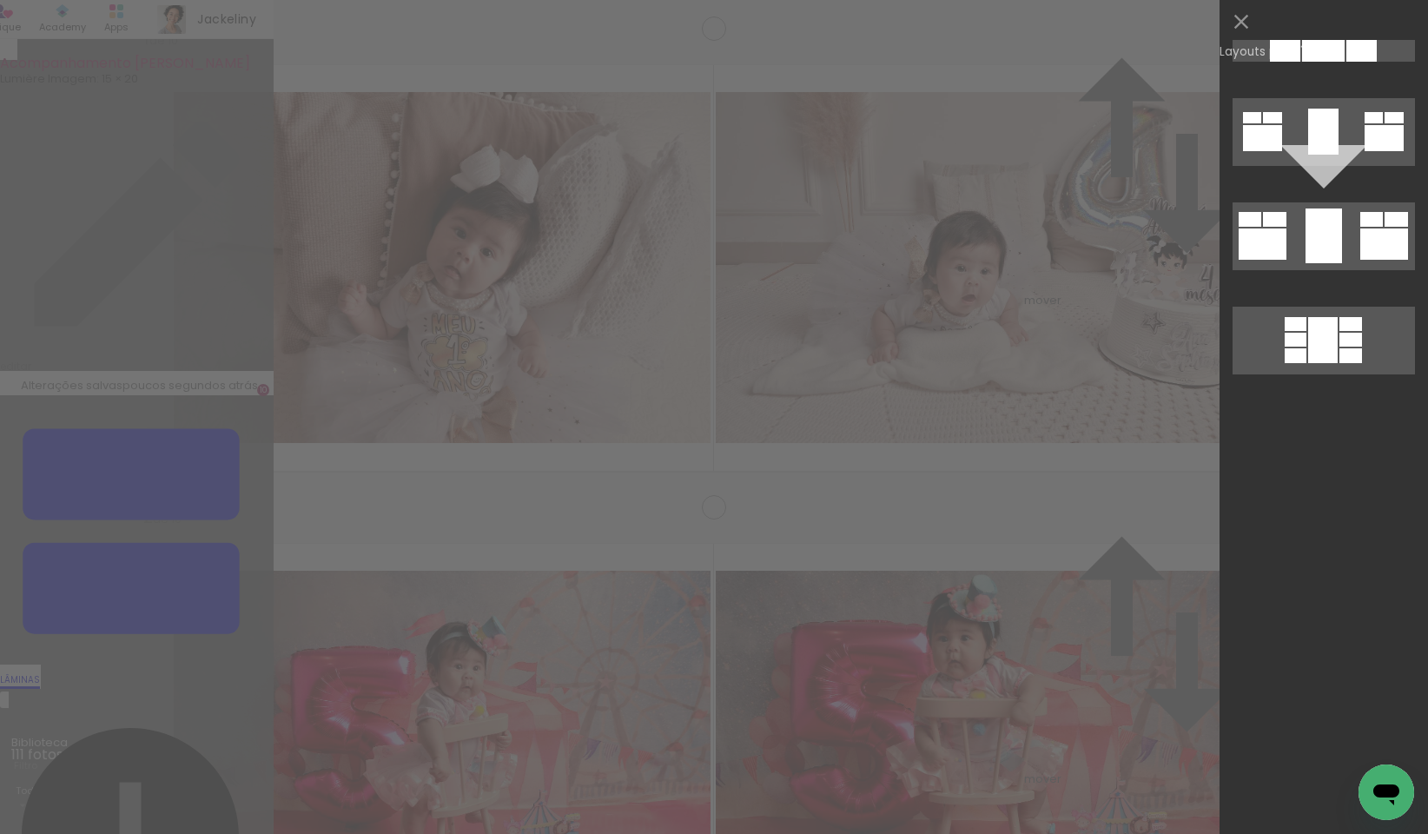
scroll to position [0, 0]
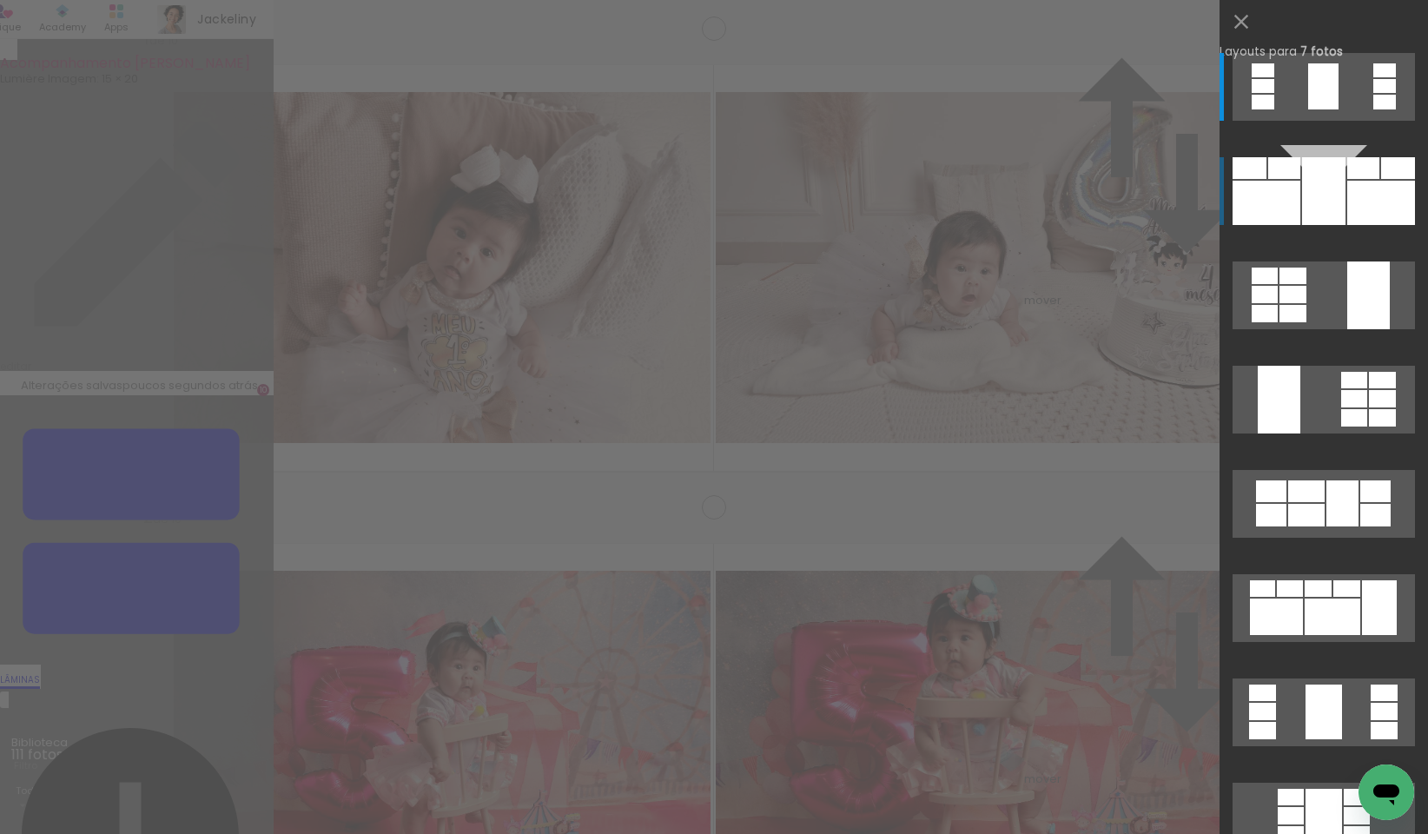
click at [1315, 213] on div at bounding box center [1323, 191] width 43 height 68
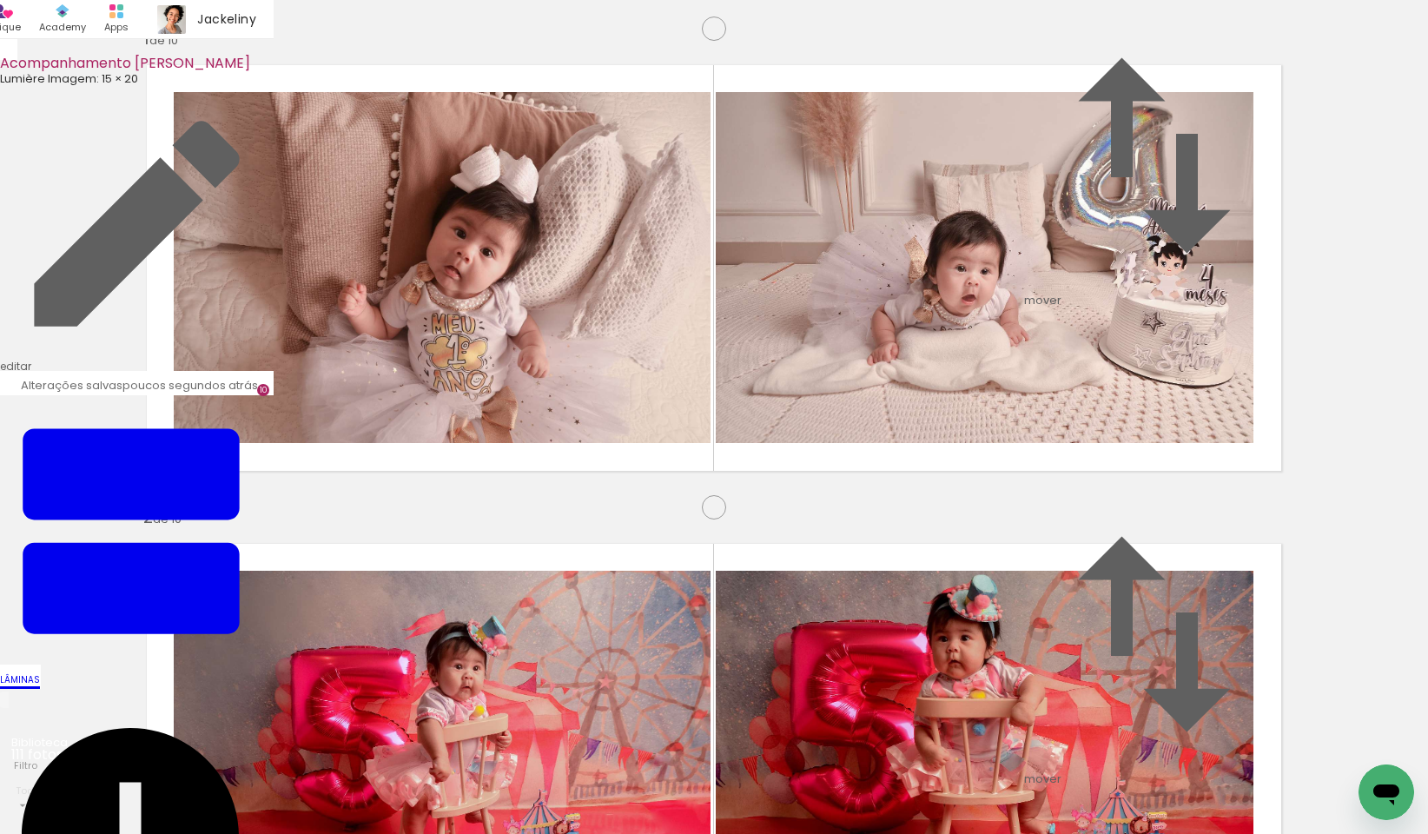
drag, startPoint x: 1094, startPoint y: 501, endPoint x: 1202, endPoint y: 274, distance: 251.8
click at [0, 0] on slot at bounding box center [0, 0] width 0 height 0
drag, startPoint x: 1173, startPoint y: 272, endPoint x: 1143, endPoint y: 287, distance: 33.0
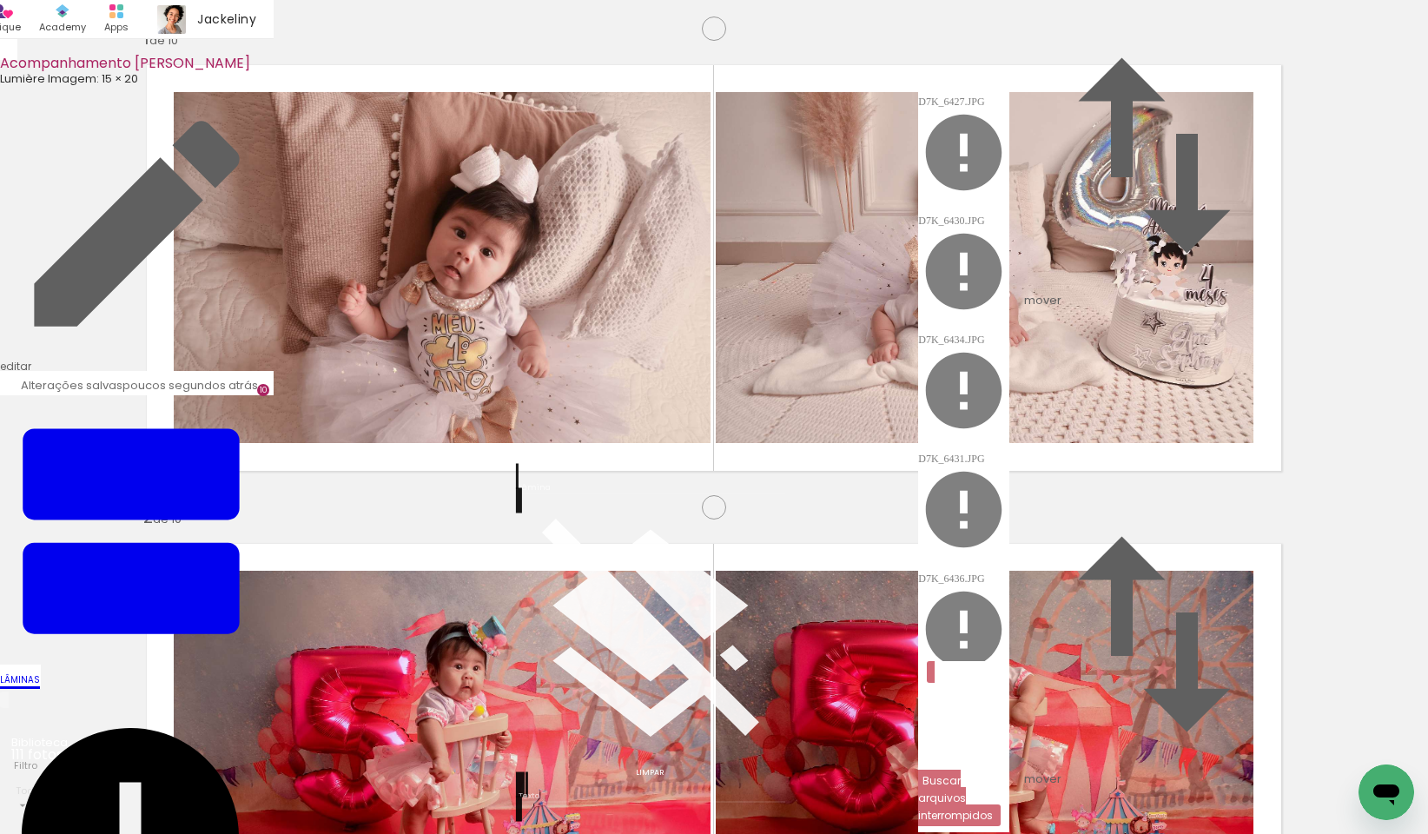
click at [261, 706] on iron-icon at bounding box center [130, 836] width 261 height 261
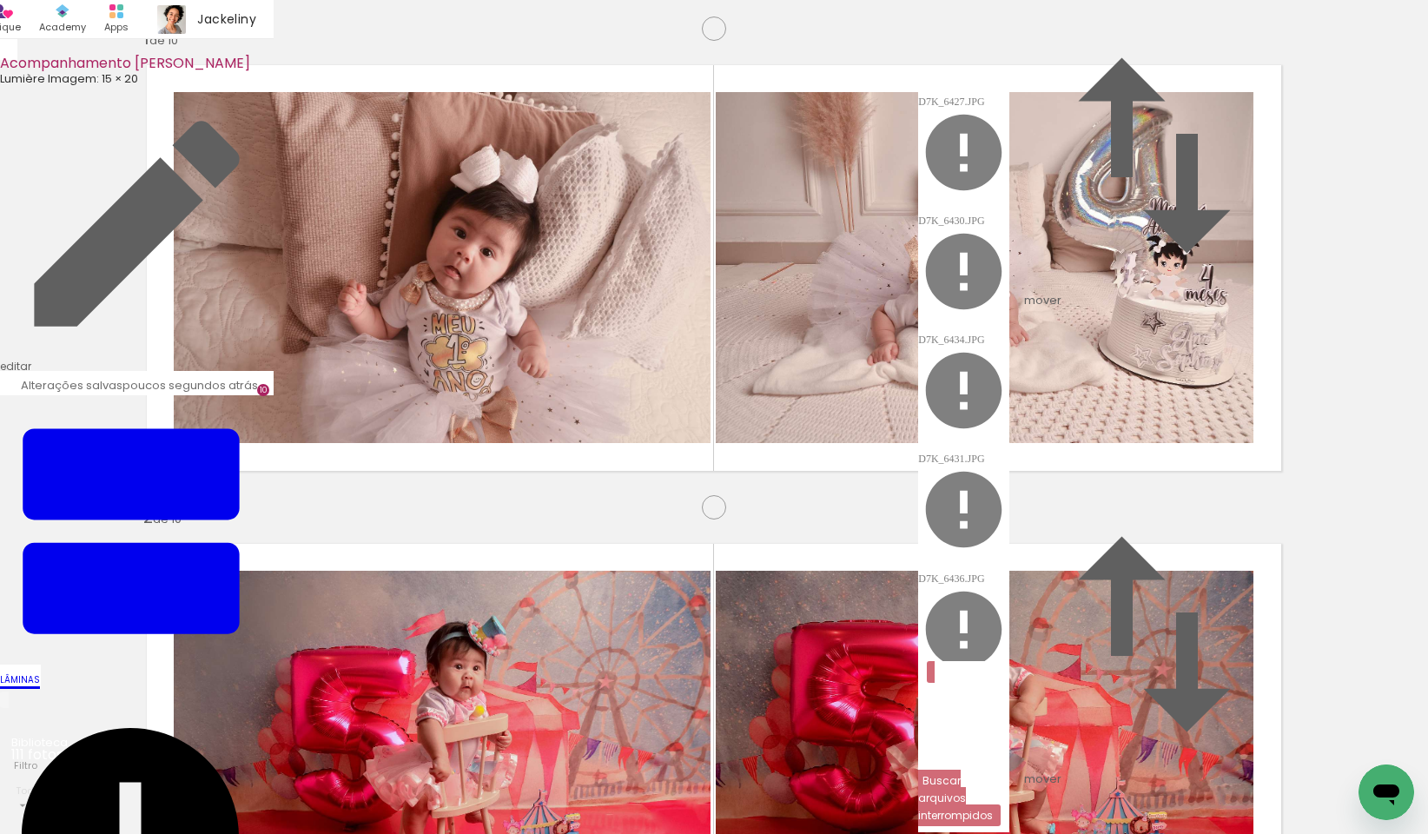
click at [1010, 107] on iron-icon at bounding box center [963, 152] width 91 height 91
click at [274, 371] on div "Lâminas 10" at bounding box center [137, 530] width 274 height 318
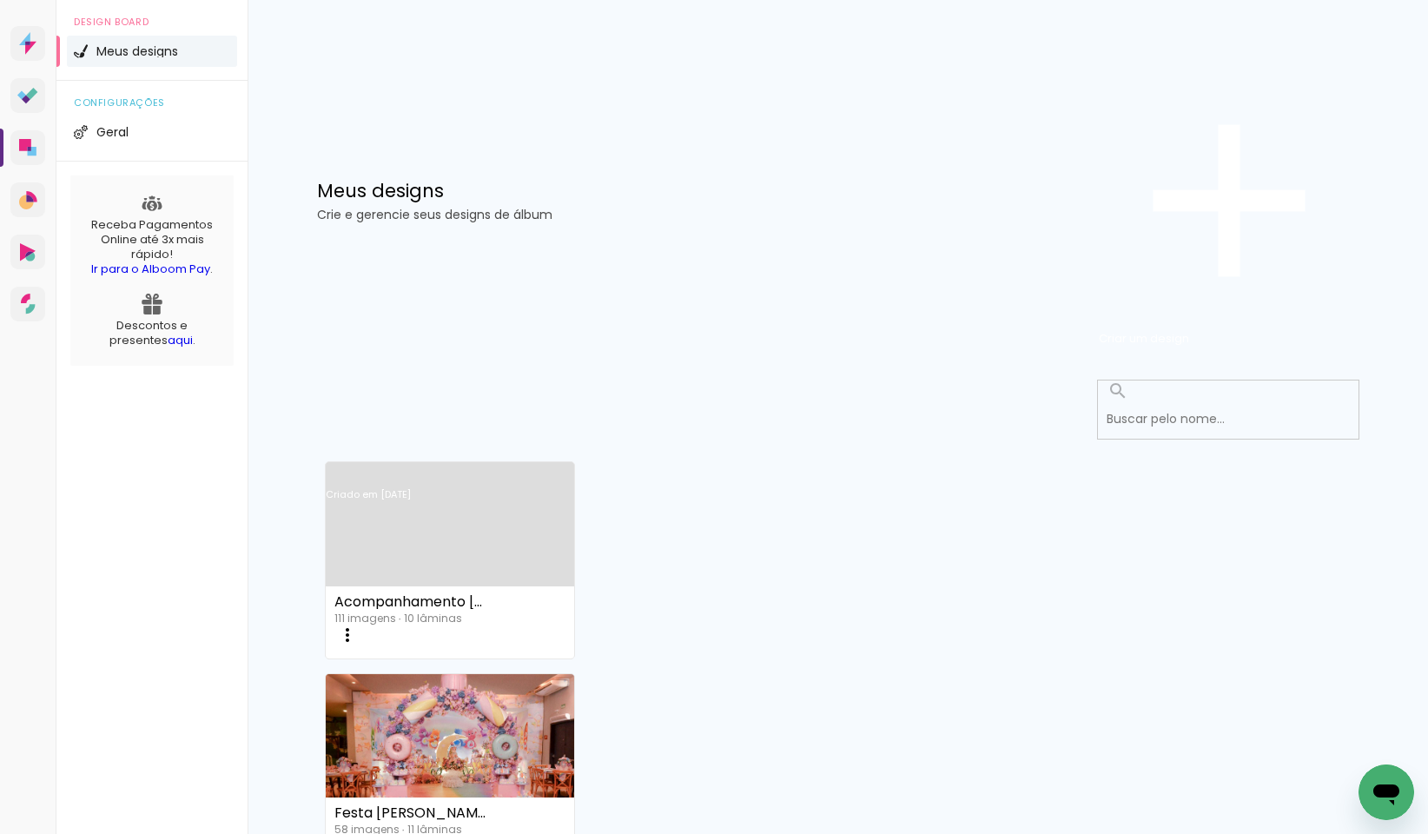
click at [474, 468] on link "Criado em [DATE]" at bounding box center [450, 517] width 249 height 98
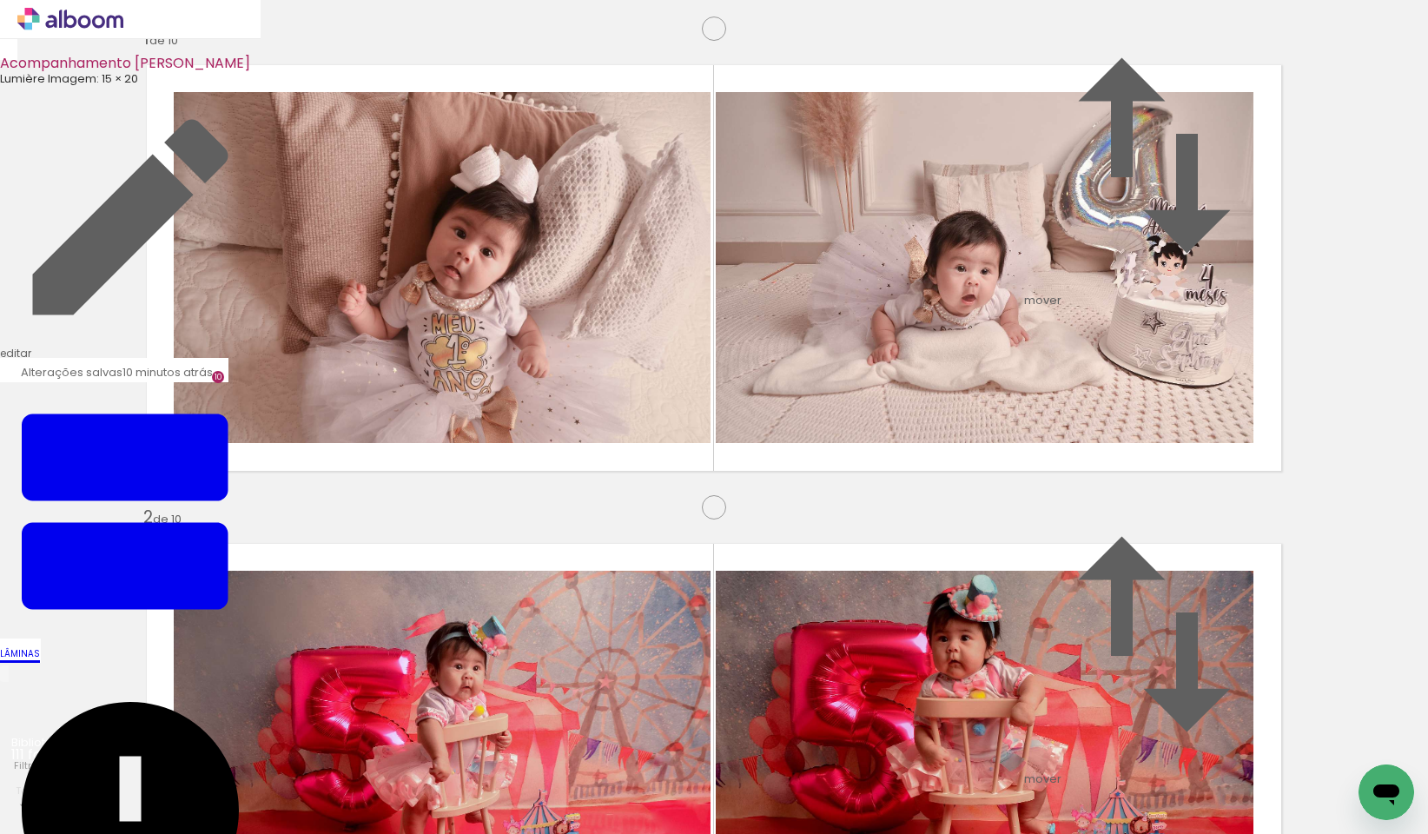
click at [261, 680] on iron-icon at bounding box center [130, 810] width 261 height 261
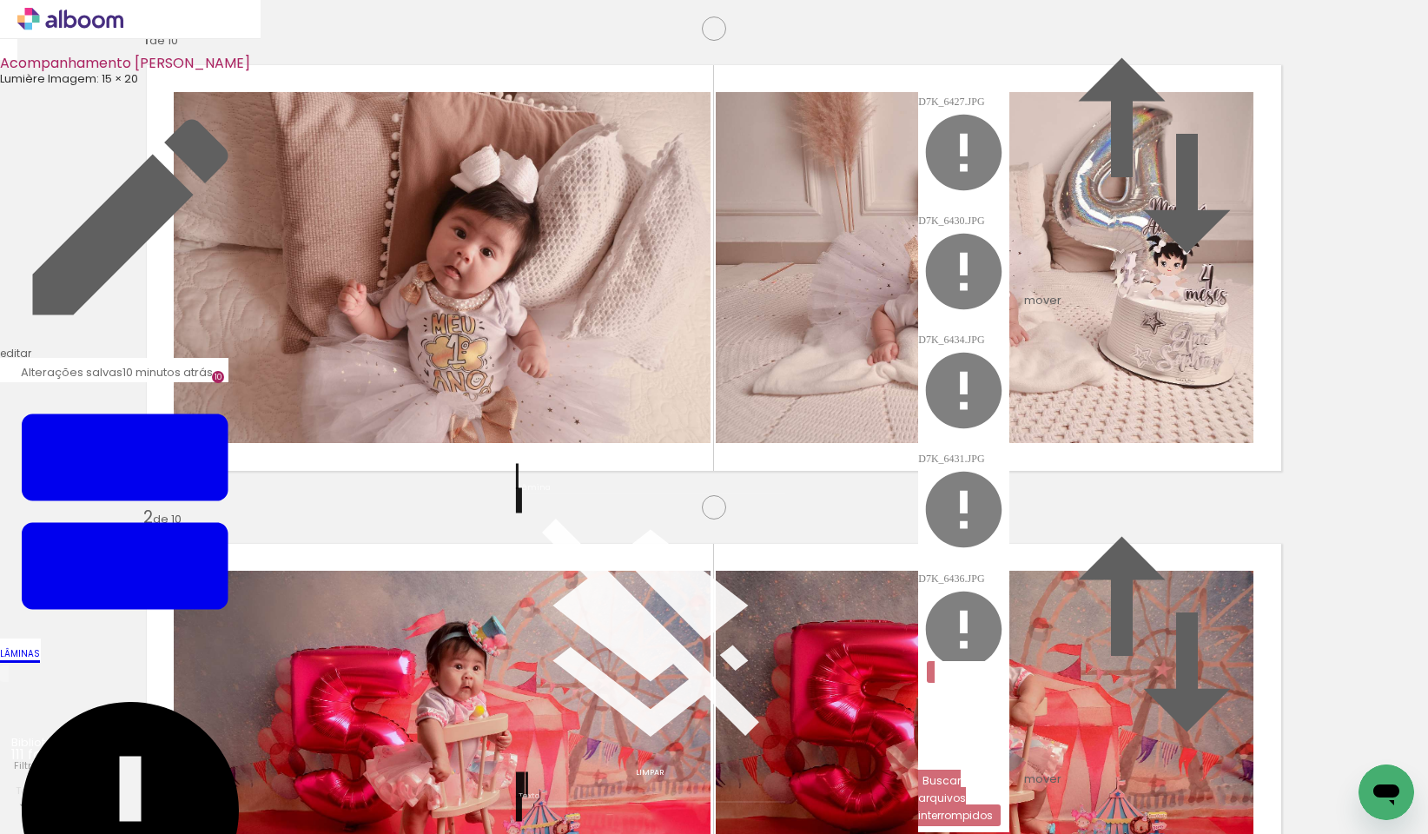
click at [0, 0] on slot "Buscar arquivos interrompidos" at bounding box center [0, 0] width 0 height 0
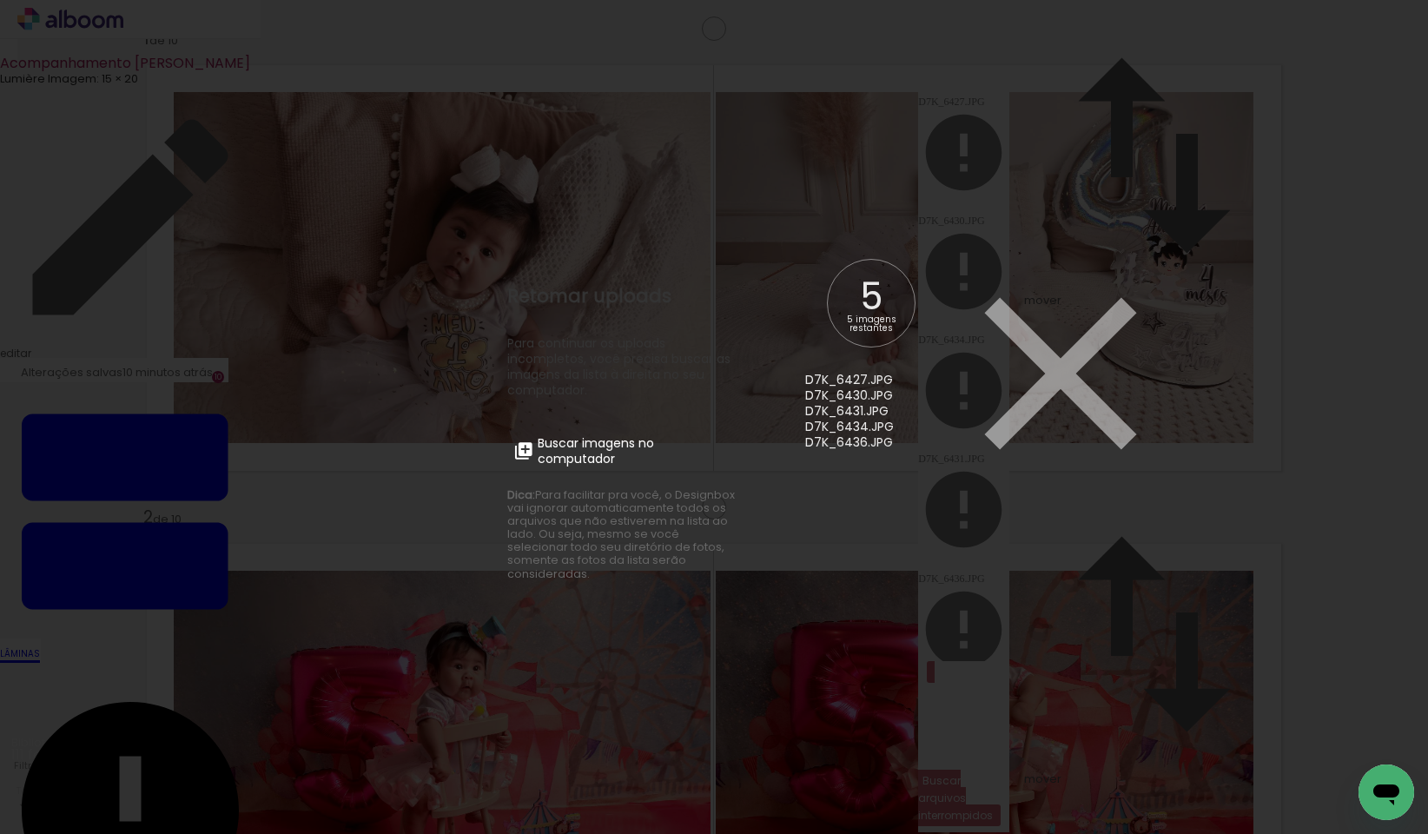
click at [867, 315] on div "5 imagens restantes" at bounding box center [871, 323] width 61 height 17
drag, startPoint x: 816, startPoint y: 365, endPoint x: 884, endPoint y: 515, distance: 165.2
click at [889, 518] on div "D7K_6427.JPG D7K_6430.JPG D7K_6431.JPG D7K_6434.JPG D7K_6436.JPG" at bounding box center [870, 417] width 130 height 316
click at [649, 460] on span "Buscar imagens no computador" at bounding box center [635, 450] width 194 height 31
click at [0, 0] on input "file" at bounding box center [0, 0] width 0 height 0
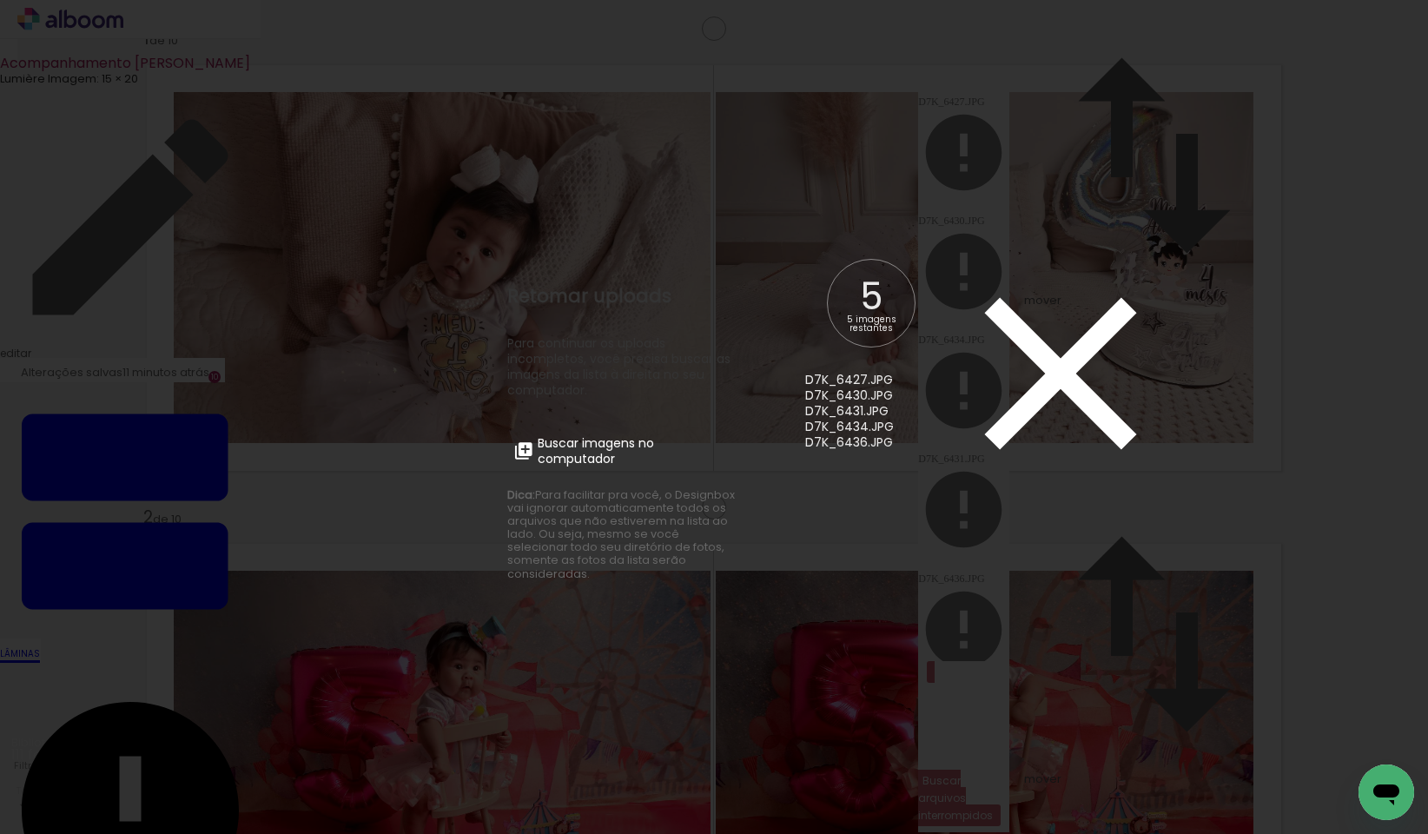
click at [944, 262] on iron-icon at bounding box center [1061, 373] width 261 height 261
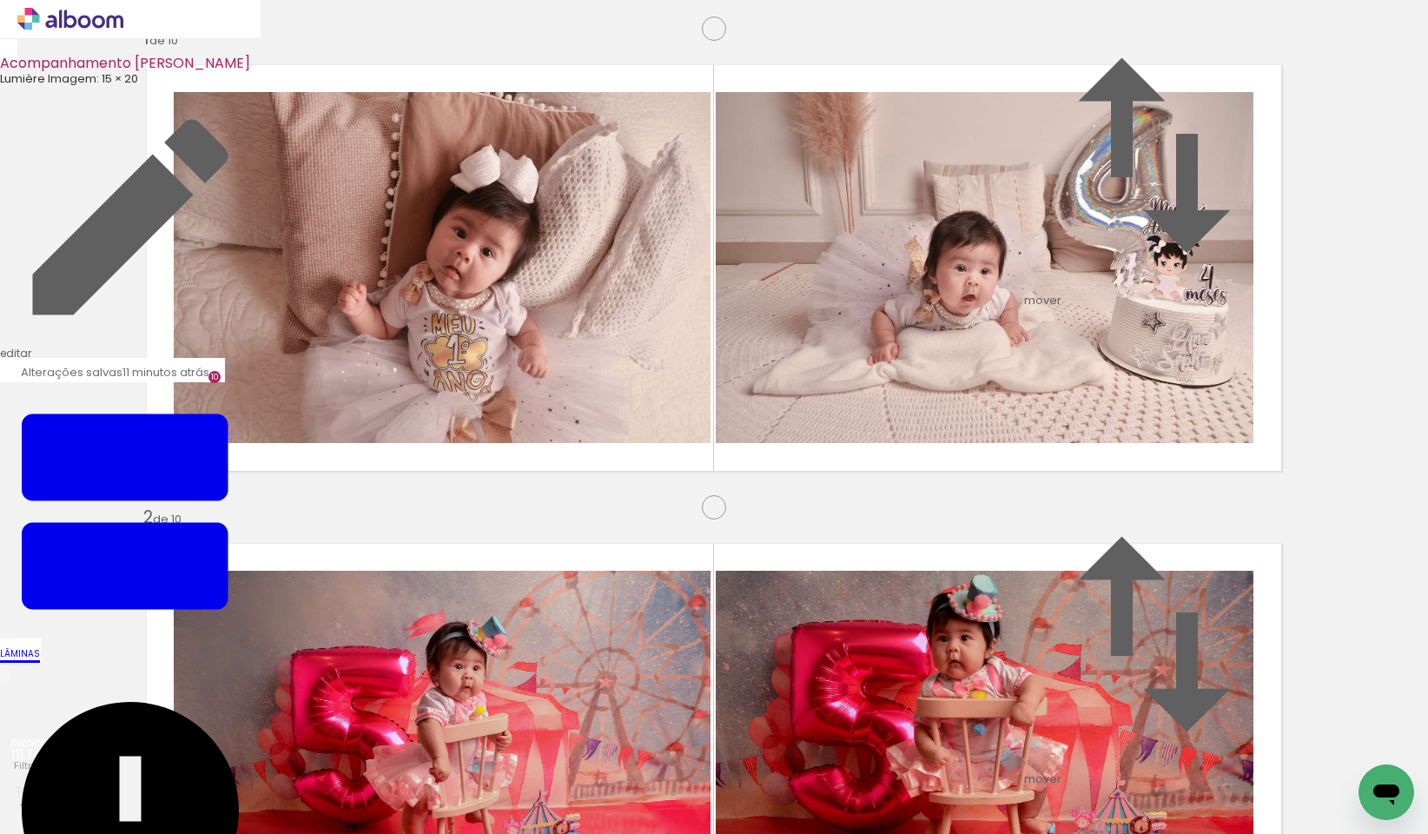
scroll to position [0, 2678]
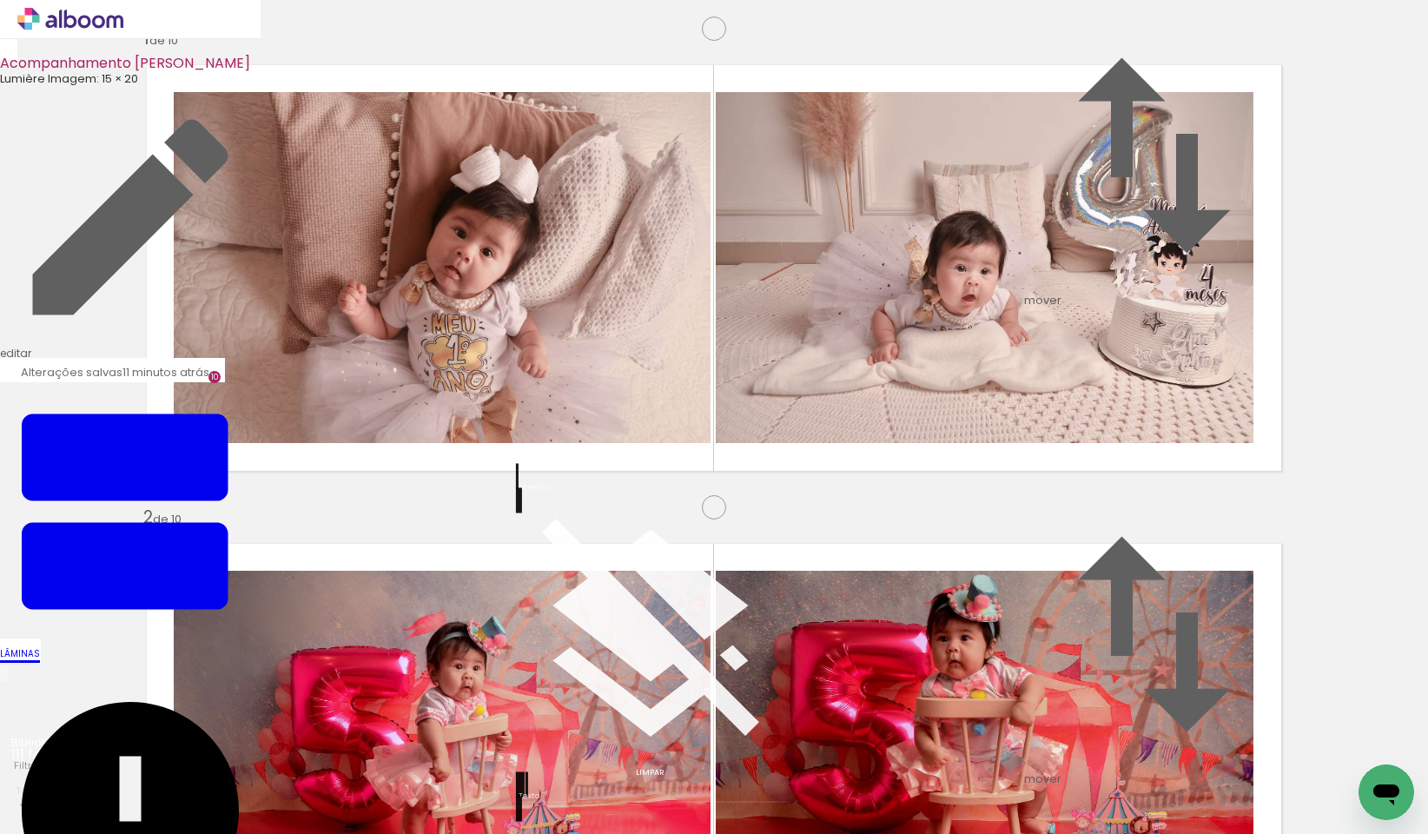
click at [1062, 292] on span "mover" at bounding box center [1042, 300] width 37 height 17
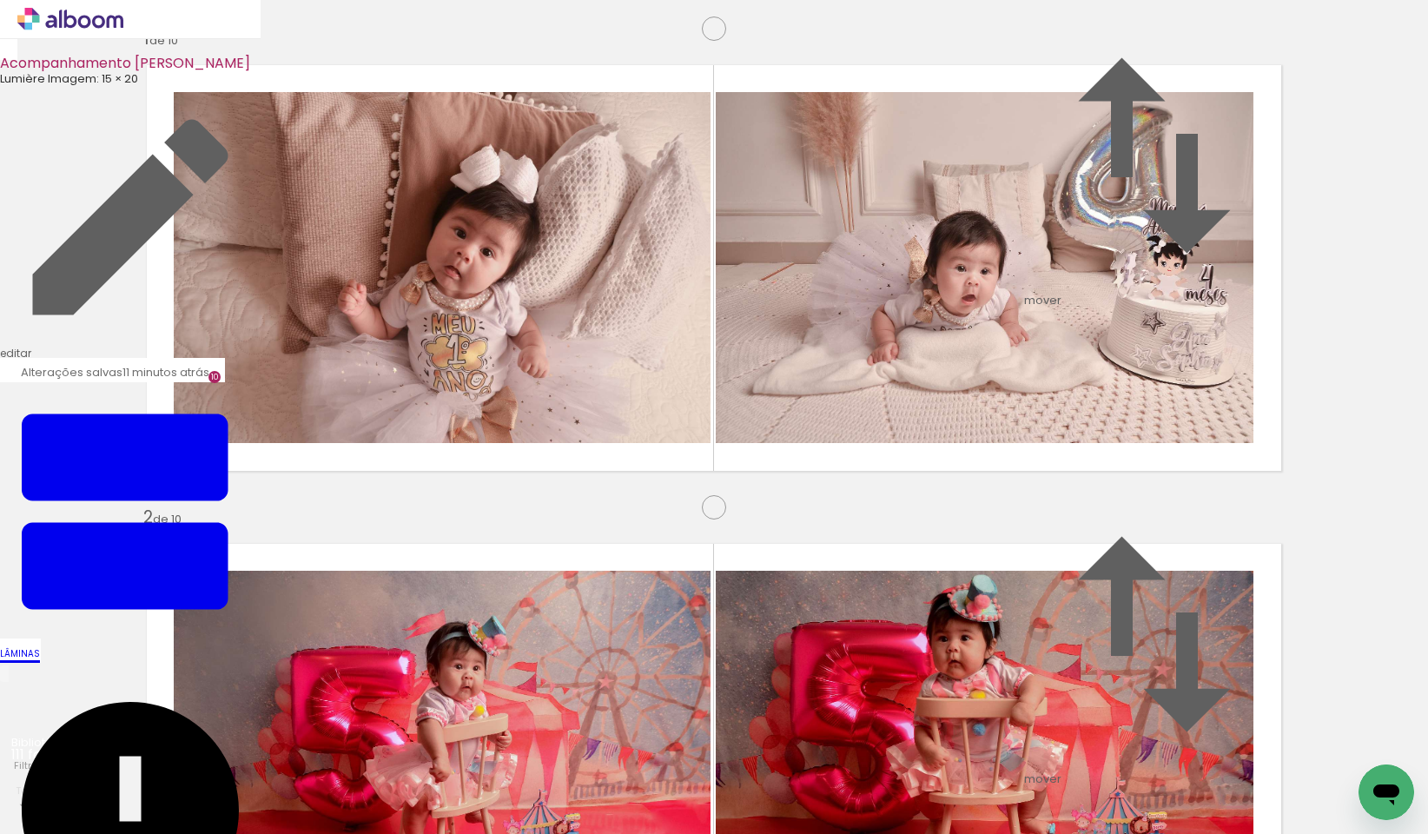
scroll to position [2098, 0]
click at [30, 798] on iron-icon at bounding box center [23, 805] width 14 height 14
click at [0, 0] on slot "Não utilizadas" at bounding box center [0, 0] width 0 height 0
click at [30, 812] on iron-icon at bounding box center [23, 819] width 14 height 14
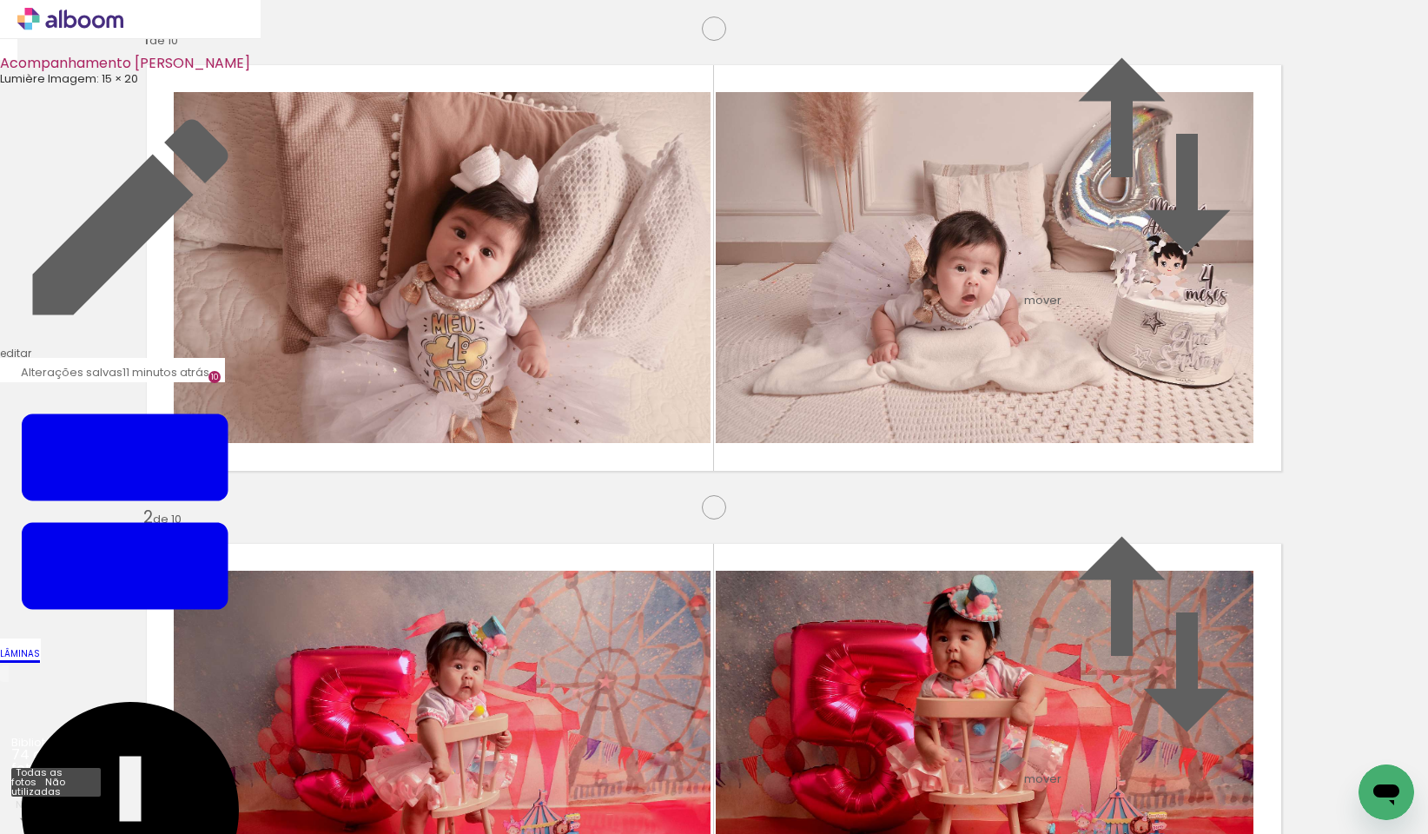
click at [0, 0] on slot "Todas as fotos" at bounding box center [0, 0] width 0 height 0
type input "Todas as fotos"
click at [0, 0] on input "file" at bounding box center [0, 0] width 0 height 0
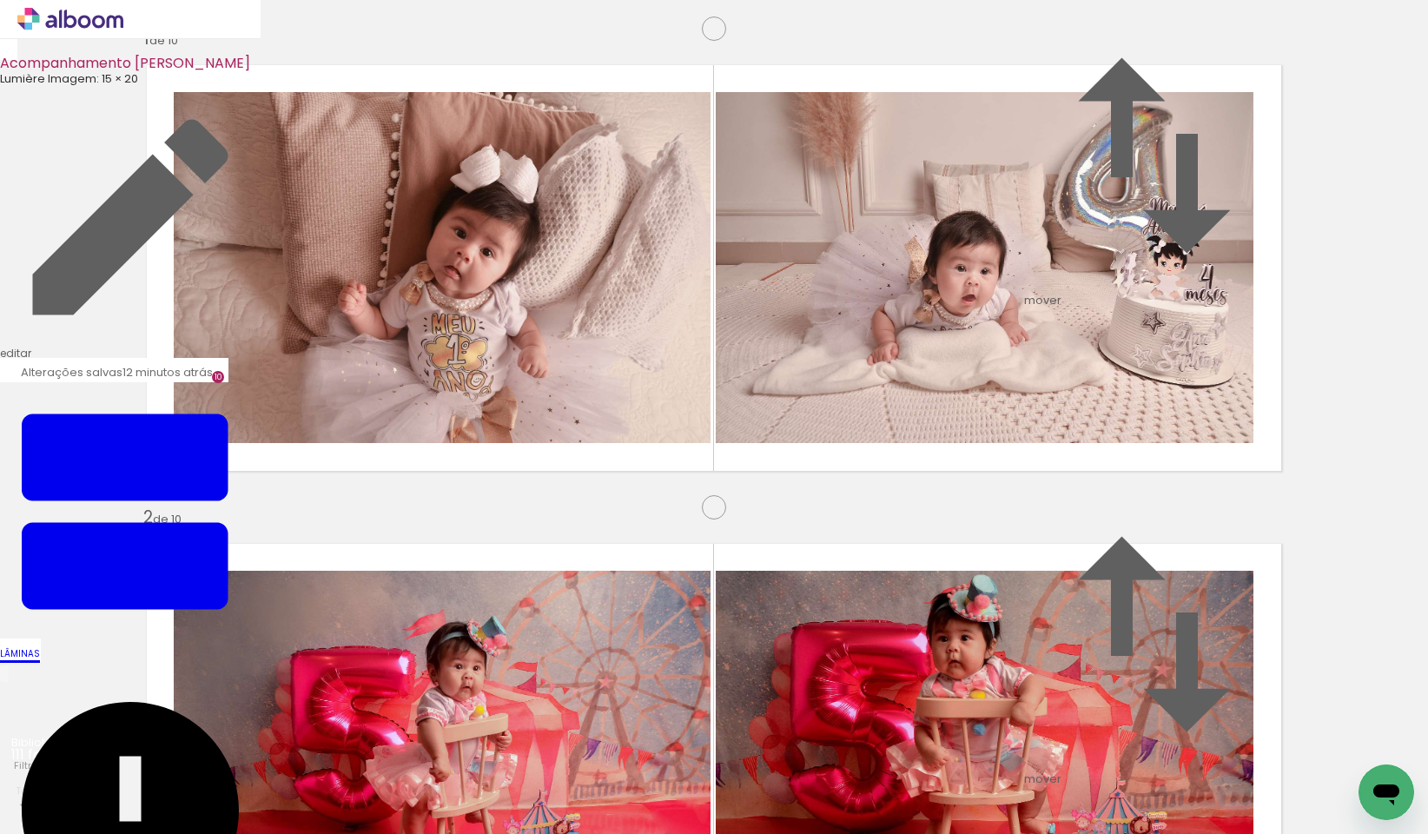
click at [0, 0] on slot "12 minutos atrás." at bounding box center [0, 0] width 0 height 0
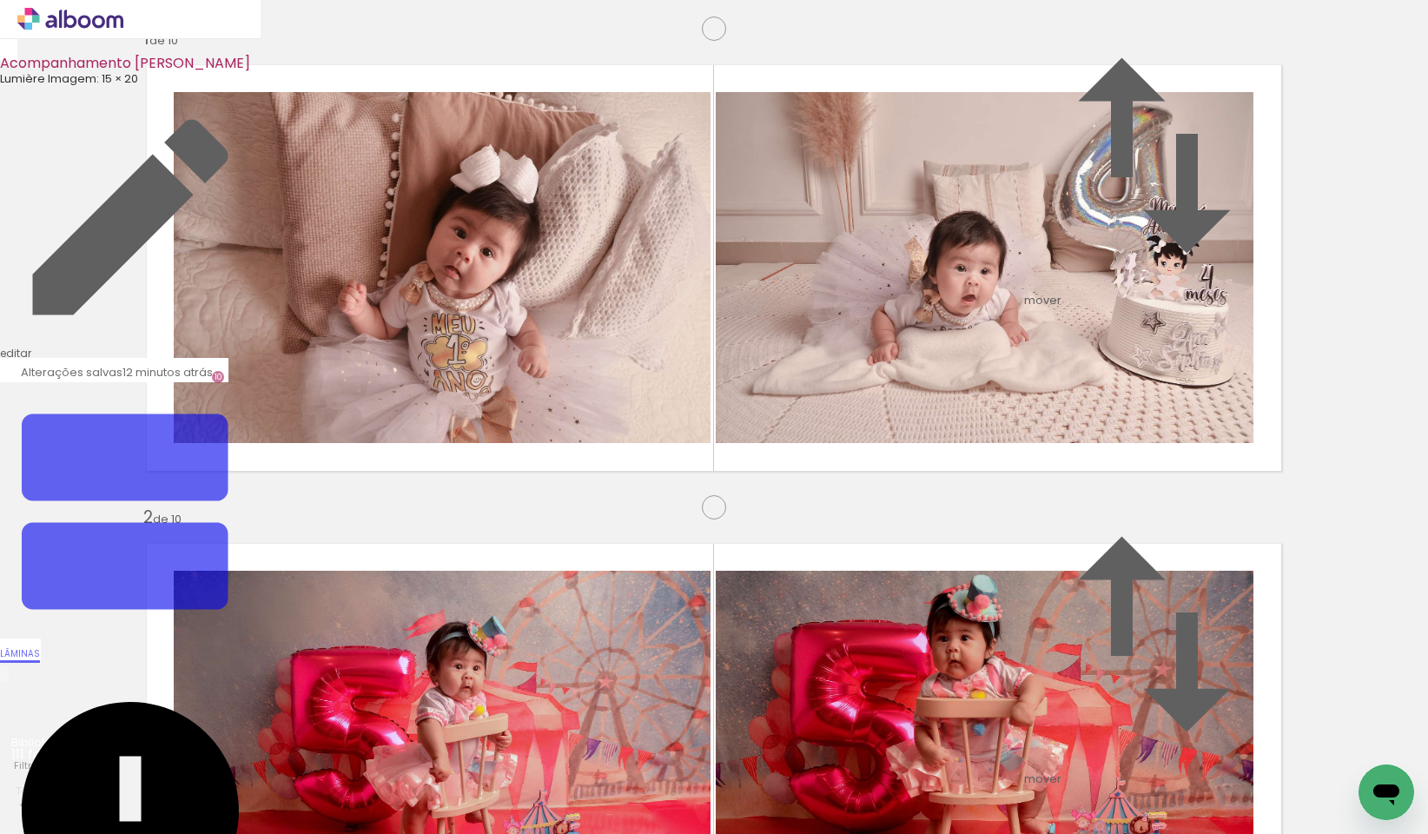
click at [261, 381] on iron-icon at bounding box center [130, 511] width 261 height 261
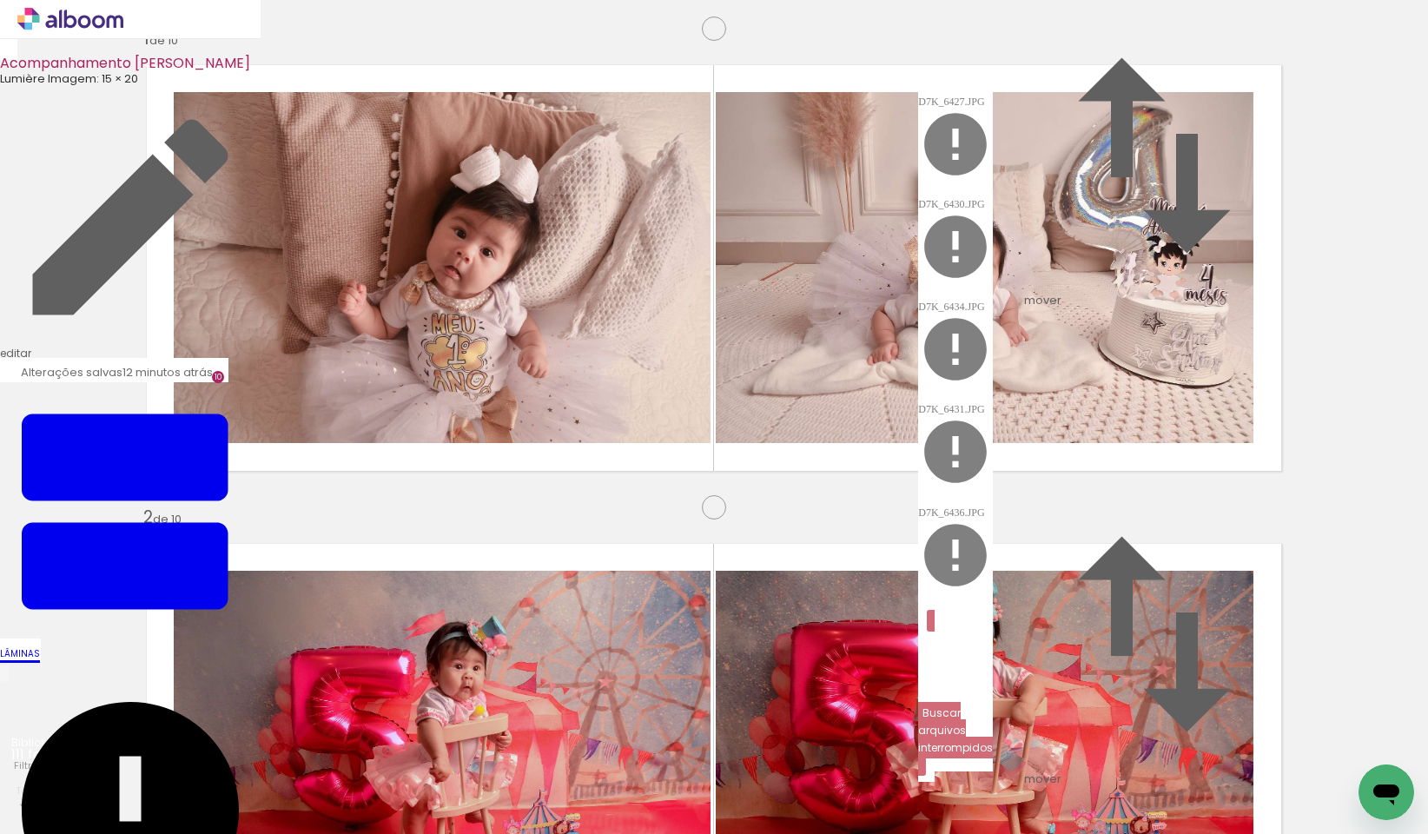
click at [0, 0] on slot "Buscar arquivos interrompidos" at bounding box center [0, 0] width 0 height 0
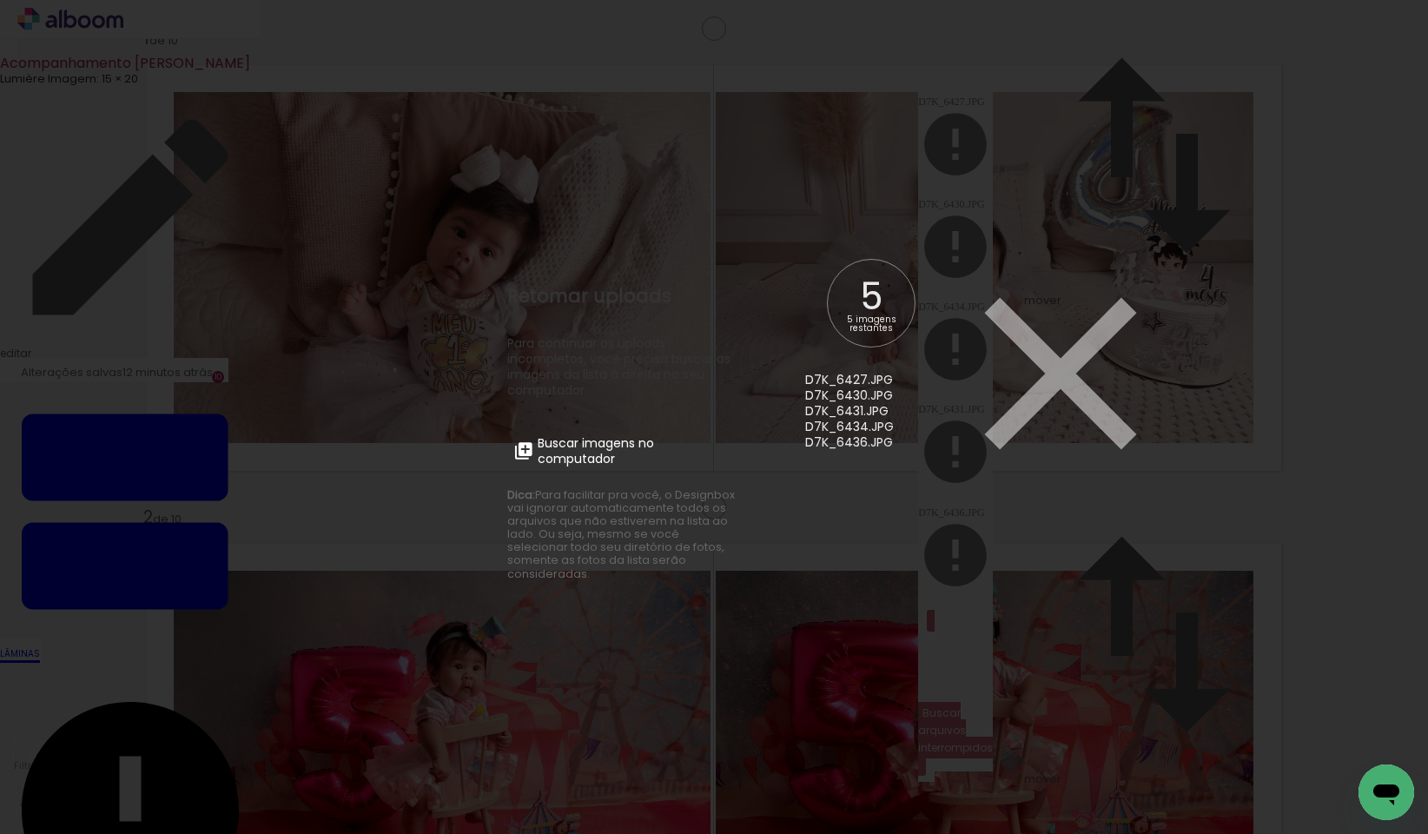
click at [684, 452] on span "Buscar imagens no computador" at bounding box center [635, 450] width 194 height 31
click at [0, 0] on input "file" at bounding box center [0, 0] width 0 height 0
click at [684, 452] on span "Buscar imagens no computador" at bounding box center [635, 450] width 194 height 31
click at [0, 0] on input "file" at bounding box center [0, 0] width 0 height 0
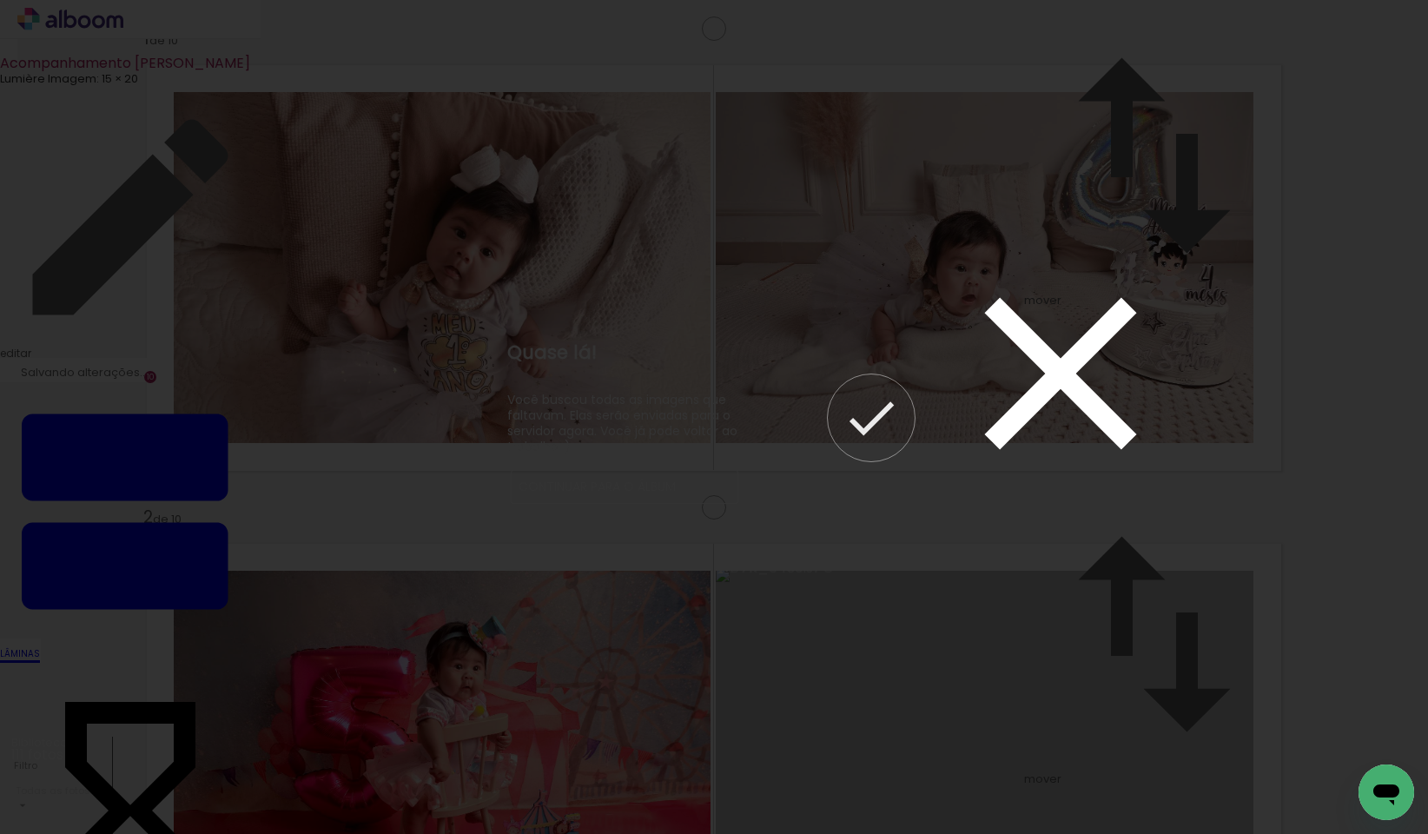
click at [940, 256] on iron-icon at bounding box center [1061, 373] width 261 height 261
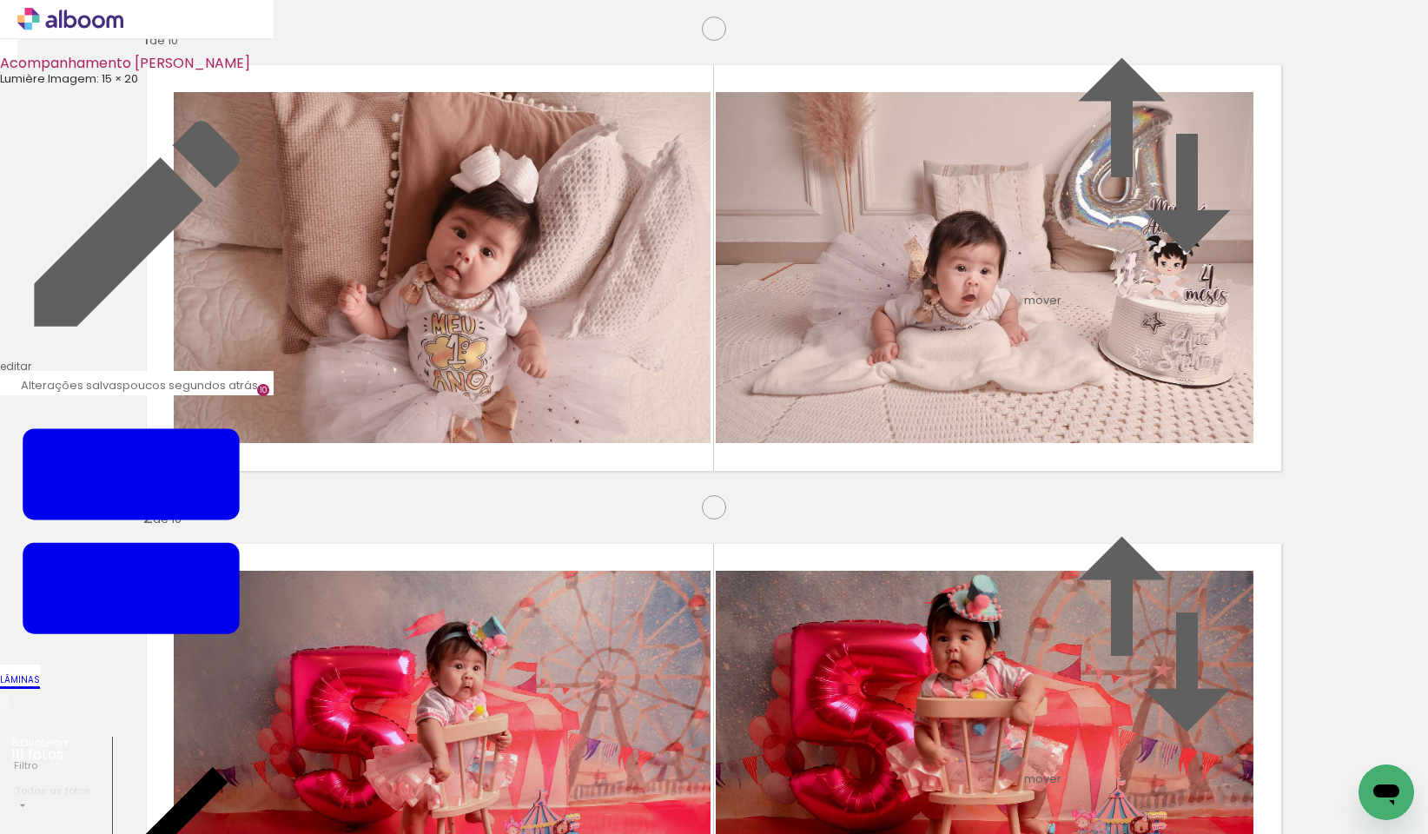
scroll to position [0, 9503]
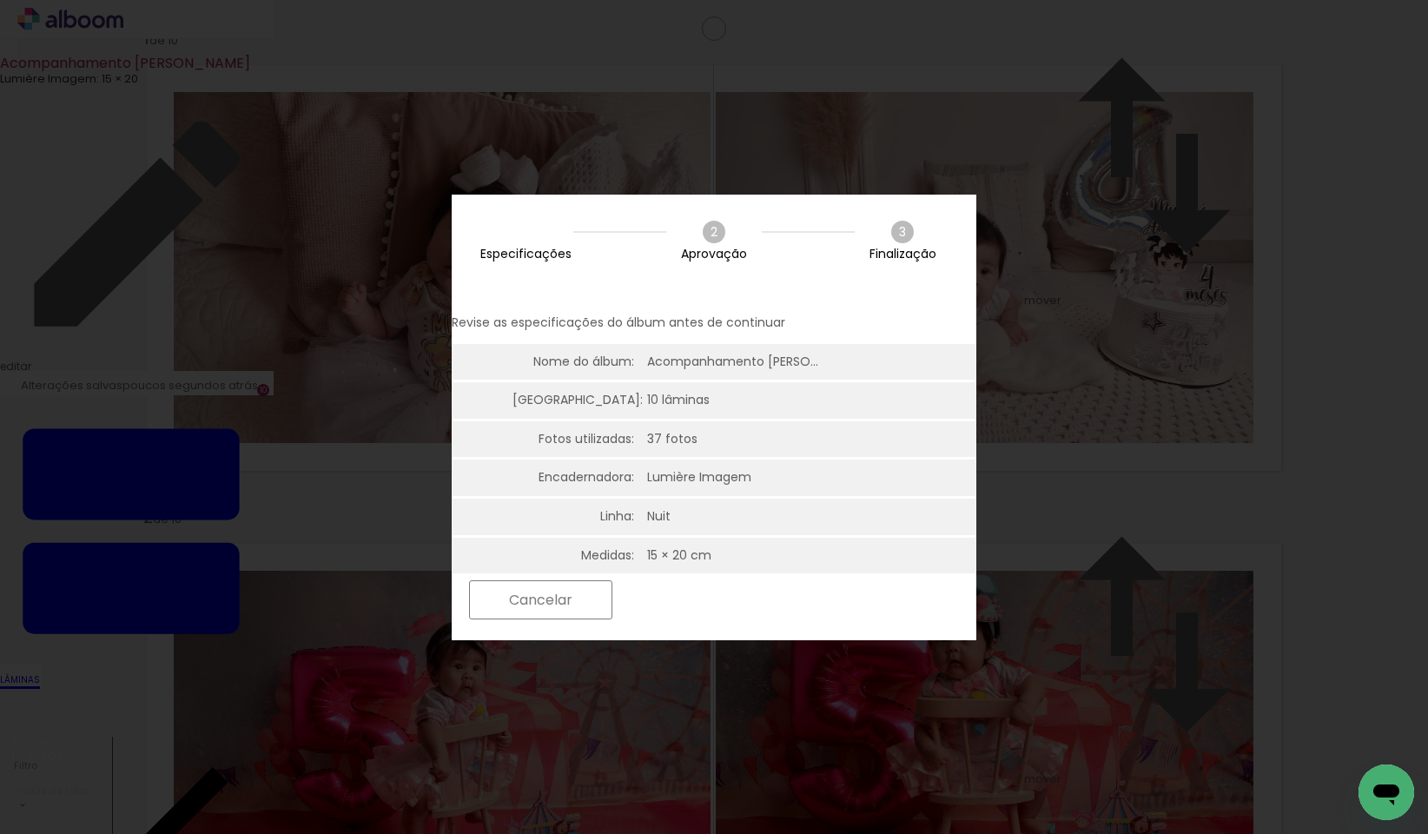
click at [0, 0] on slot "Próximo" at bounding box center [0, 0] width 0 height 0
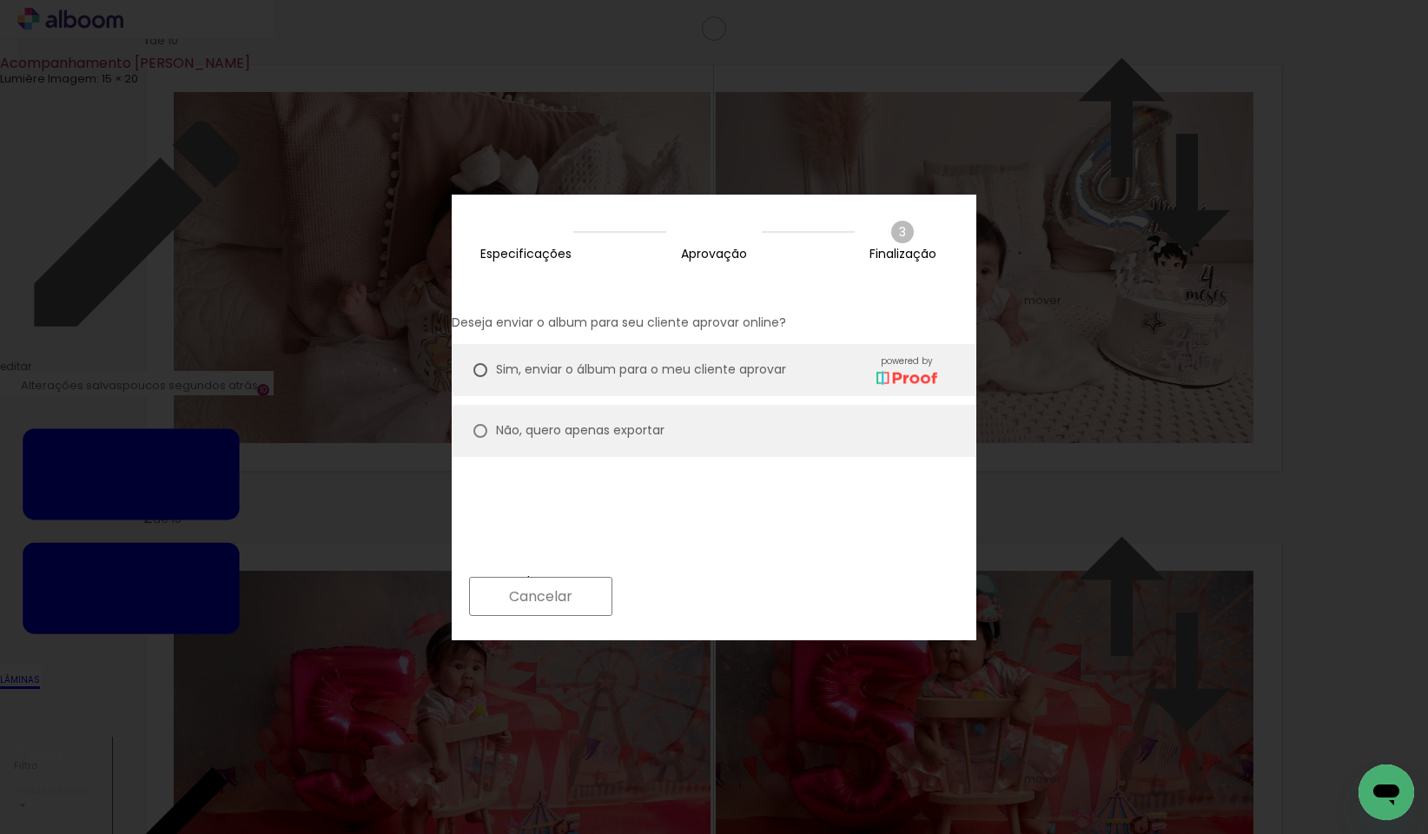
click at [0, 0] on slot "Próximo" at bounding box center [0, 0] width 0 height 0
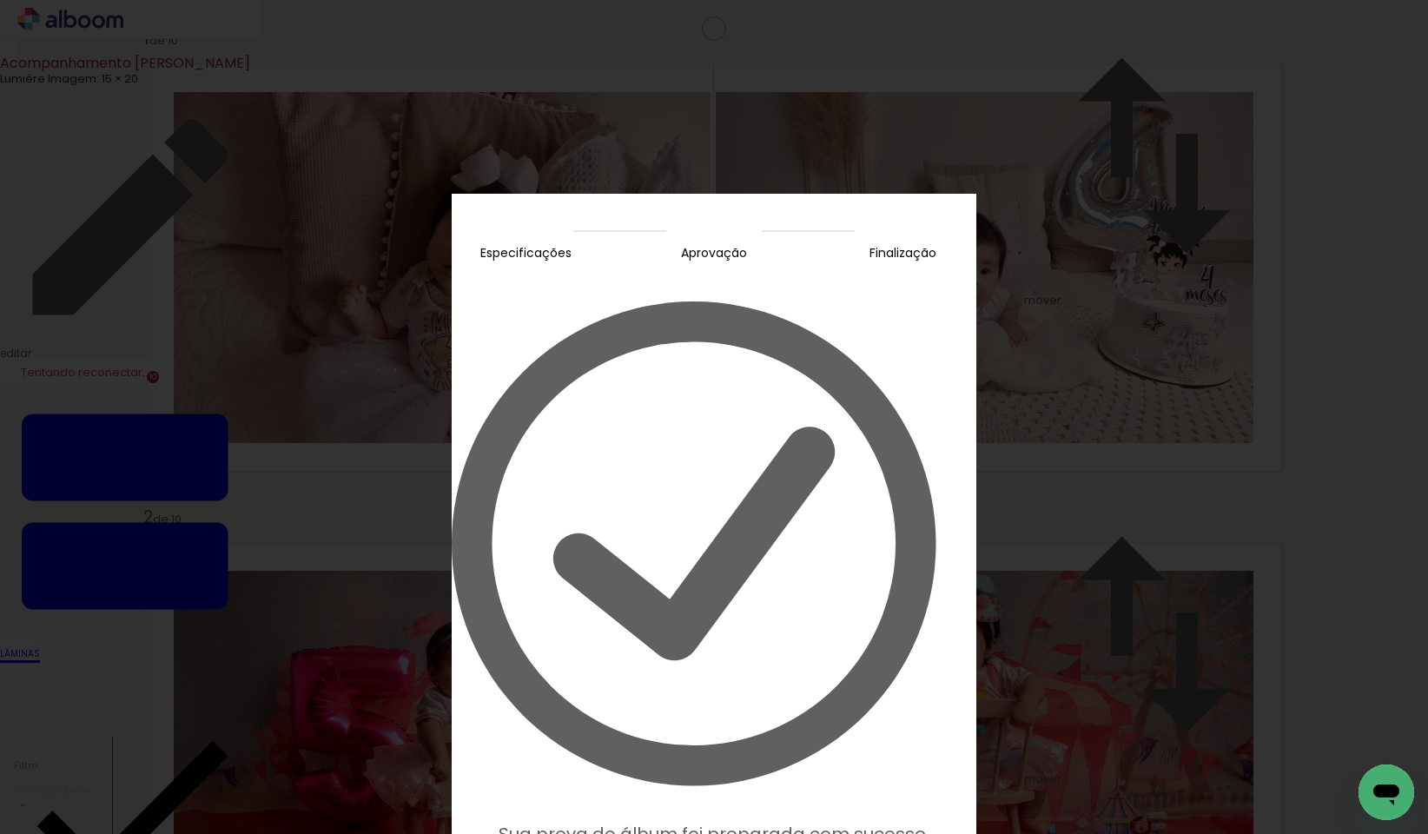
scroll to position [0, 9503]
click at [0, 0] on slot "Editar prova" at bounding box center [0, 0] width 0 height 0
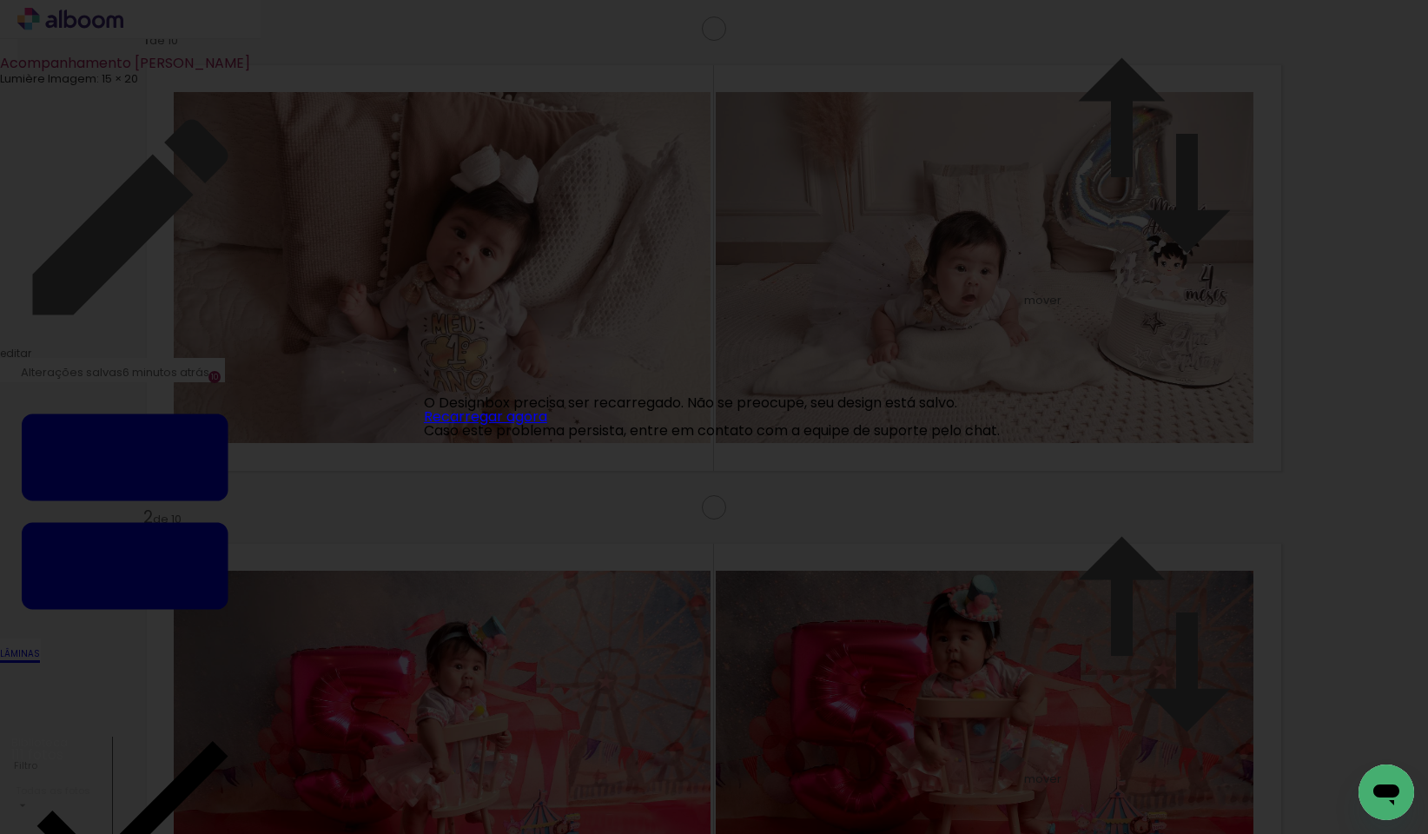
scroll to position [0, 9503]
